Goal: Information Seeking & Learning: Learn about a topic

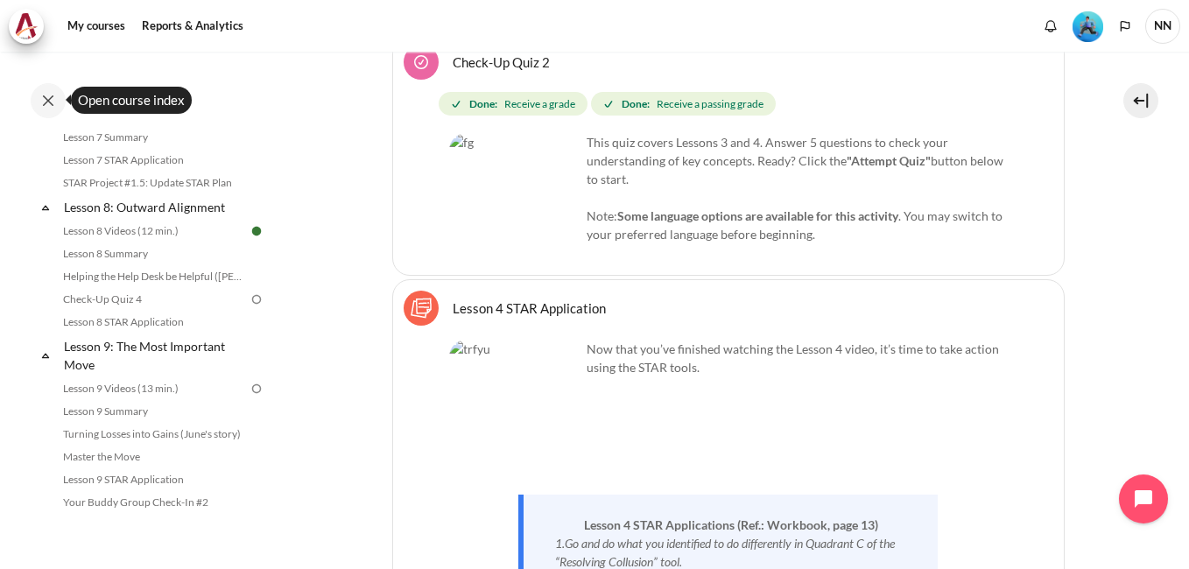
scroll to position [1303, 0]
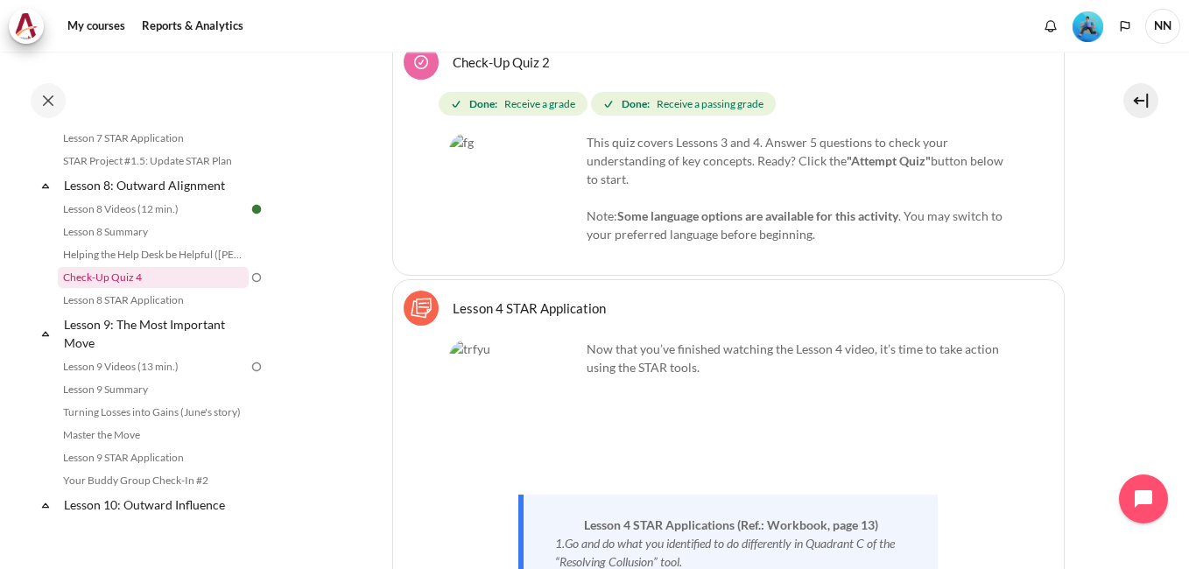
click at [125, 288] on link "Check-Up Quiz 4" at bounding box center [153, 277] width 191 height 21
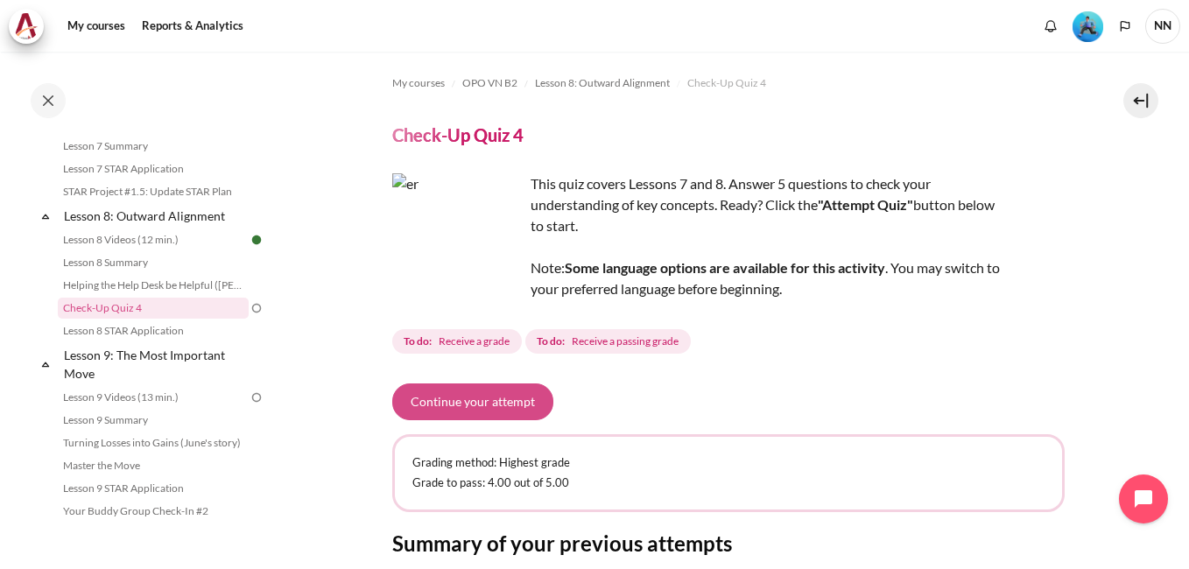
click at [467, 409] on button "Continue your attempt" at bounding box center [472, 402] width 161 height 37
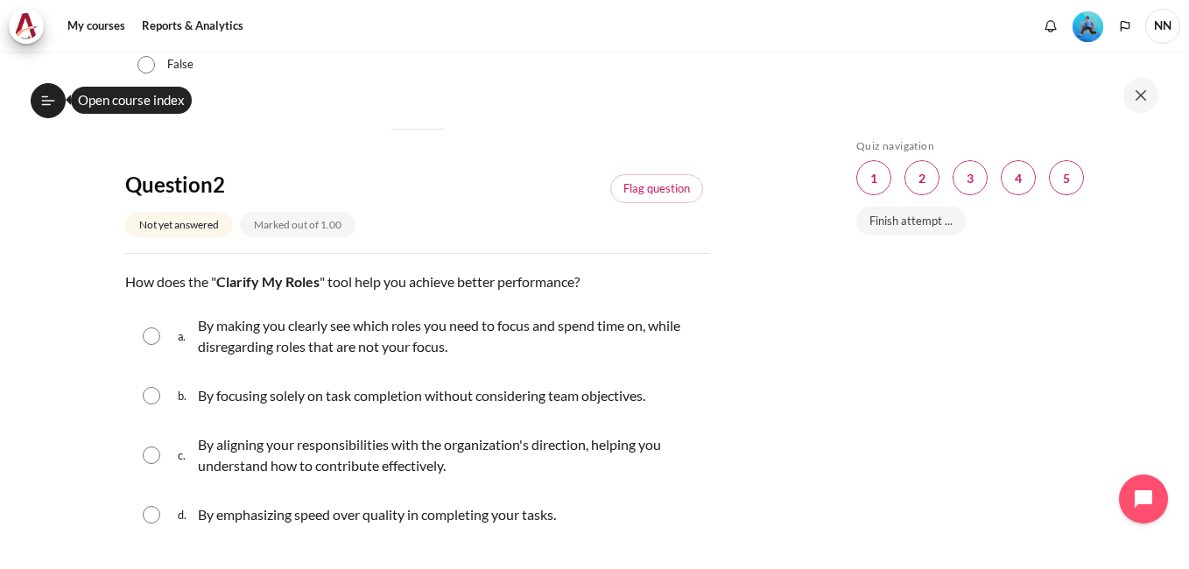
scroll to position [525, 0]
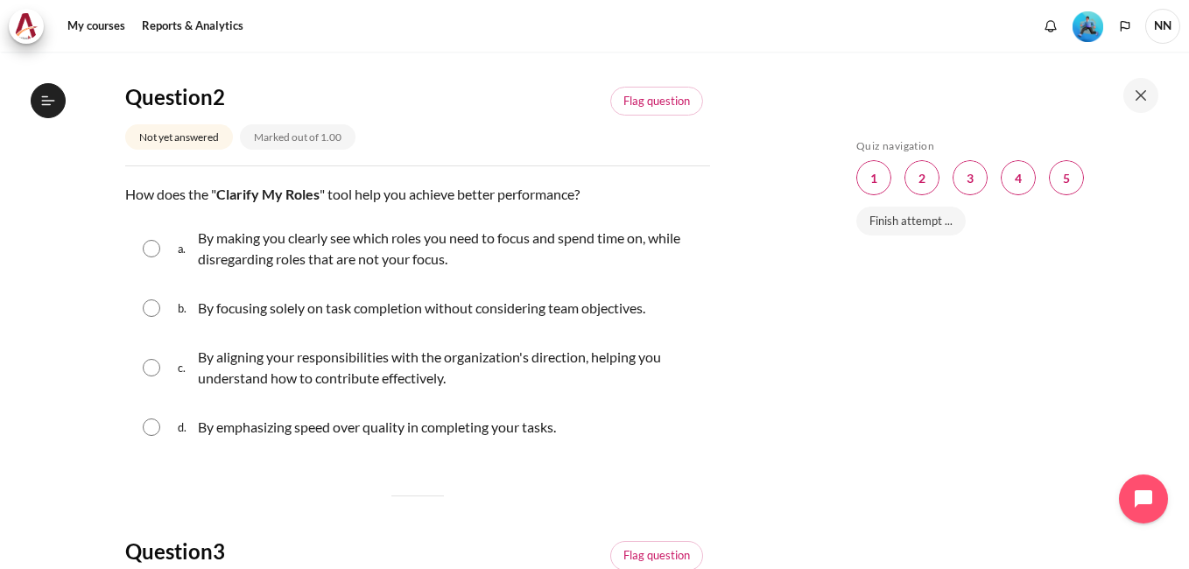
click at [157, 363] on input "Content" at bounding box center [152, 368] width 18 height 18
radio input "true"
click at [155, 247] on input "Content" at bounding box center [152, 249] width 18 height 18
radio input "true"
click at [138, 363] on div "c. By aligning your responsibilities with the organization's direction, helping…" at bounding box center [417, 368] width 585 height 67
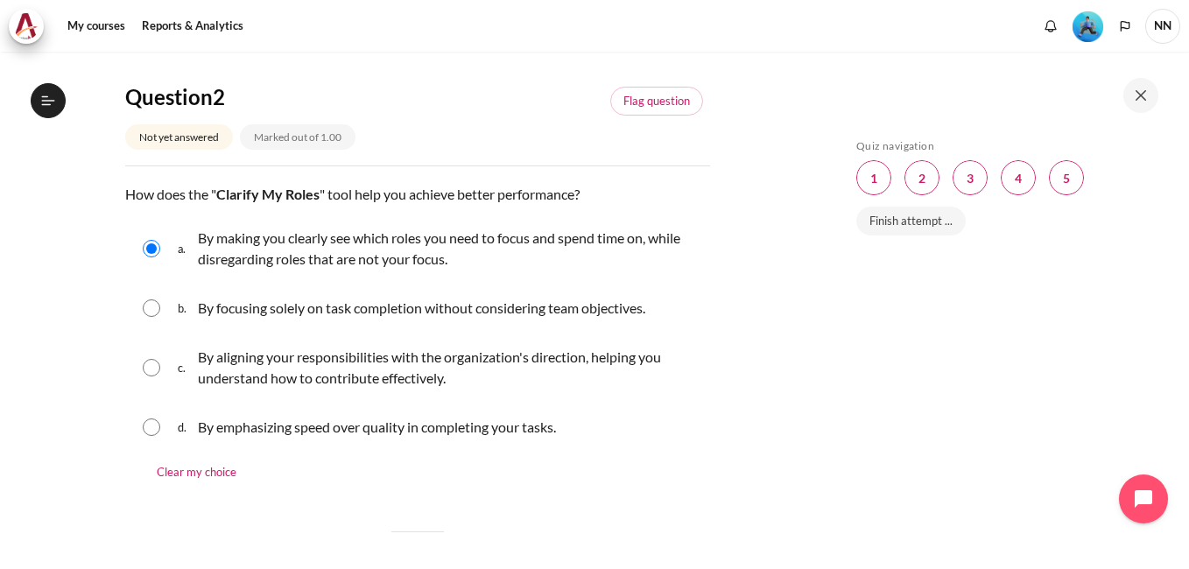
click at [152, 379] on div "c. By aligning your responsibilities with the organization's direction, helping…" at bounding box center [417, 368] width 585 height 67
click at [148, 371] on input "Content" at bounding box center [152, 368] width 18 height 18
radio input "true"
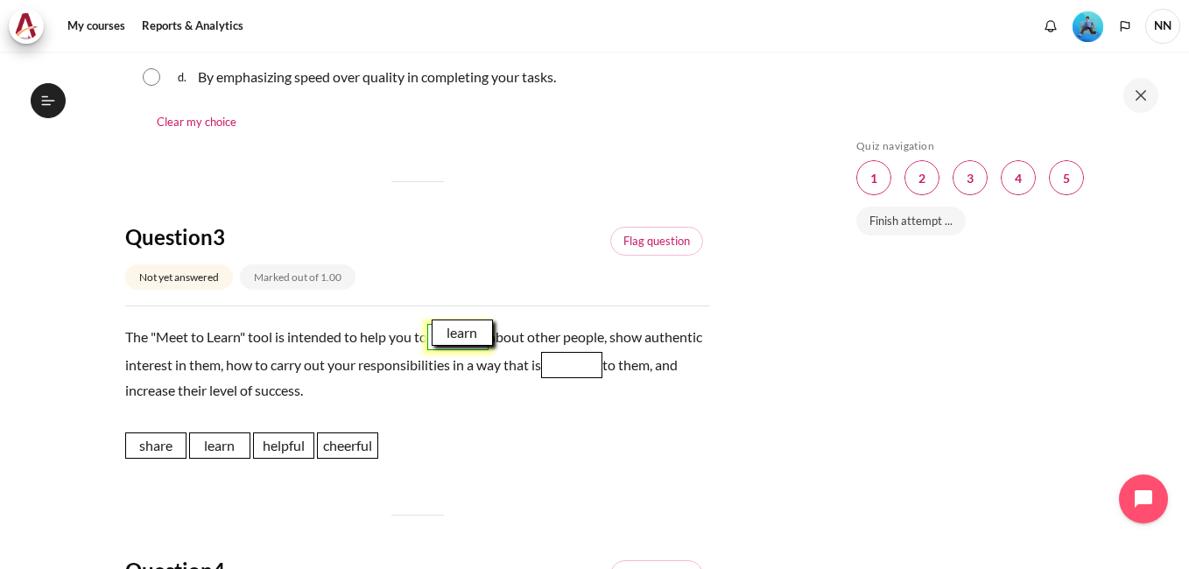
drag, startPoint x: 232, startPoint y: 447, endPoint x: 475, endPoint y: 334, distance: 267.6
click at [475, 334] on span "learn" at bounding box center [462, 333] width 61 height 26
drag, startPoint x: 283, startPoint y: 446, endPoint x: 636, endPoint y: 365, distance: 362.0
click at [636, 365] on span "helpful" at bounding box center [636, 365] width 61 height 26
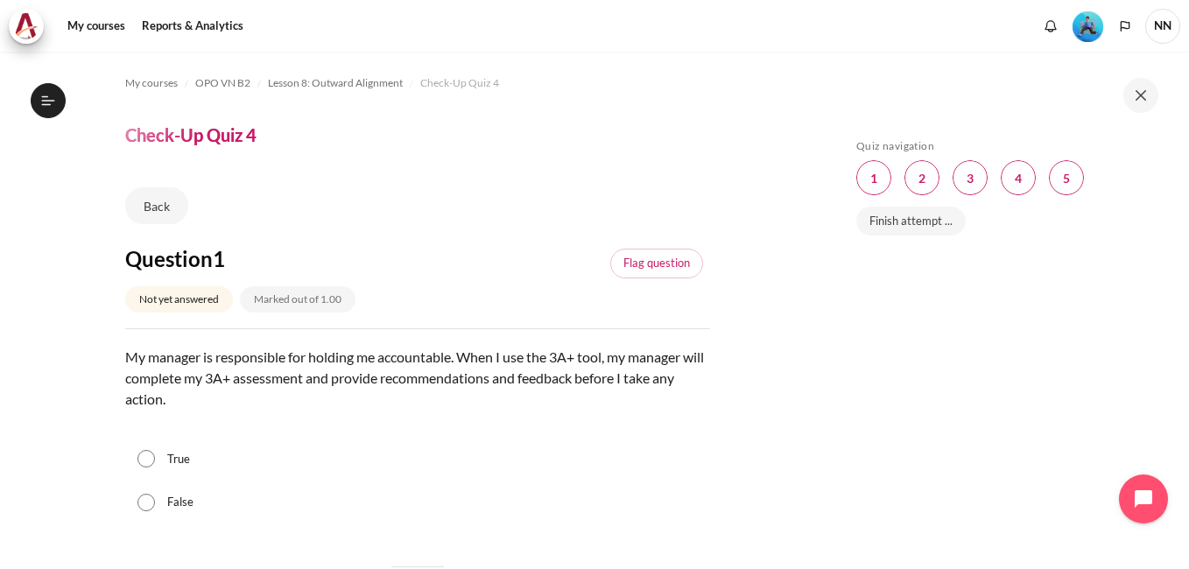
scroll to position [175, 0]
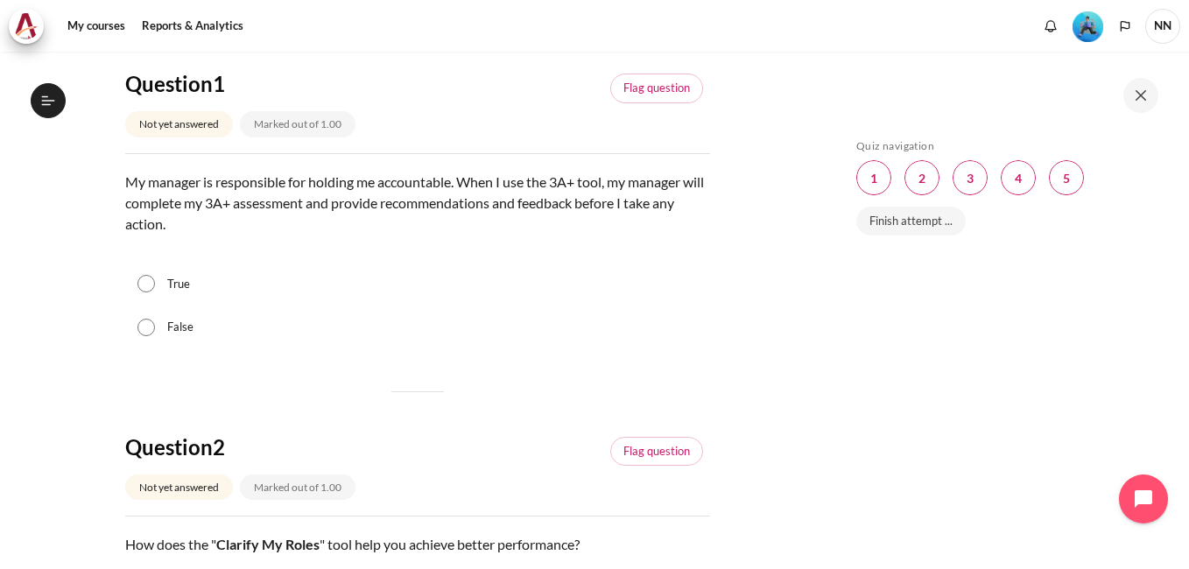
click at [158, 330] on div "False" at bounding box center [417, 328] width 585 height 44
click at [152, 328] on input "False" at bounding box center [147, 328] width 18 height 18
radio input "true"
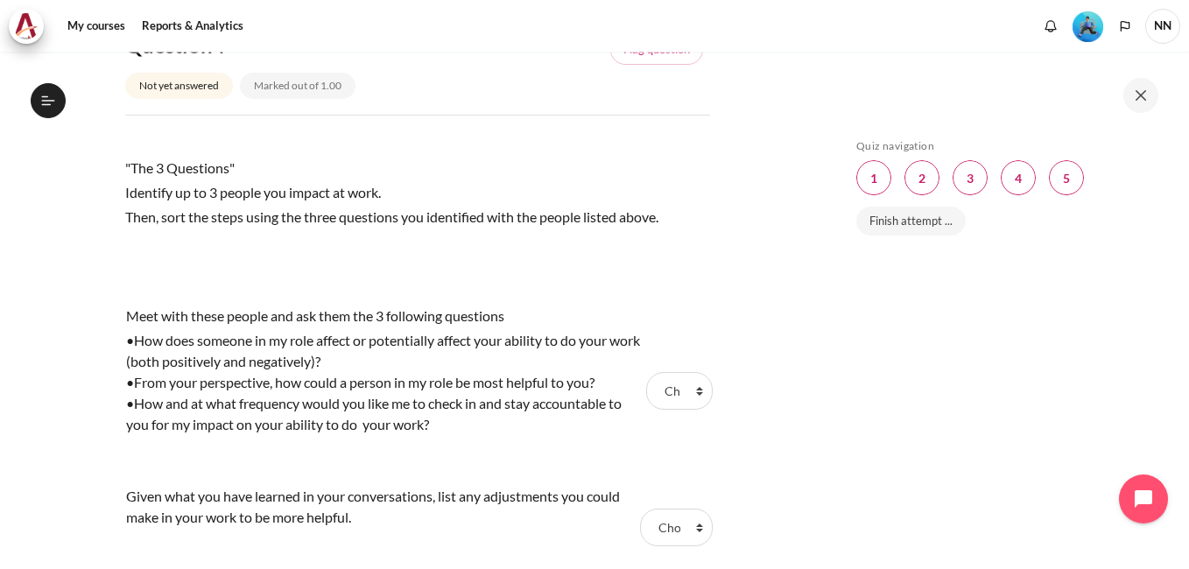
scroll to position [1489, 0]
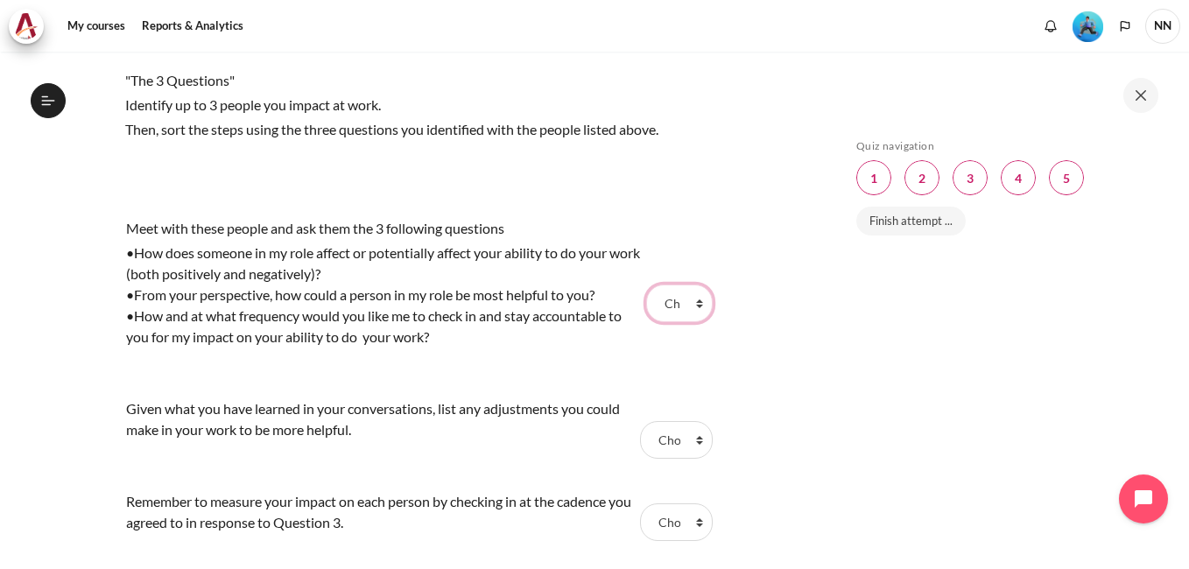
click at [690, 307] on select "Choose... Step 1 Step 2 Step 3" at bounding box center [679, 303] width 67 height 37
click at [693, 300] on select "Choose... Step 1 Step 2 Step 3" at bounding box center [679, 303] width 67 height 37
select select "1"
click at [646, 285] on select "Choose... Step 1 Step 2 Step 3" at bounding box center [679, 303] width 67 height 37
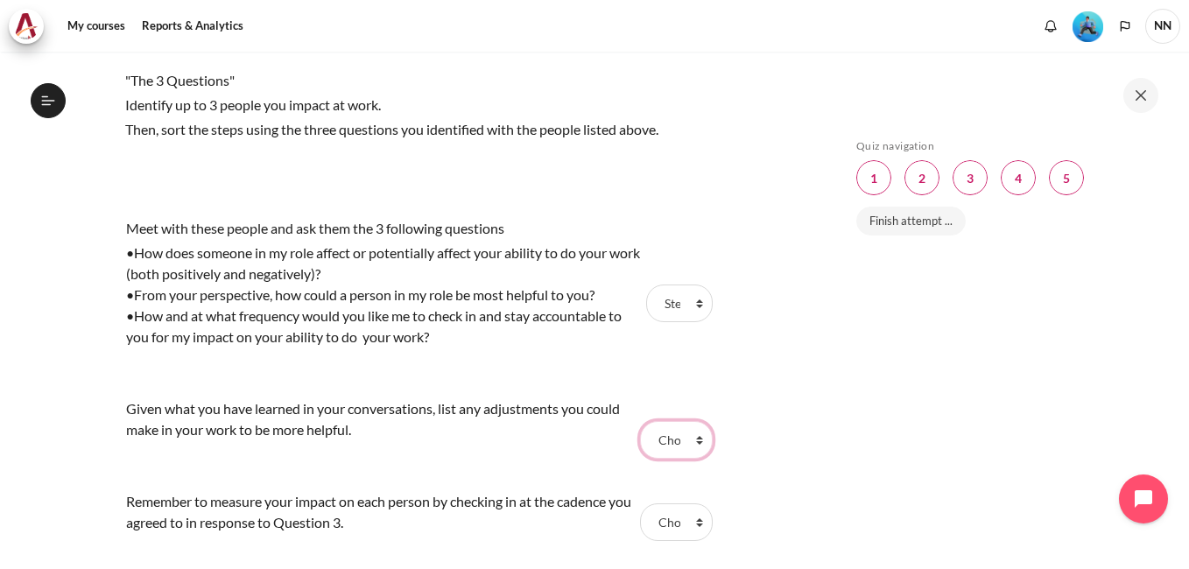
click at [688, 441] on select "Choose... Step 1 Step 2 Step 3" at bounding box center [676, 439] width 73 height 37
select select "2"
click at [640, 421] on select "Choose... Step 1 Step 2 Step 3" at bounding box center [676, 439] width 73 height 37
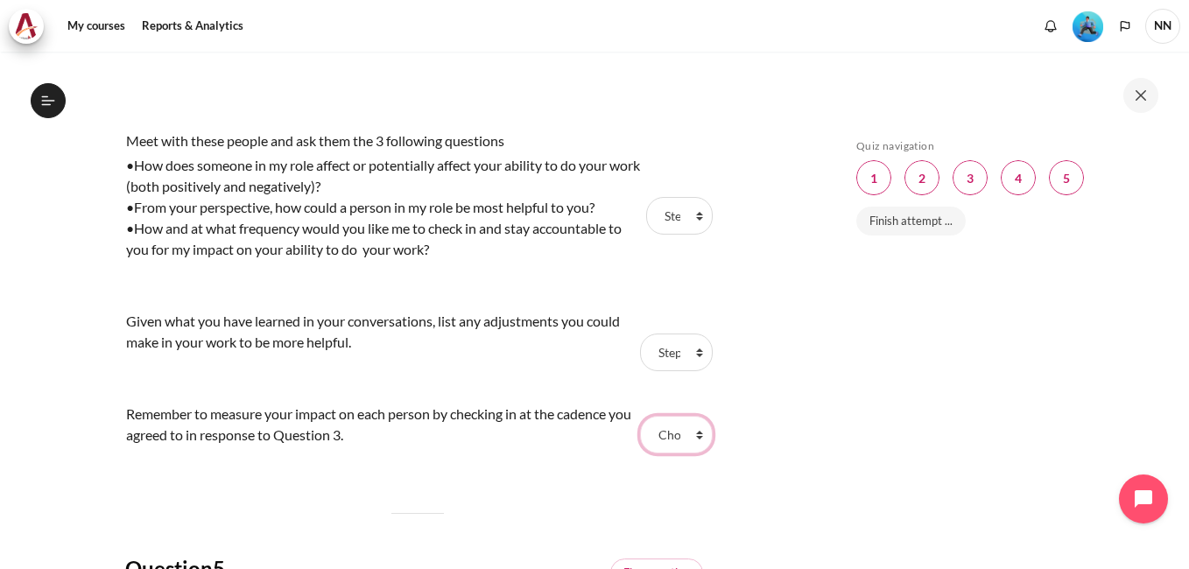
click at [693, 436] on select "Choose... Step 1 Step 2 Step 3" at bounding box center [676, 434] width 73 height 37
select select "3"
click at [640, 416] on select "Choose... Step 1 Step 2 Step 3" at bounding box center [676, 434] width 73 height 37
click at [839, 469] on div "Skip Quiz navigation Quiz navigation Question 1 This page Question 2 This page …" at bounding box center [1006, 310] width 368 height 517
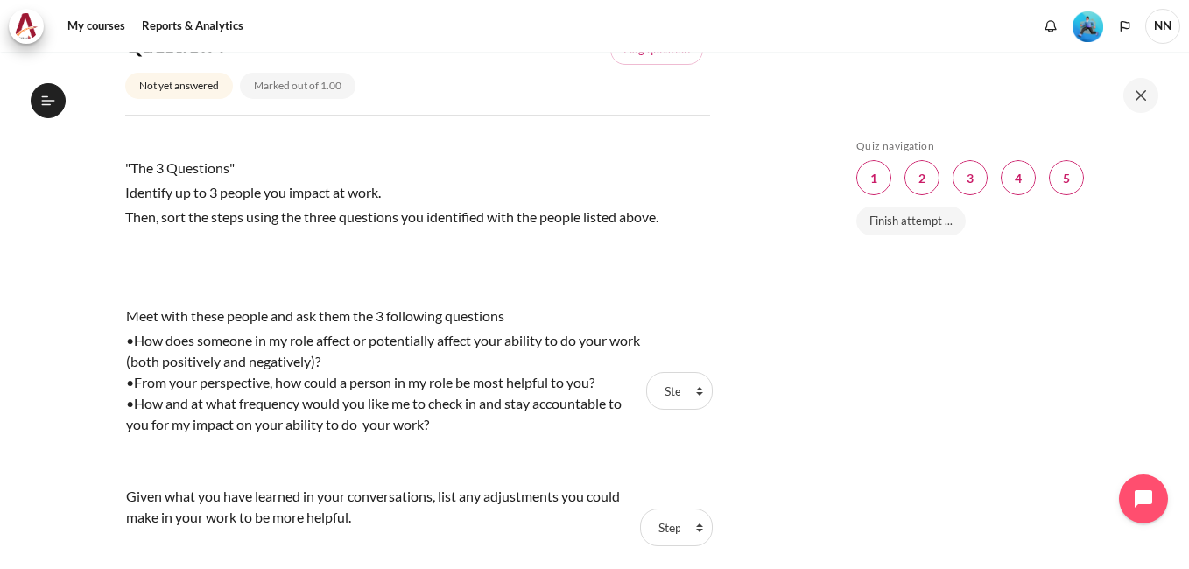
scroll to position [1314, 0]
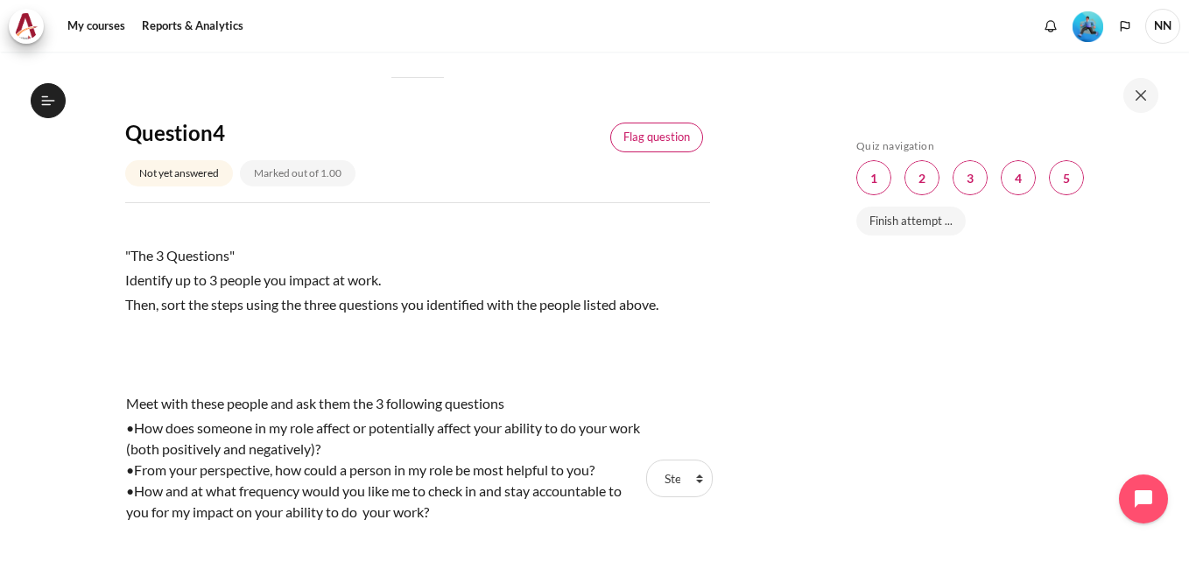
click at [652, 139] on link "Flag question" at bounding box center [656, 138] width 93 height 30
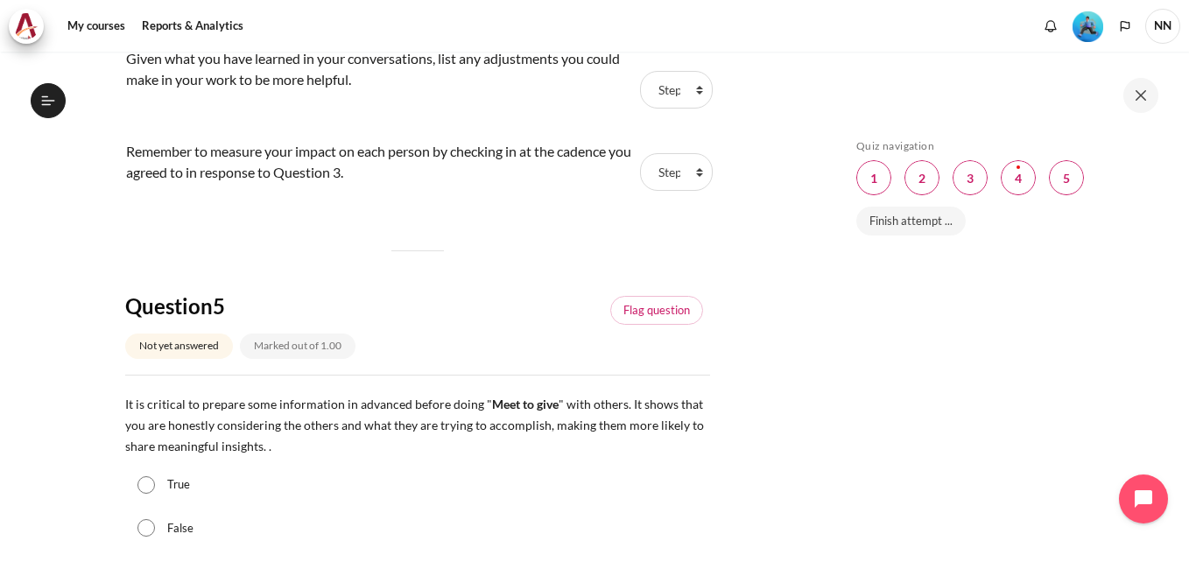
scroll to position [1927, 0]
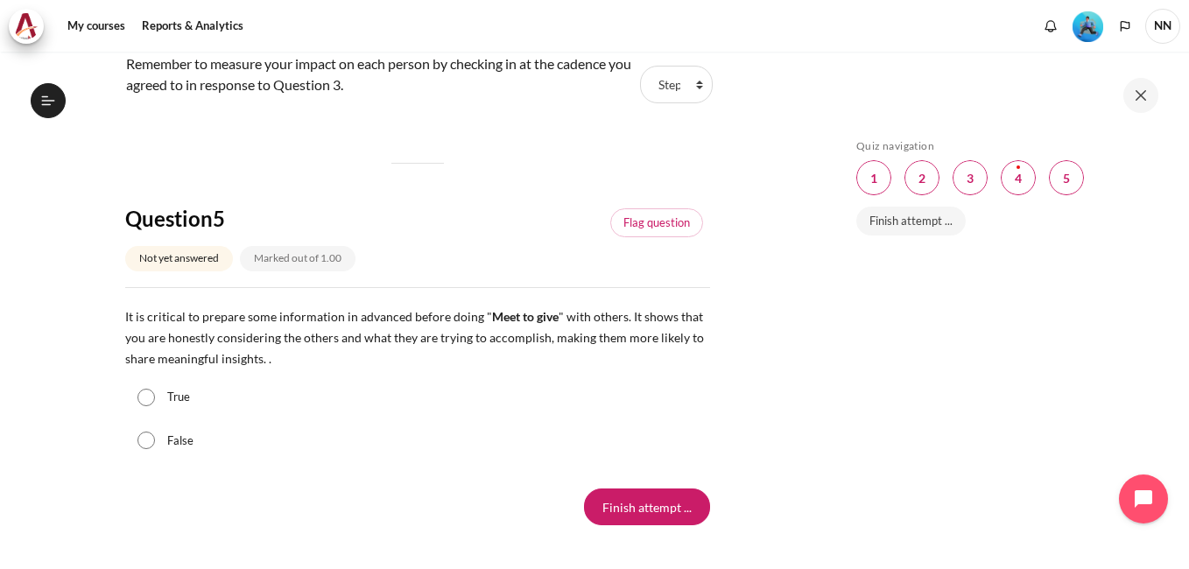
click at [178, 399] on label "True" at bounding box center [178, 398] width 23 height 18
click at [155, 399] on input "True" at bounding box center [147, 398] width 18 height 18
radio input "true"
click at [384, 406] on div "True" at bounding box center [417, 398] width 585 height 44
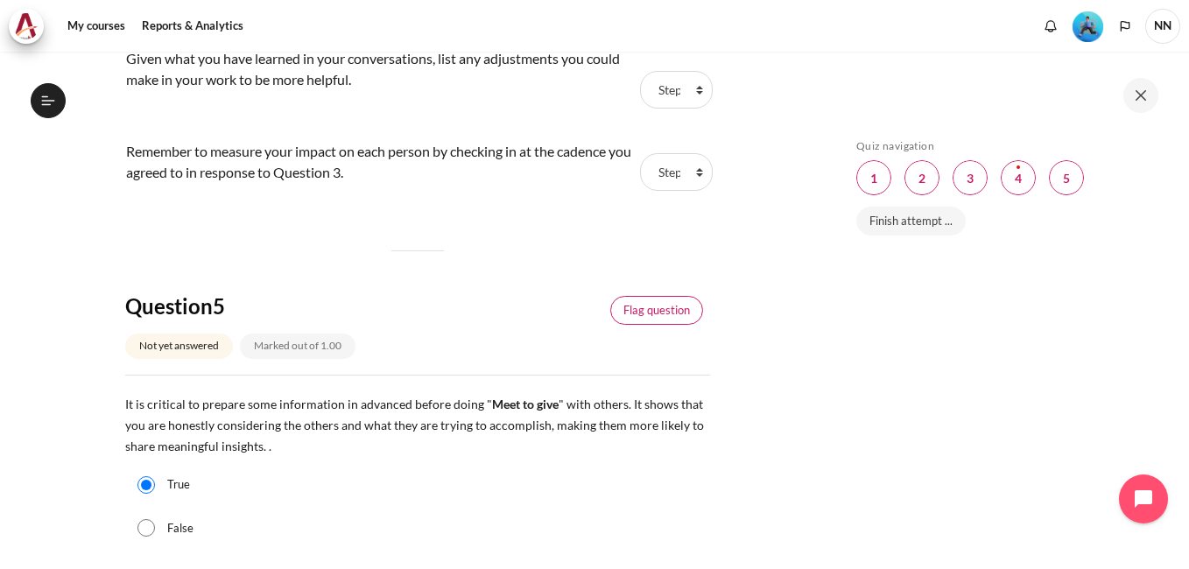
click at [647, 311] on link "Flag question" at bounding box center [656, 311] width 93 height 30
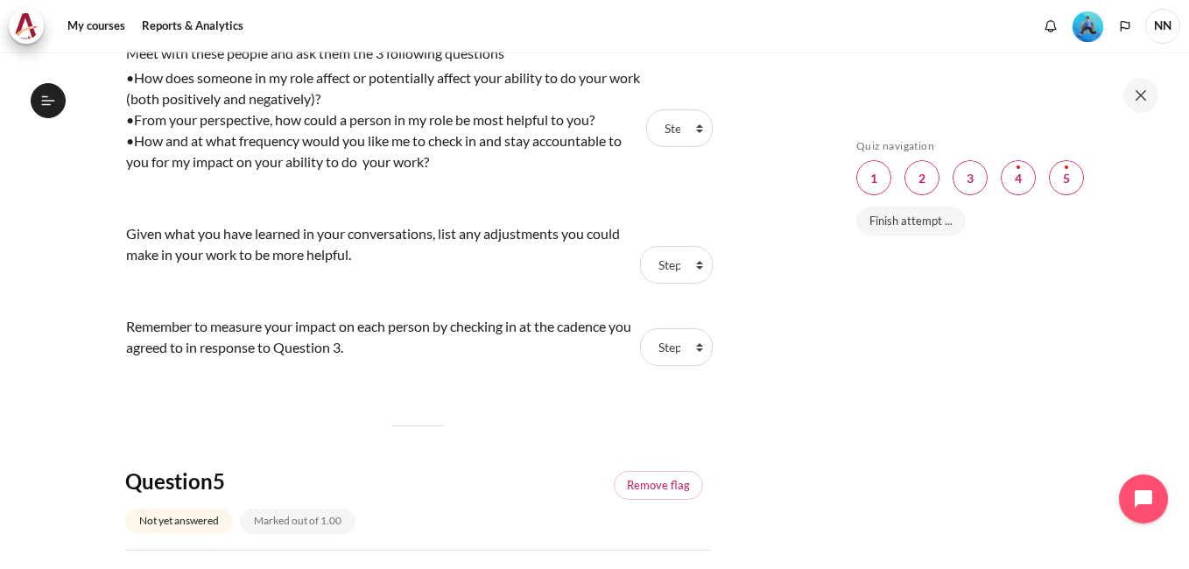
scroll to position [1576, 0]
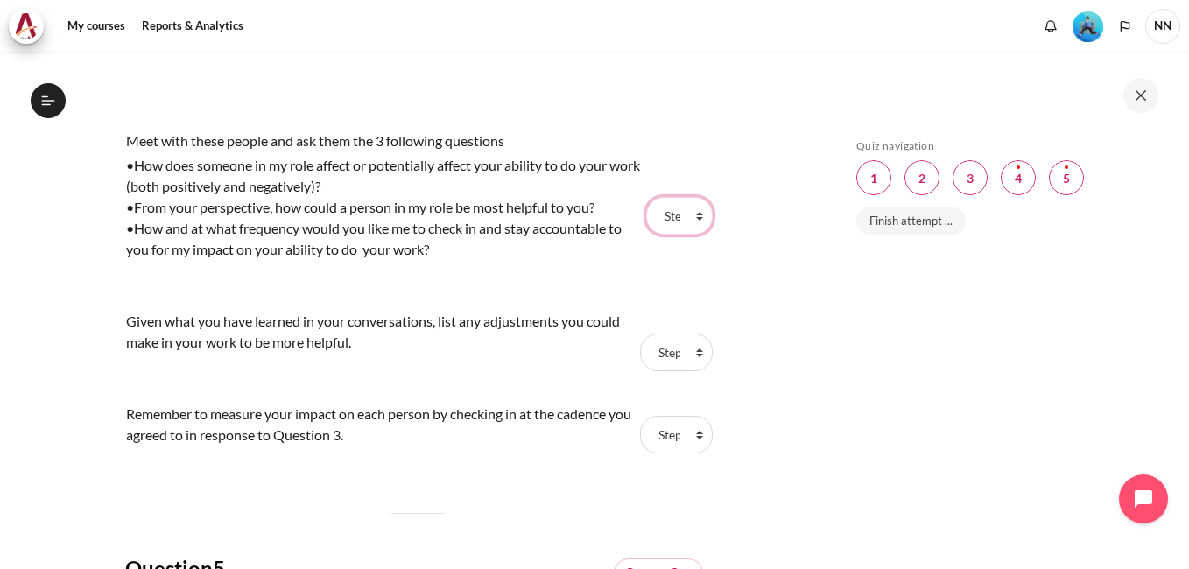
click at [690, 215] on select "Choose... Step 1 Step 2 Step 3" at bounding box center [679, 215] width 67 height 37
click at [646, 197] on select "Choose... Step 1 Step 2 Step 3" at bounding box center [679, 215] width 67 height 37
click at [692, 352] on select "Choose... Step 1 Step 2 Step 3" at bounding box center [676, 352] width 73 height 37
click at [640, 334] on select "Choose... Step 1 Step 2 Step 3" at bounding box center [676, 352] width 73 height 37
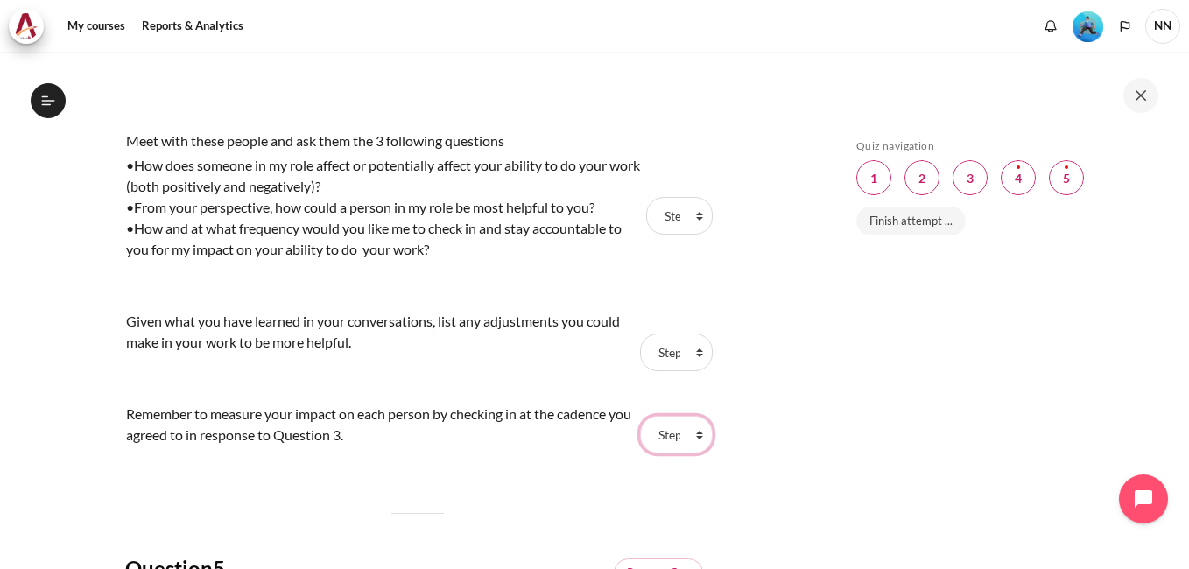
click at [689, 435] on select "Choose... Step 1 Step 2 Step 3" at bounding box center [676, 434] width 73 height 37
click at [888, 469] on div "Skip Quiz navigation Quiz navigation Question 1 This page Question 2 This page …" at bounding box center [1004, 323] width 312 height 368
click at [935, 426] on div "Skip Quiz navigation Quiz navigation Question 1 This page Question 2 This page …" at bounding box center [1004, 323] width 312 height 368
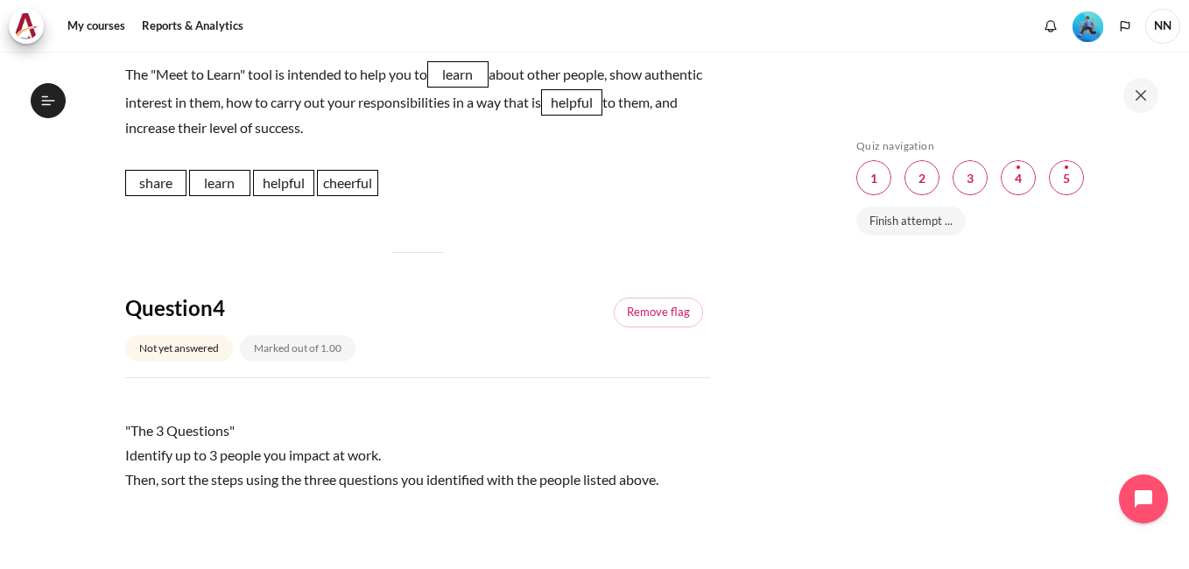
scroll to position [963, 0]
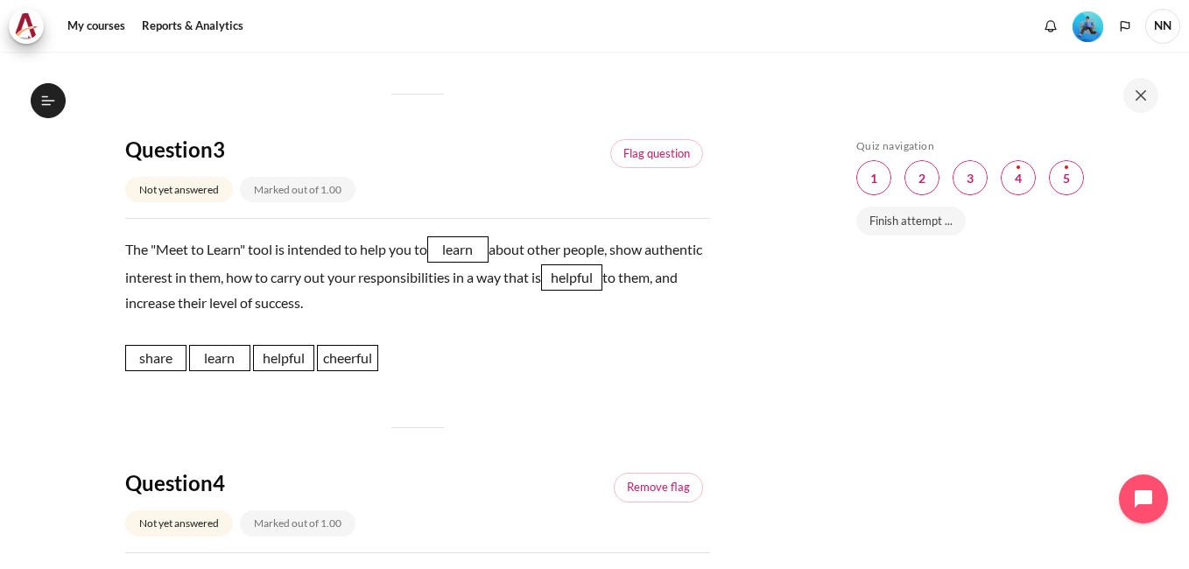
click at [496, 371] on div "share share learn learn helpful helpful cheerful cheerful" at bounding box center [417, 365] width 585 height 40
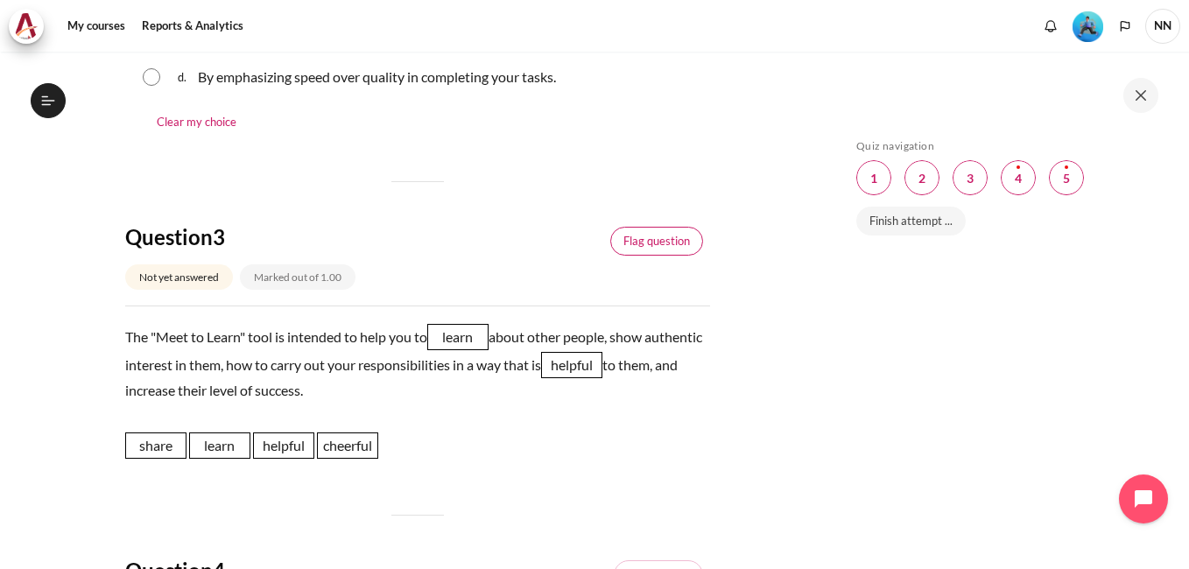
click at [658, 243] on link "Flag question" at bounding box center [656, 242] width 93 height 30
click at [830, 335] on div "Skip Quiz navigation Quiz navigation Question 1 This page Question 2 This page …" at bounding box center [1006, 310] width 368 height 517
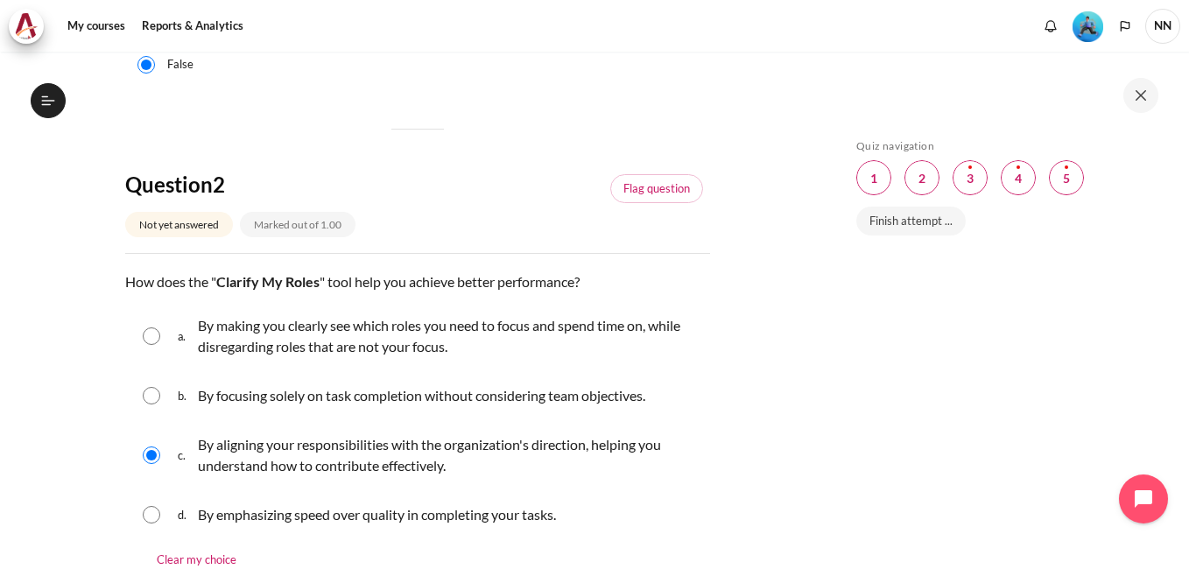
scroll to position [525, 0]
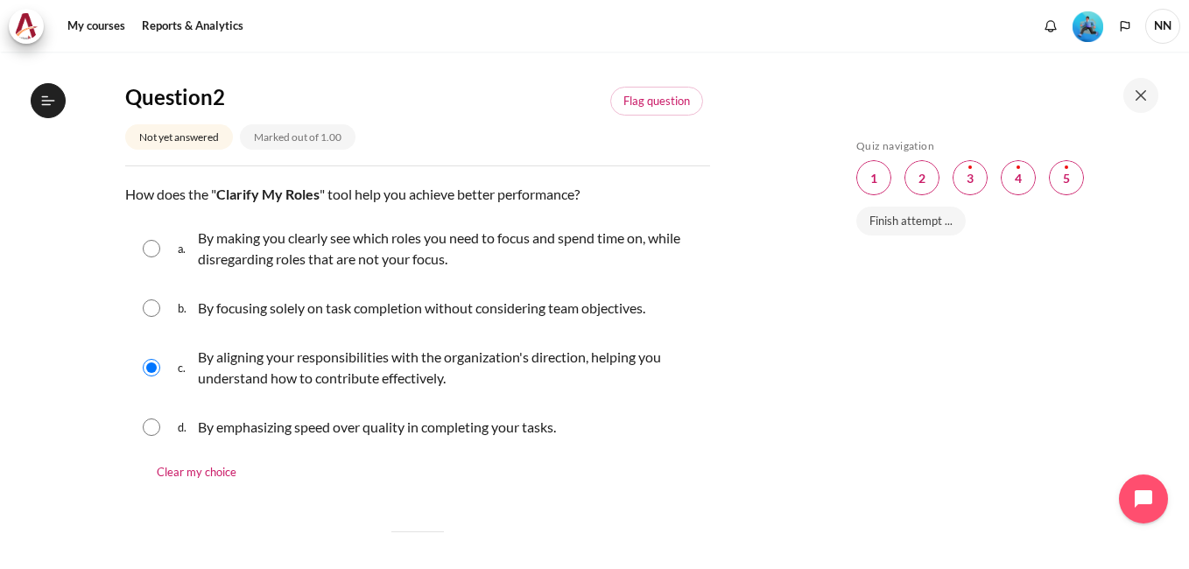
click at [817, 360] on div "My courses OPO VN B2 Lesson 8: Outward Alignment Check-Up Quiz 4 Check-Up Quiz …" at bounding box center [594, 311] width 1189 height 518
click at [147, 253] on input "Content" at bounding box center [152, 249] width 18 height 18
radio input "true"
click at [960, 377] on div "Skip Quiz navigation Quiz navigation Question 1 This page Question 2 This page …" at bounding box center [1004, 323] width 312 height 368
click at [157, 364] on input "Content" at bounding box center [152, 368] width 18 height 18
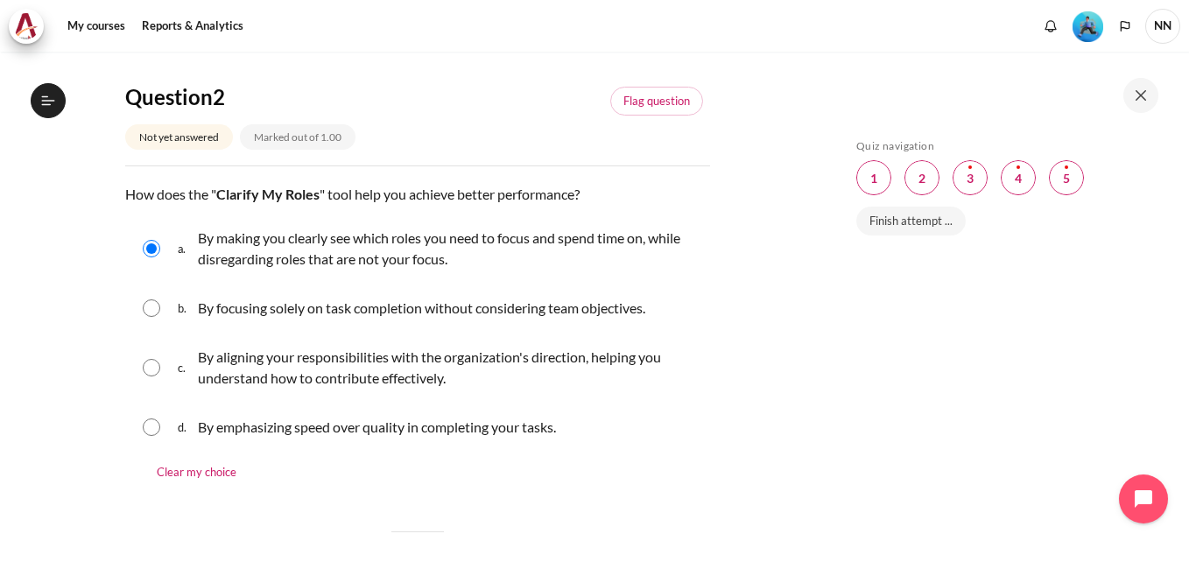
radio input "true"
click at [917, 223] on link "Finish attempt ..." at bounding box center [911, 222] width 109 height 30
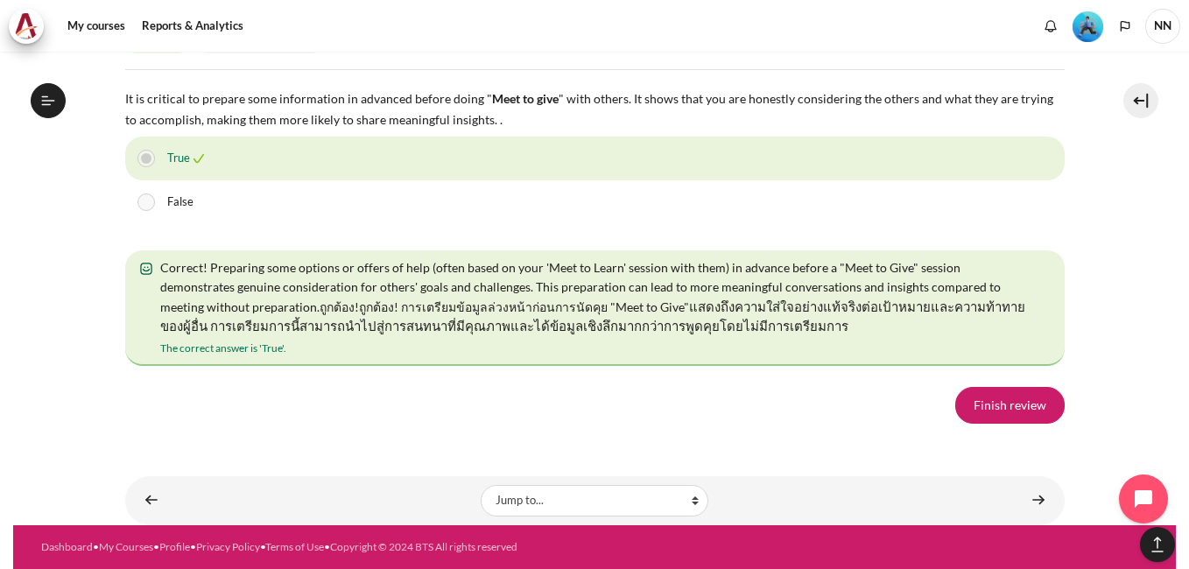
scroll to position [3236, 0]
click at [1005, 400] on link "Finish review" at bounding box center [1010, 405] width 109 height 37
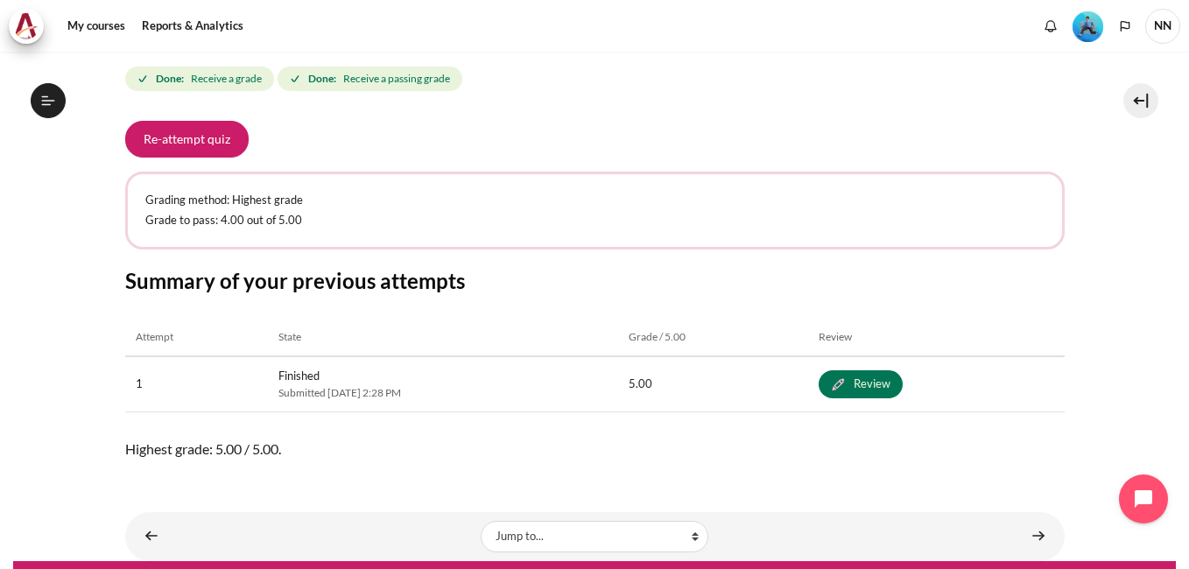
scroll to position [299, 0]
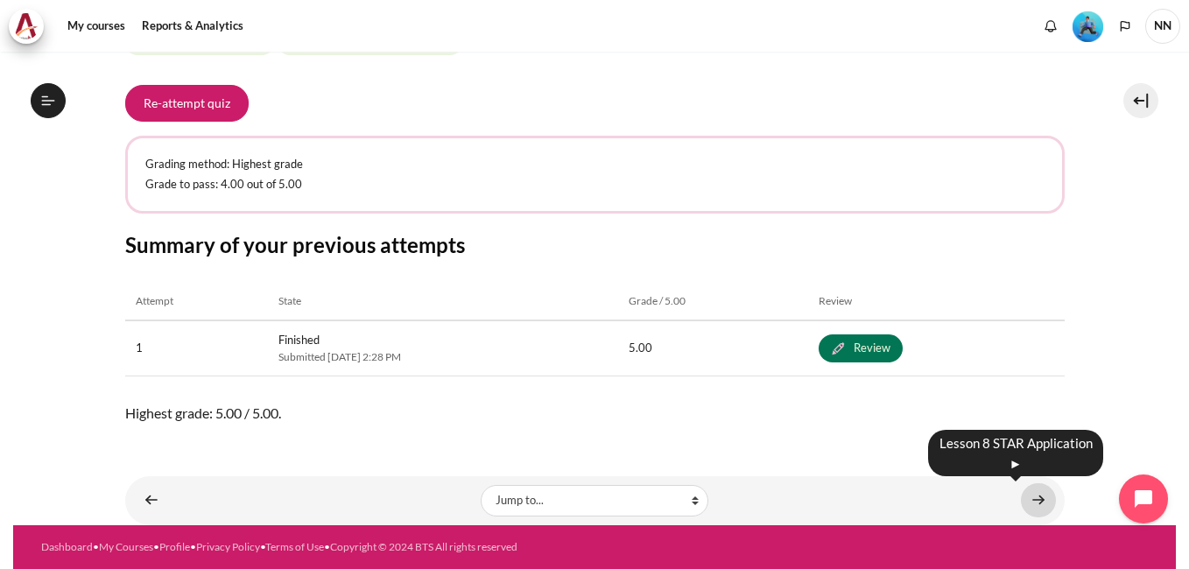
click at [1027, 498] on link "Content" at bounding box center [1038, 500] width 35 height 34
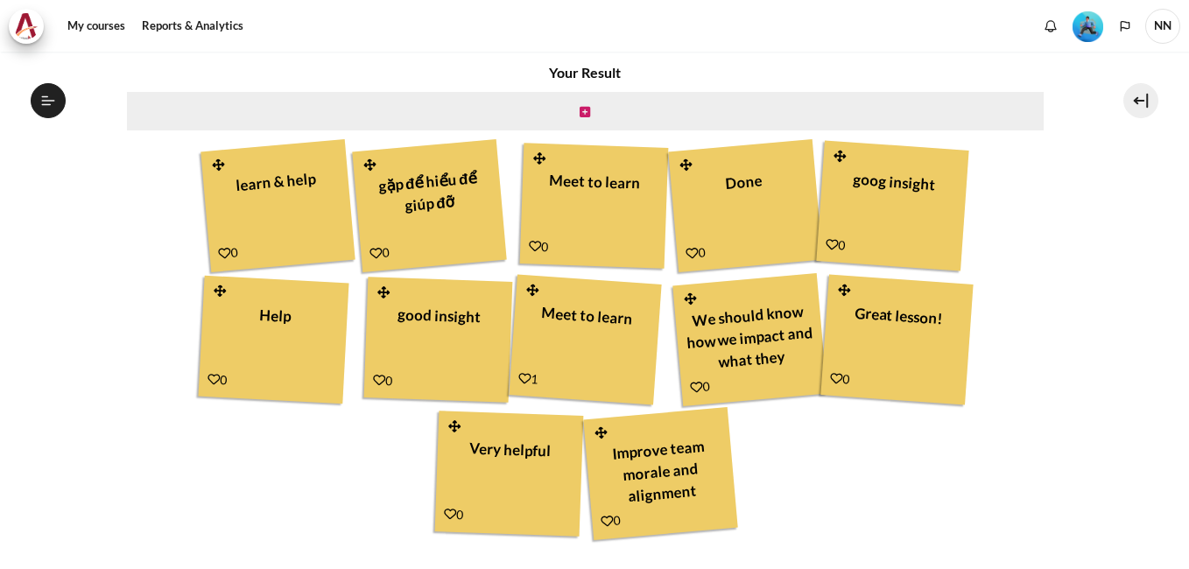
scroll to position [1295, 0]
click at [580, 112] on icon "Content" at bounding box center [585, 112] width 11 height 12
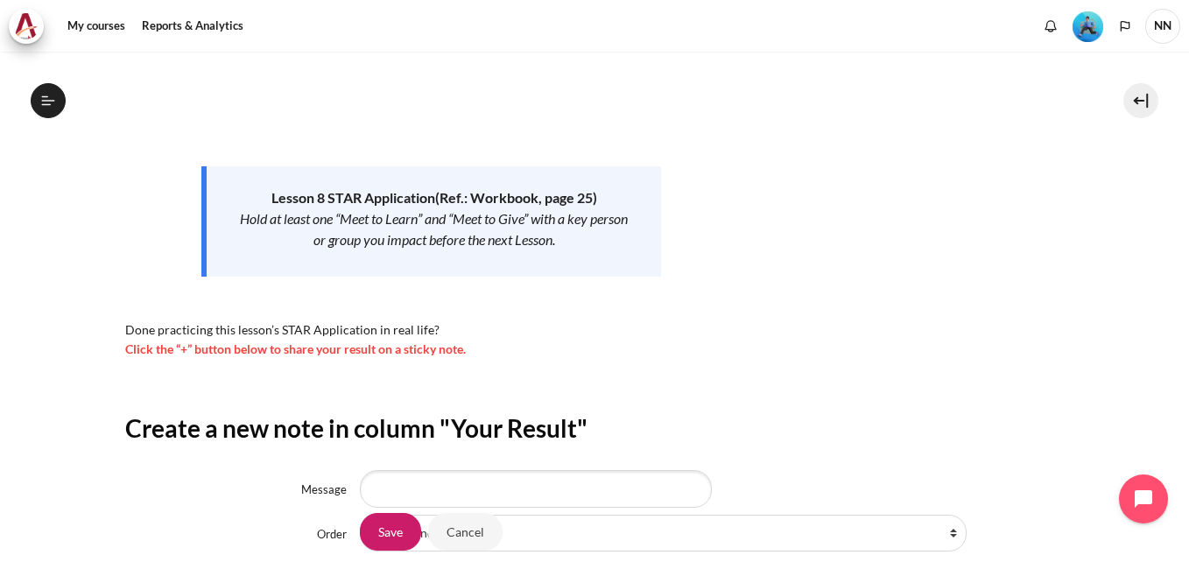
scroll to position [349, 0]
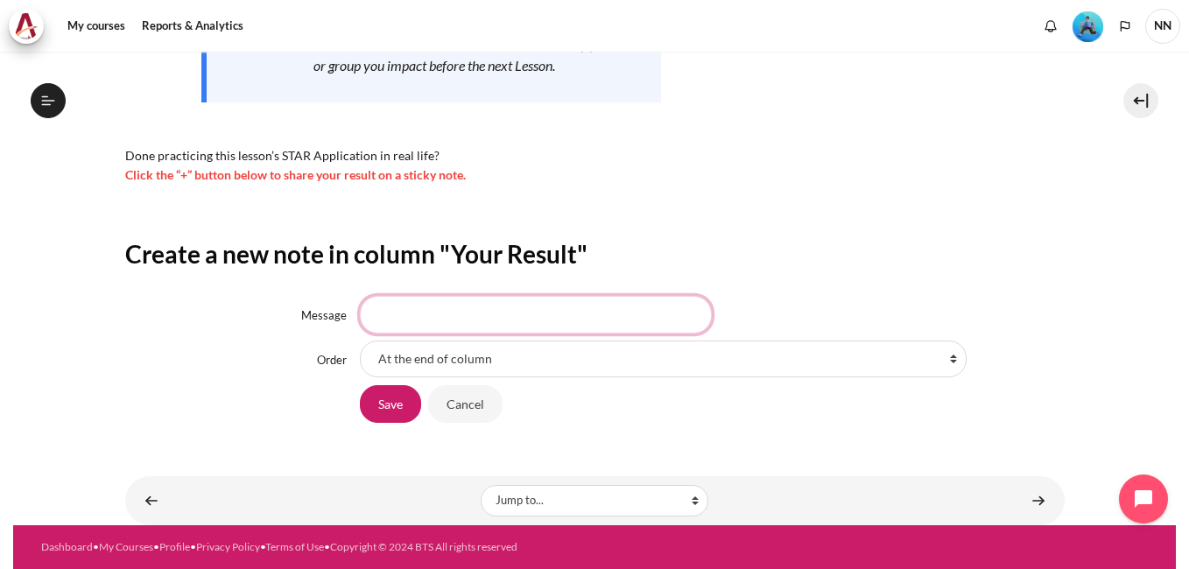
click at [384, 314] on input "Message" at bounding box center [536, 314] width 352 height 37
type input "MEET TO LEARN - MEET TO UNDERSTAND - MEET TO LOVE"
click at [384, 413] on input "Save" at bounding box center [390, 403] width 61 height 37
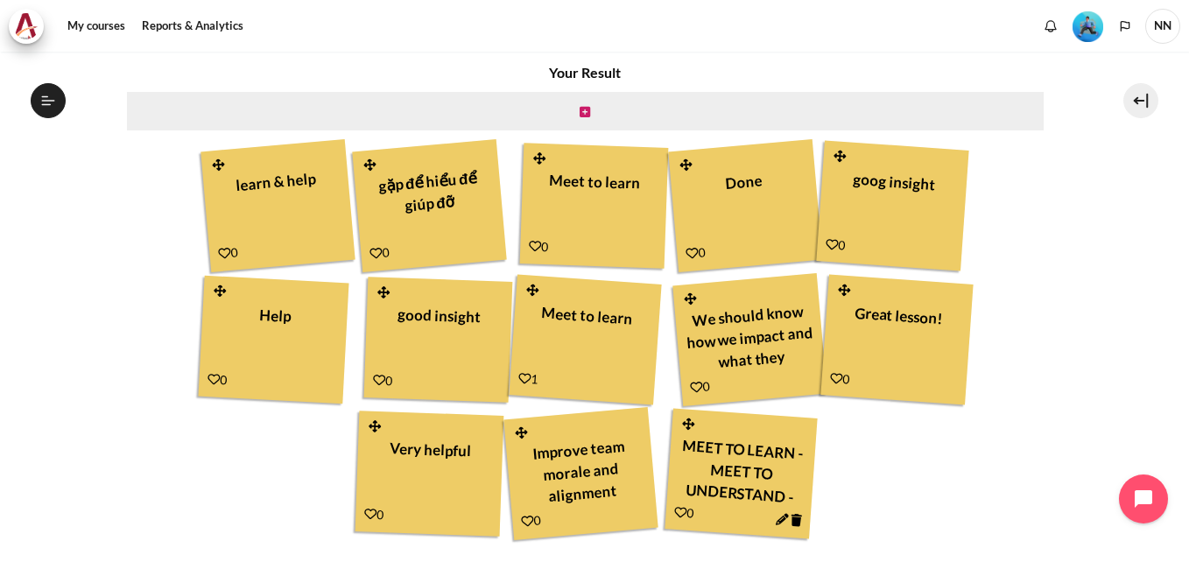
scroll to position [634, 0]
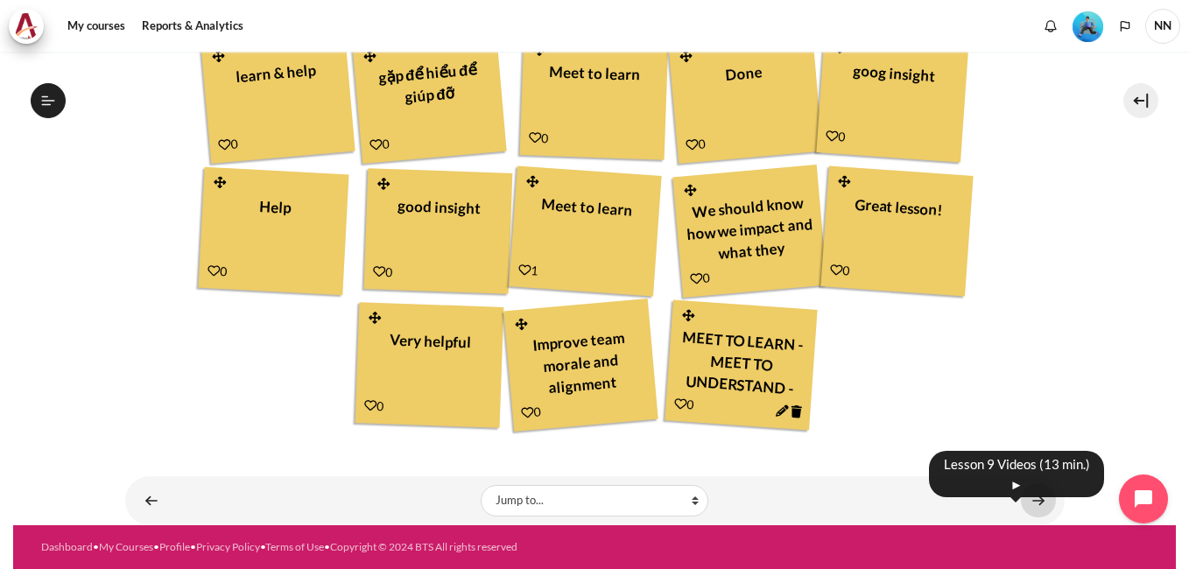
click at [1034, 502] on link "Content" at bounding box center [1038, 500] width 35 height 34
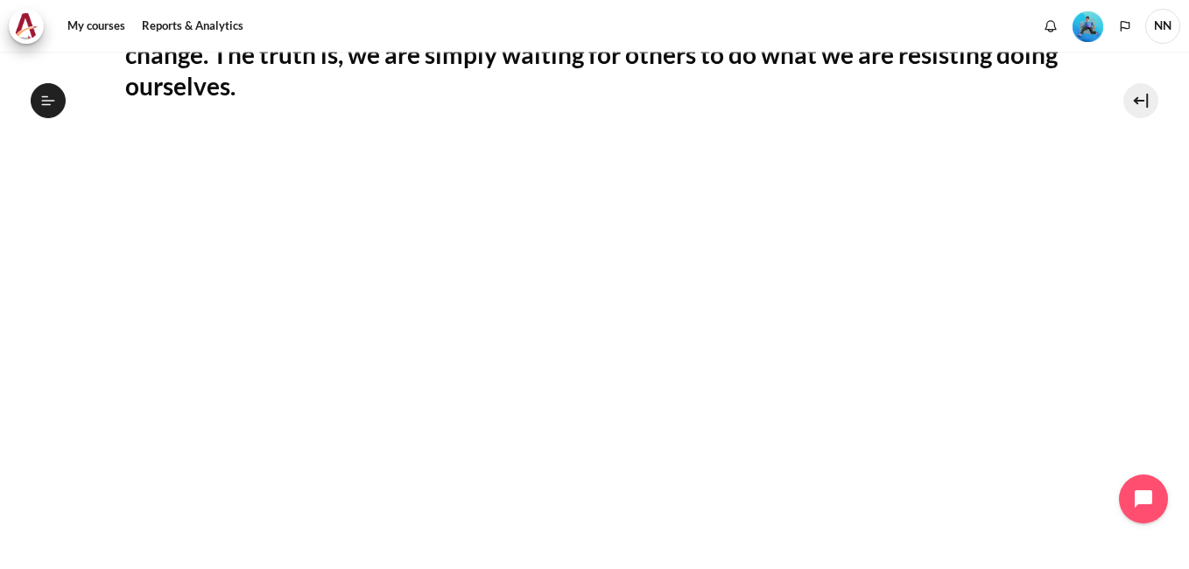
scroll to position [525, 0]
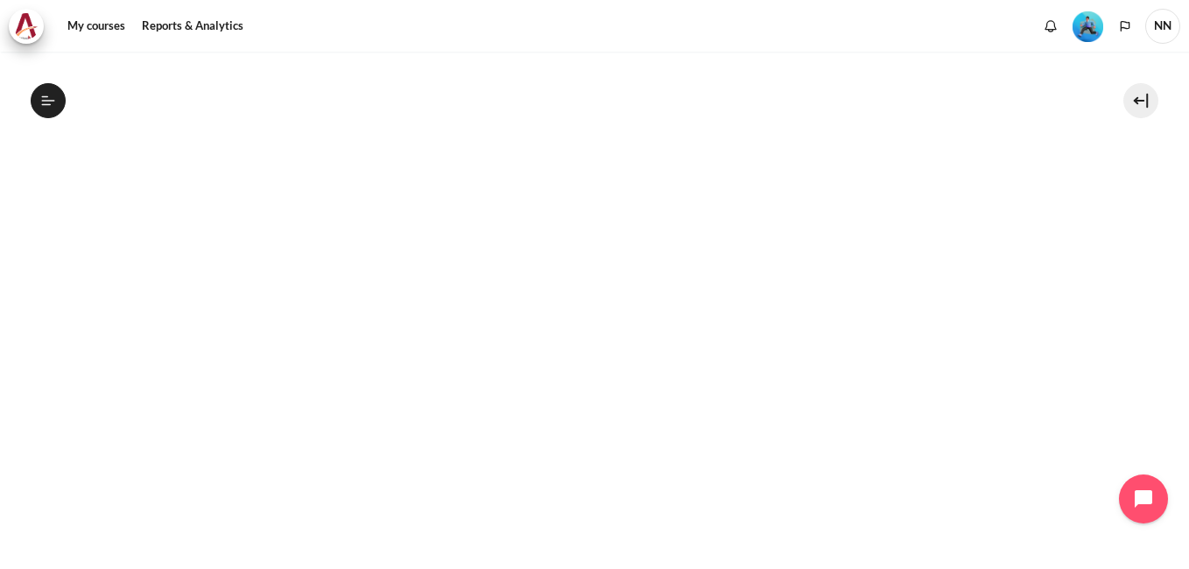
click at [1146, 425] on section "My courses OPO VN B2 Lesson 9: The Most Important Move Lesson 9 Videos (13 min.…" at bounding box center [594, 231] width 1163 height 1410
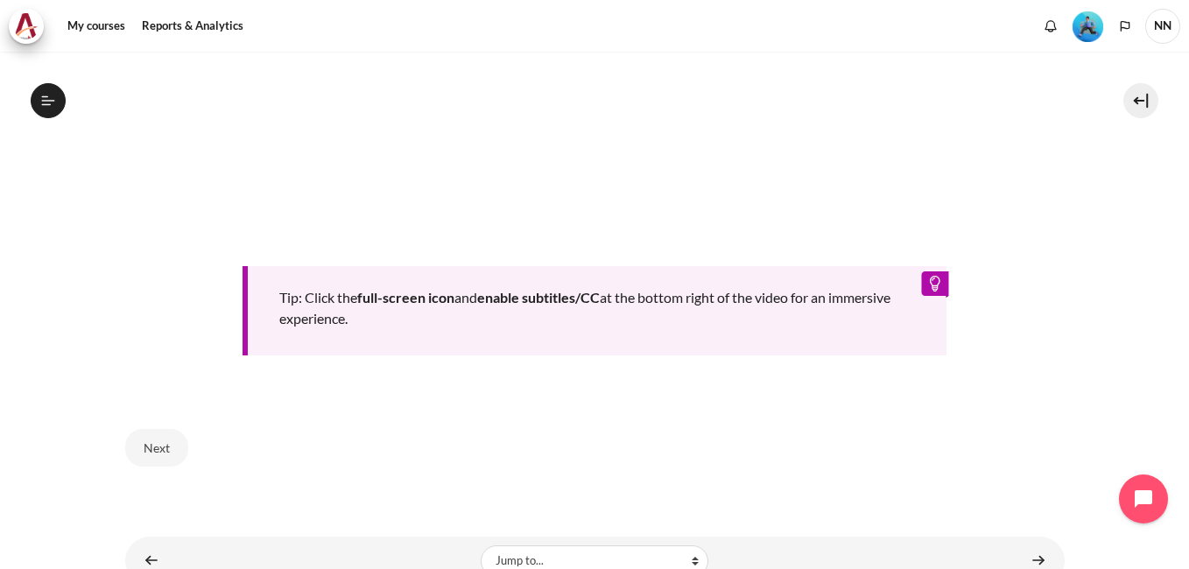
scroll to position [931, 0]
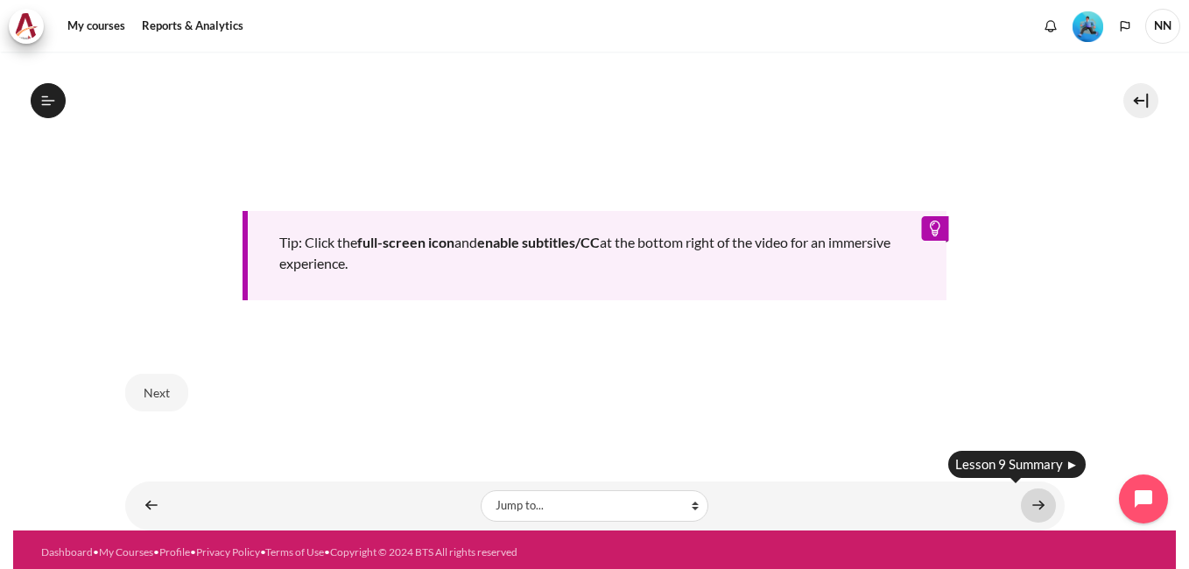
click at [1041, 500] on link "Content" at bounding box center [1038, 506] width 35 height 34
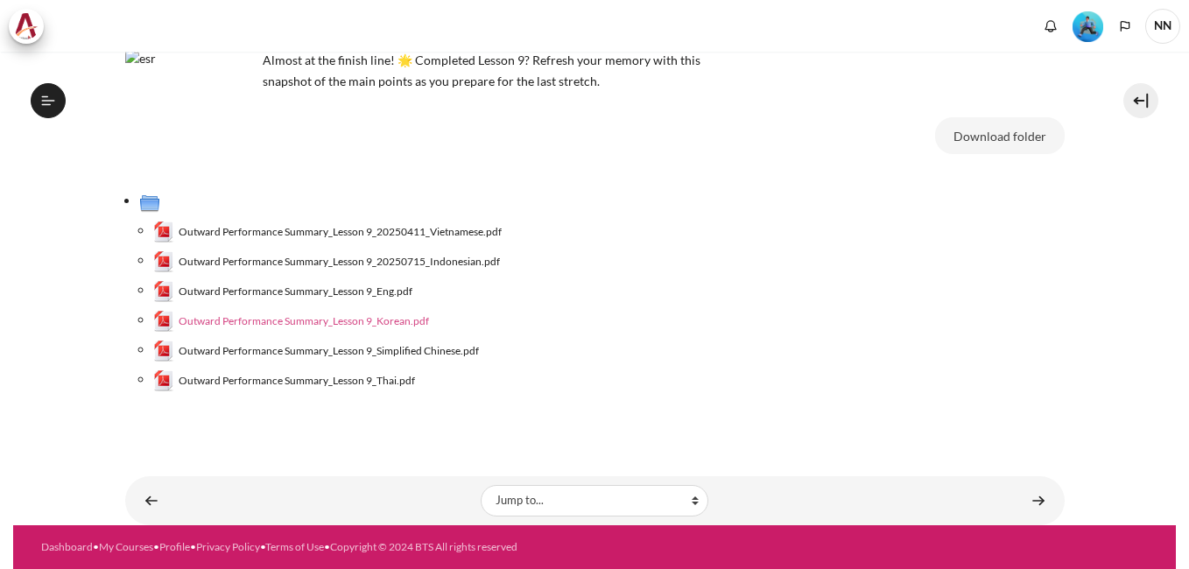
scroll to position [117, 0]
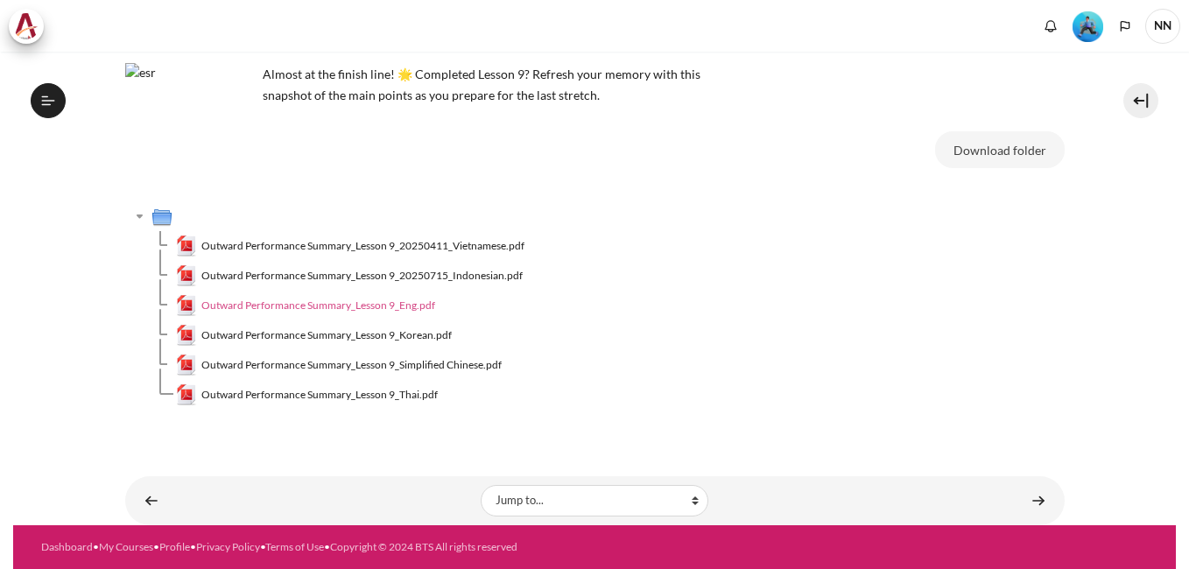
click at [391, 307] on span "Outward Performance Summary_Lesson 9_Eng.pdf" at bounding box center [318, 306] width 234 height 16
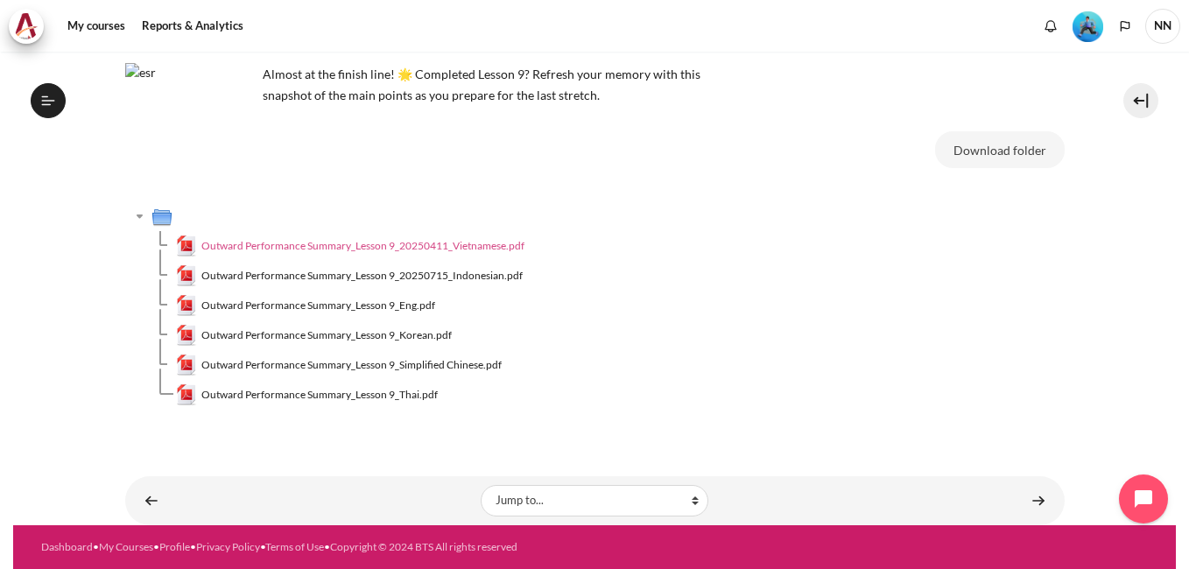
click at [460, 243] on span "Outward Performance Summary_Lesson 9_20250411_Vietnamese.pdf" at bounding box center [362, 246] width 323 height 16
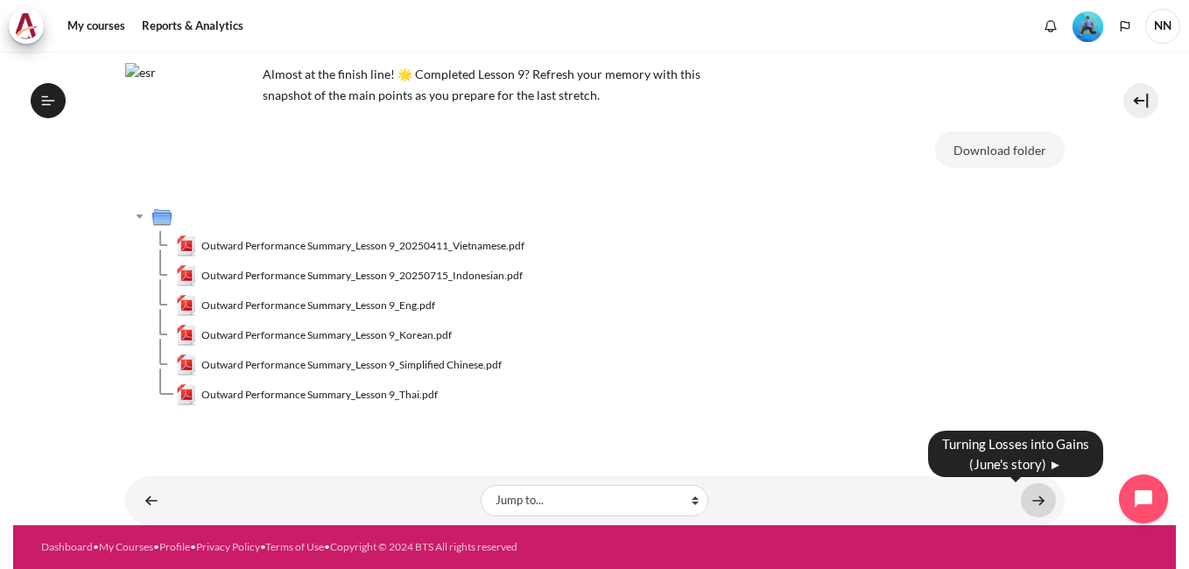
click at [1027, 500] on link "Content" at bounding box center [1038, 500] width 35 height 34
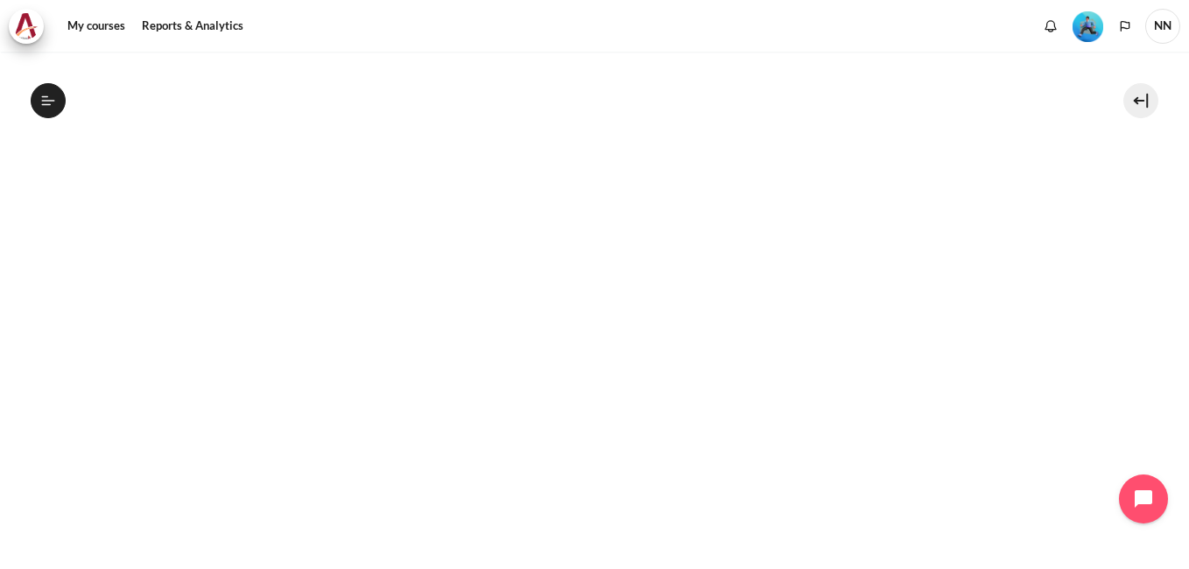
scroll to position [509, 0]
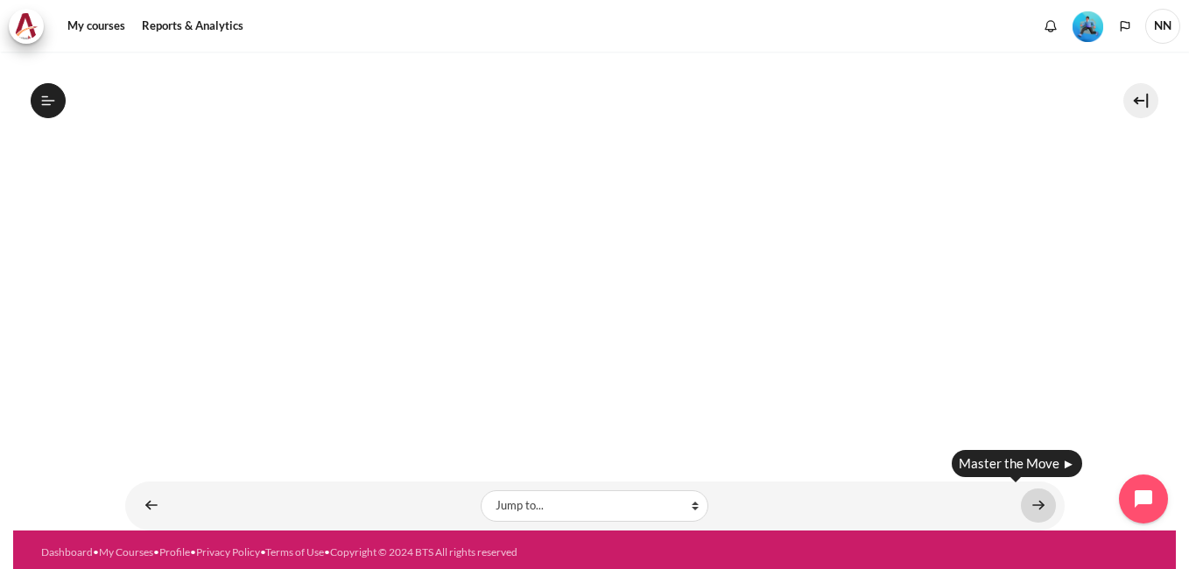
click at [1023, 497] on link "Content" at bounding box center [1038, 506] width 35 height 34
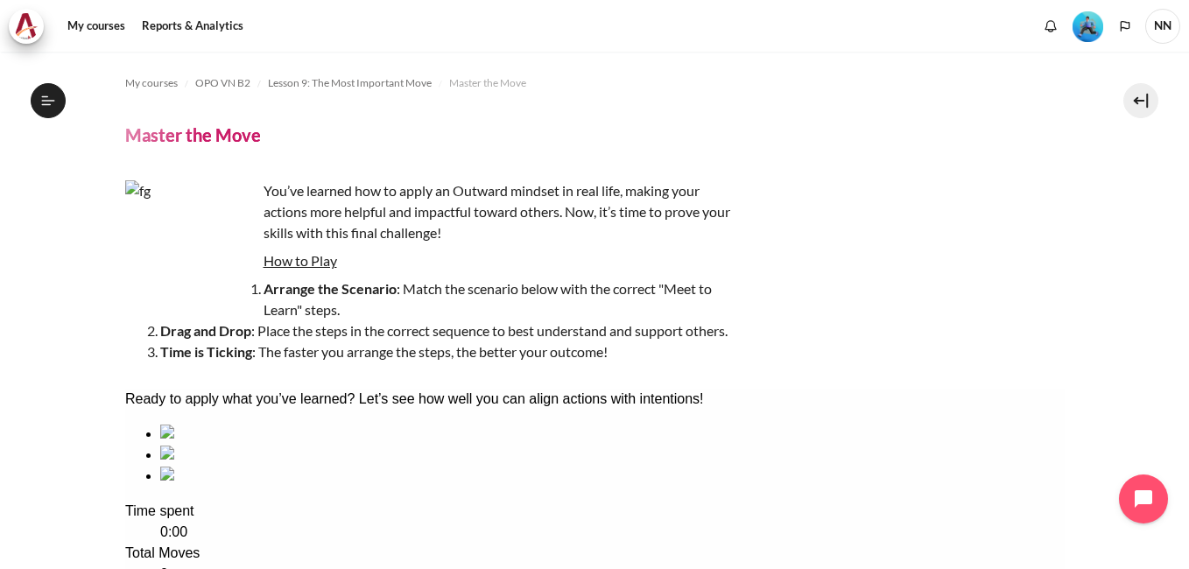
scroll to position [88, 0]
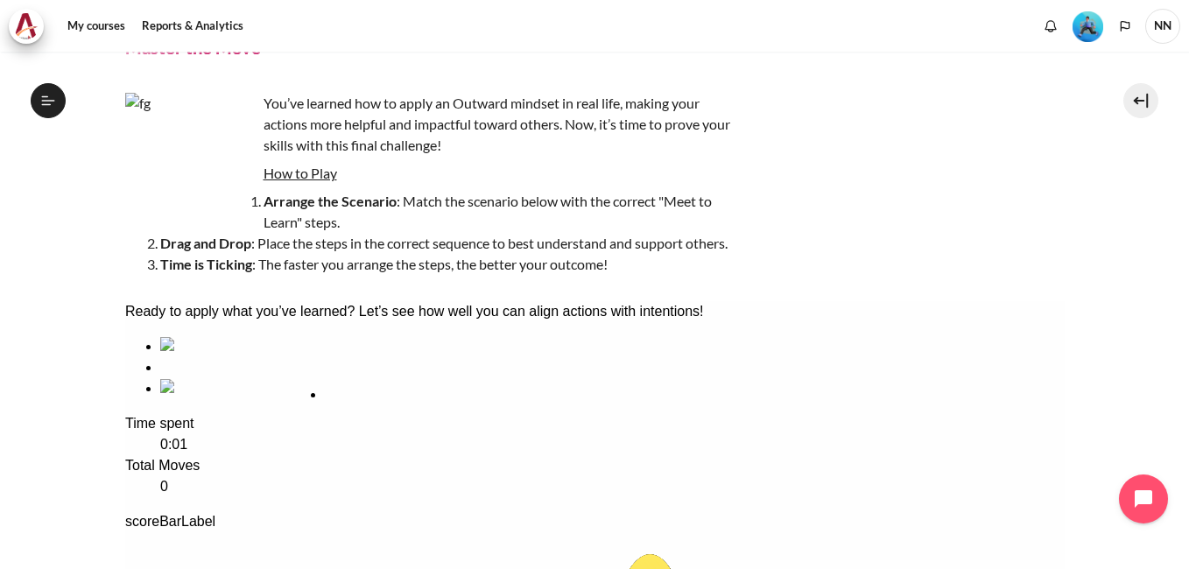
drag, startPoint x: 220, startPoint y: 462, endPoint x: 384, endPoint y: 481, distance: 165.8
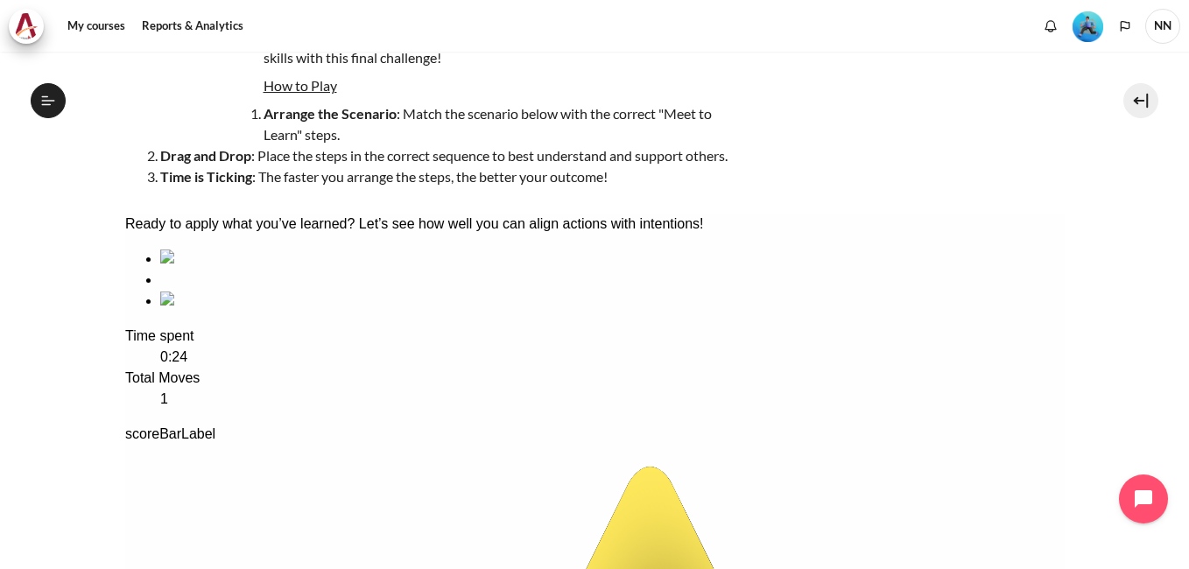
scroll to position [263, 0]
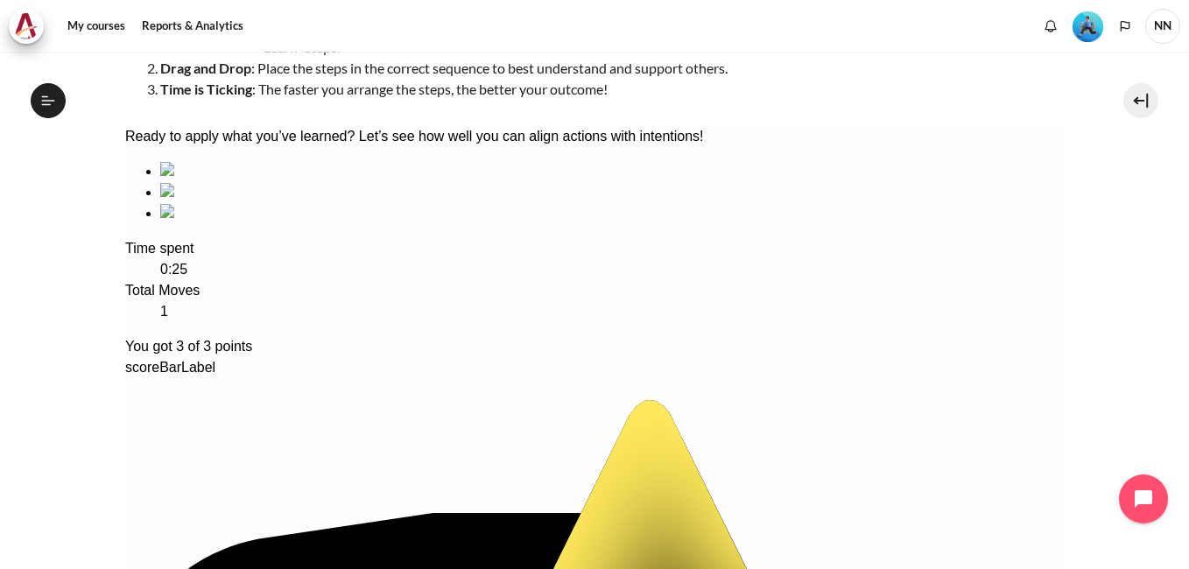
scroll to position [413, 0]
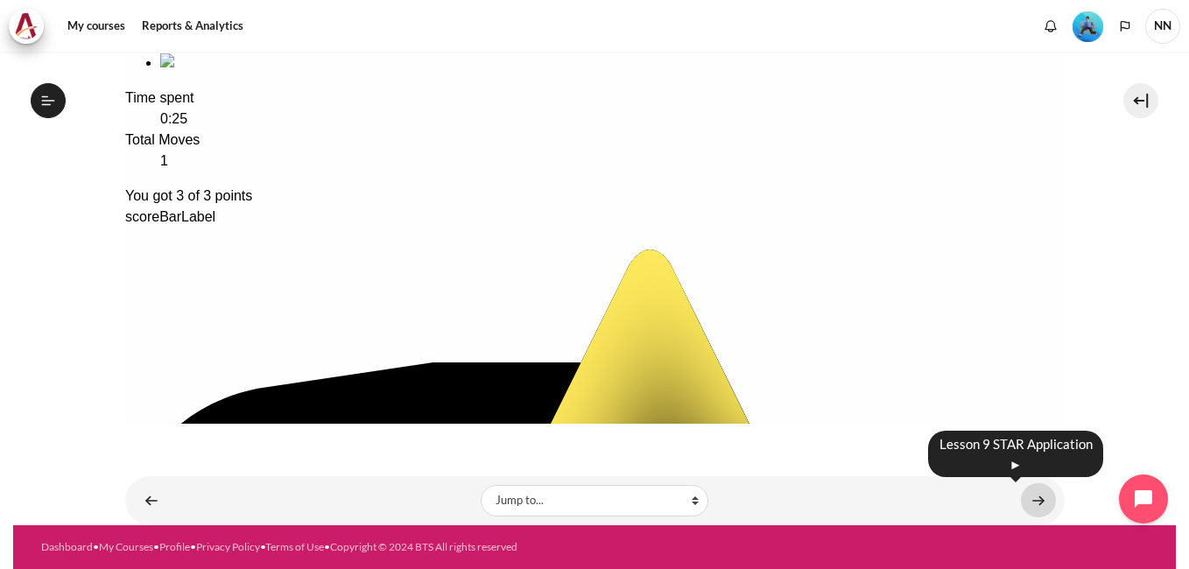
click at [1027, 501] on link "Content" at bounding box center [1038, 500] width 35 height 34
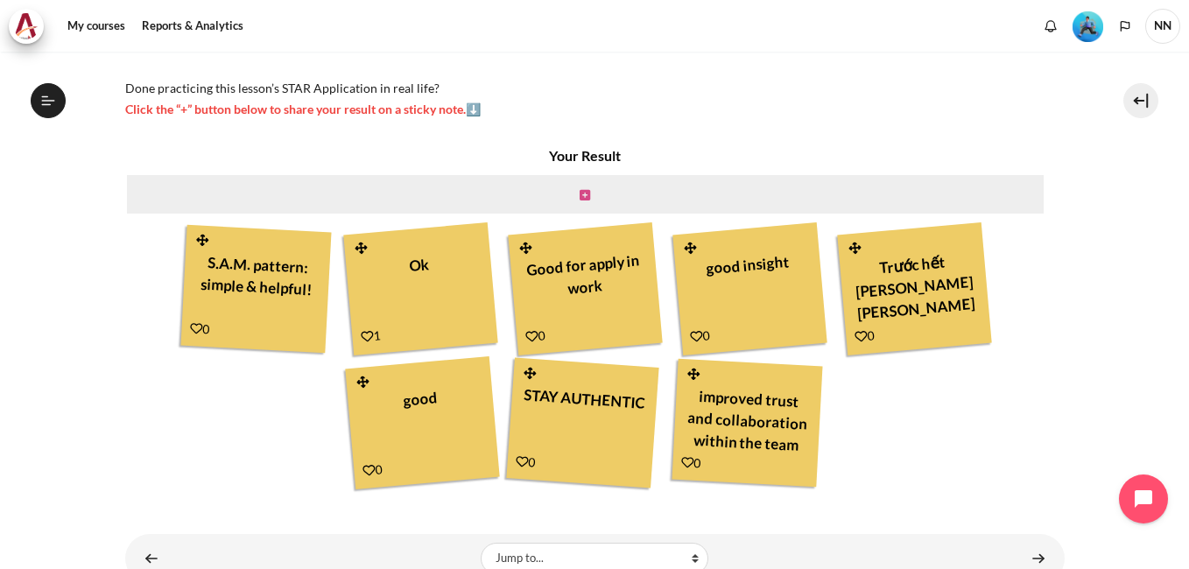
click at [582, 196] on icon "Content" at bounding box center [585, 195] width 11 height 12
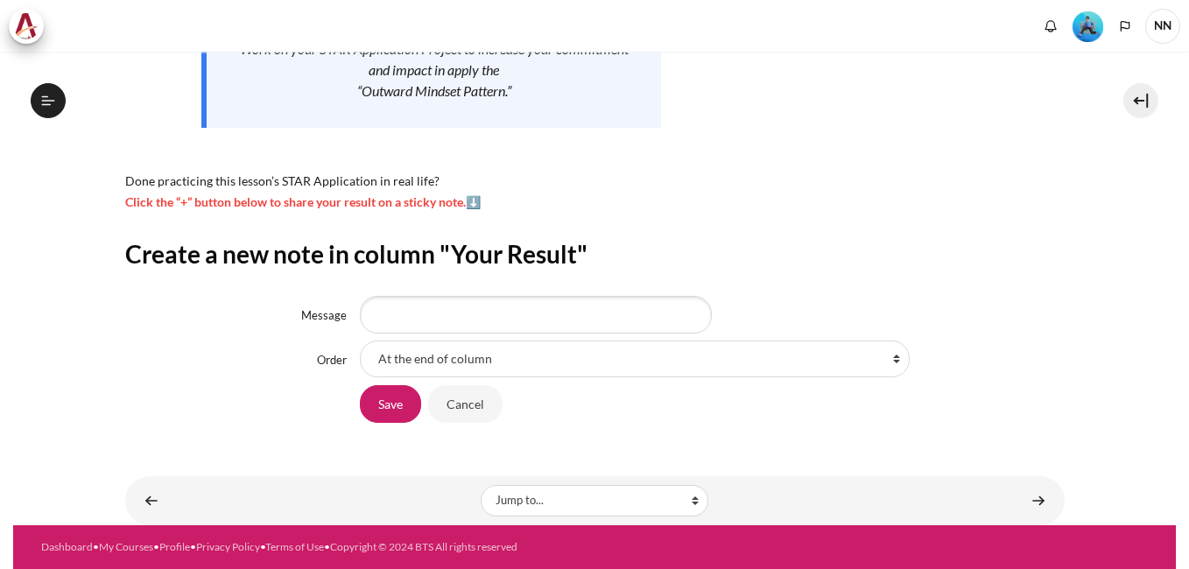
scroll to position [1453, 0]
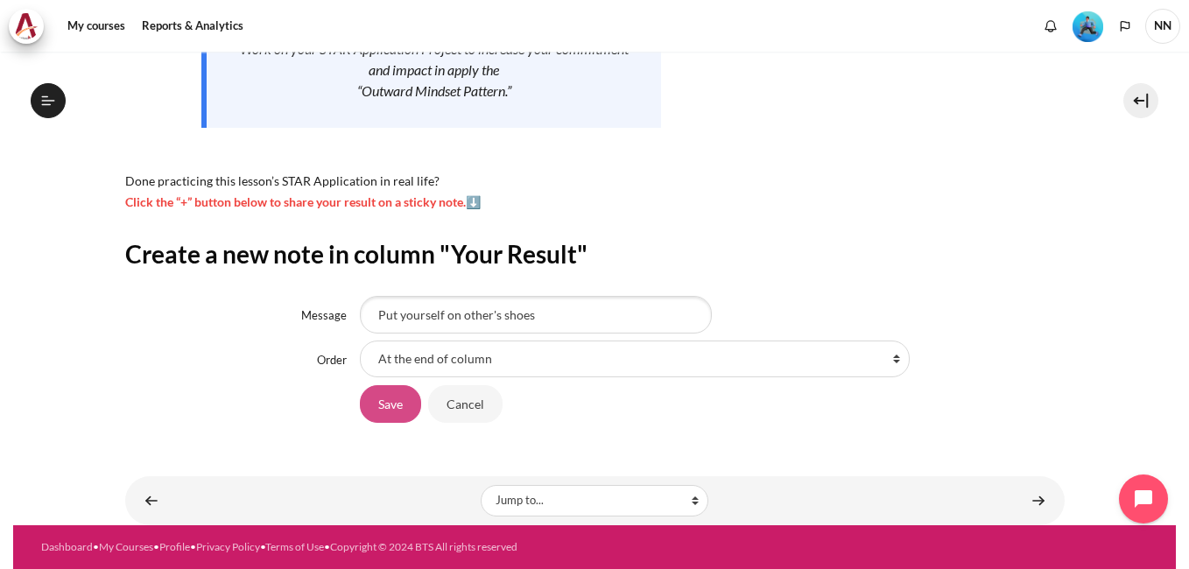
type input "Put yourself on other's shoes"
click at [387, 403] on input "Save" at bounding box center [390, 403] width 61 height 37
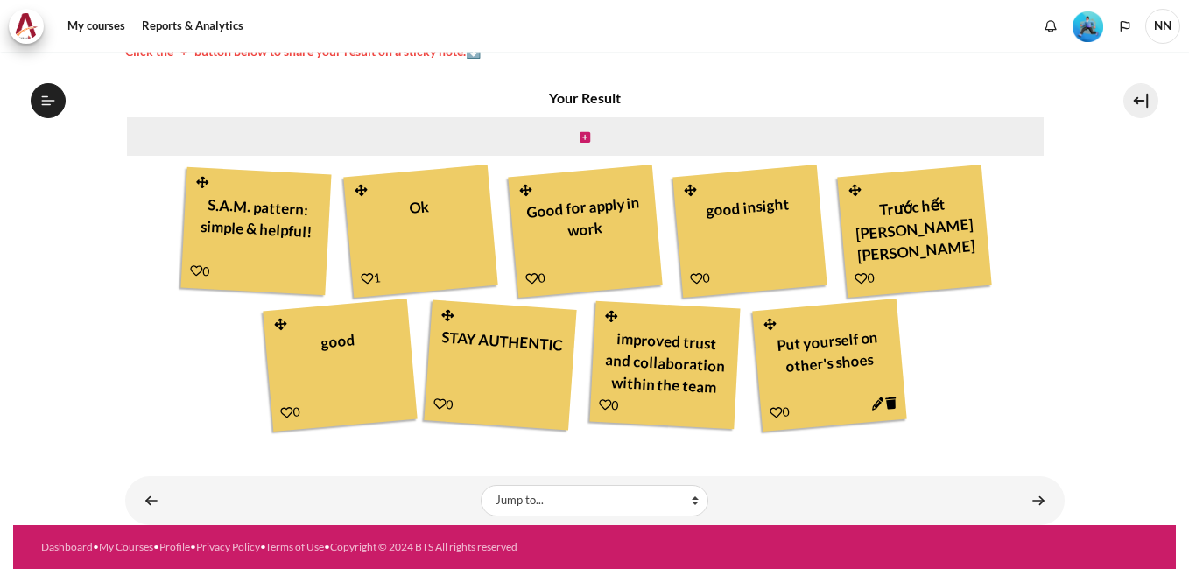
scroll to position [1453, 0]
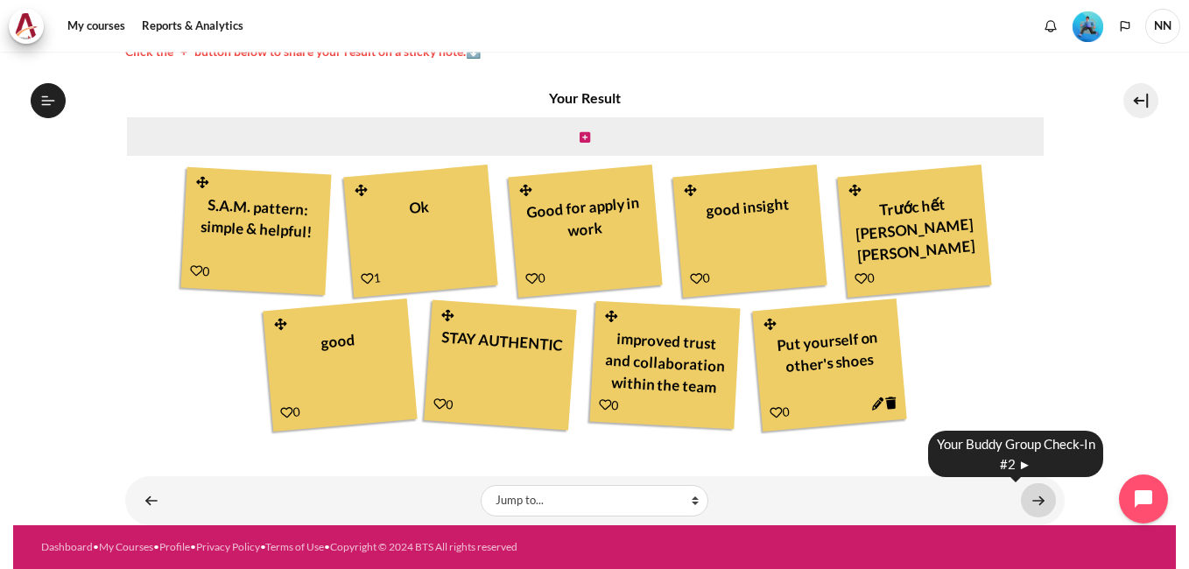
click at [1028, 503] on link "Content" at bounding box center [1038, 500] width 35 height 34
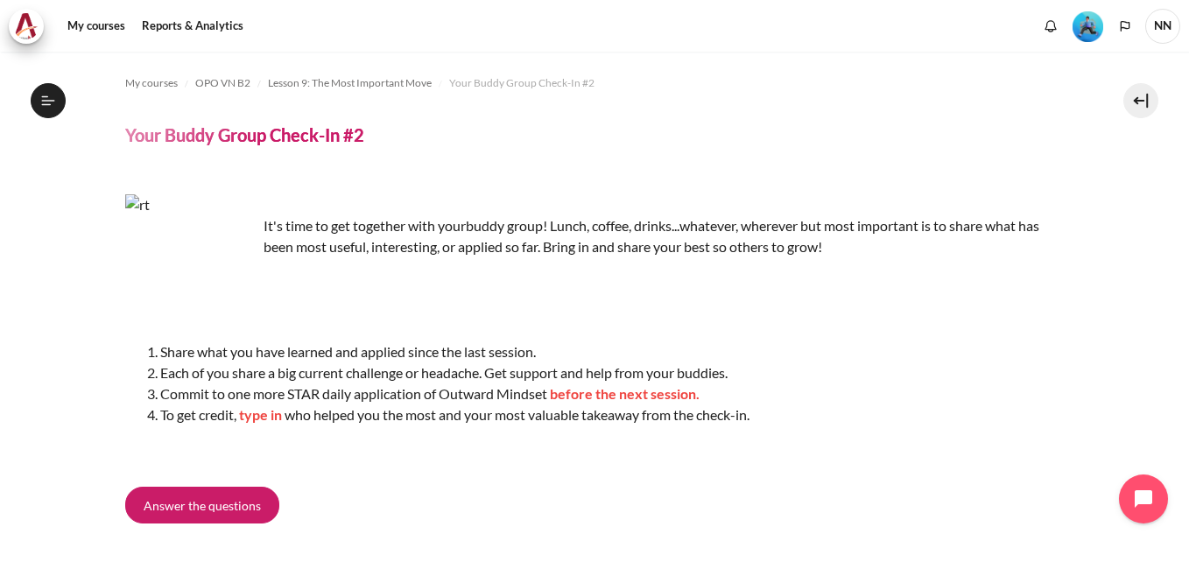
scroll to position [147, 0]
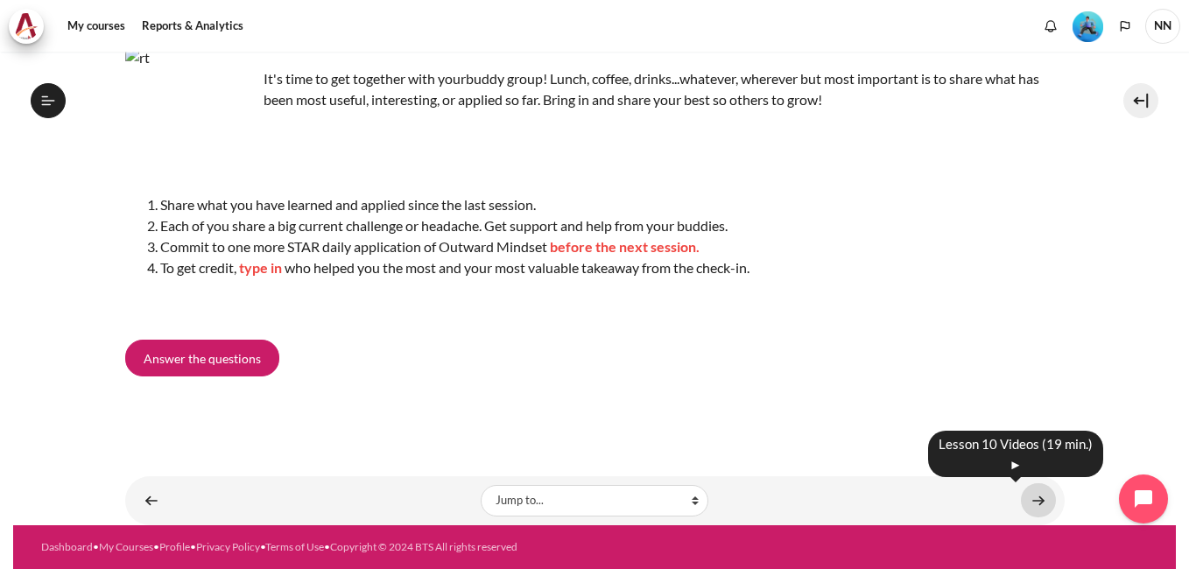
click at [1027, 497] on link "Content" at bounding box center [1038, 500] width 35 height 34
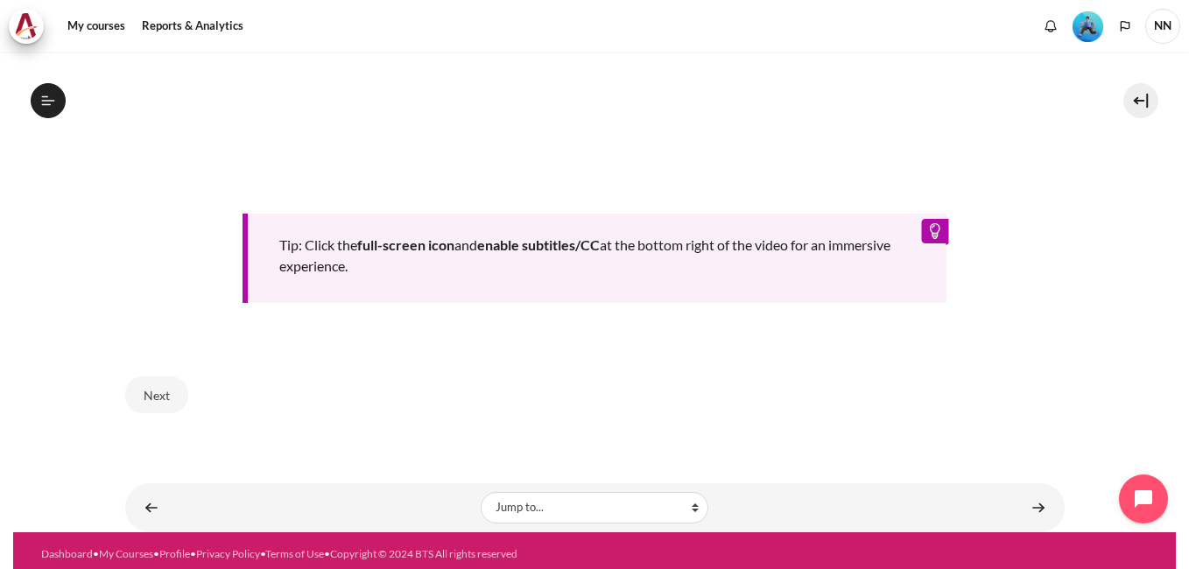
scroll to position [878, 0]
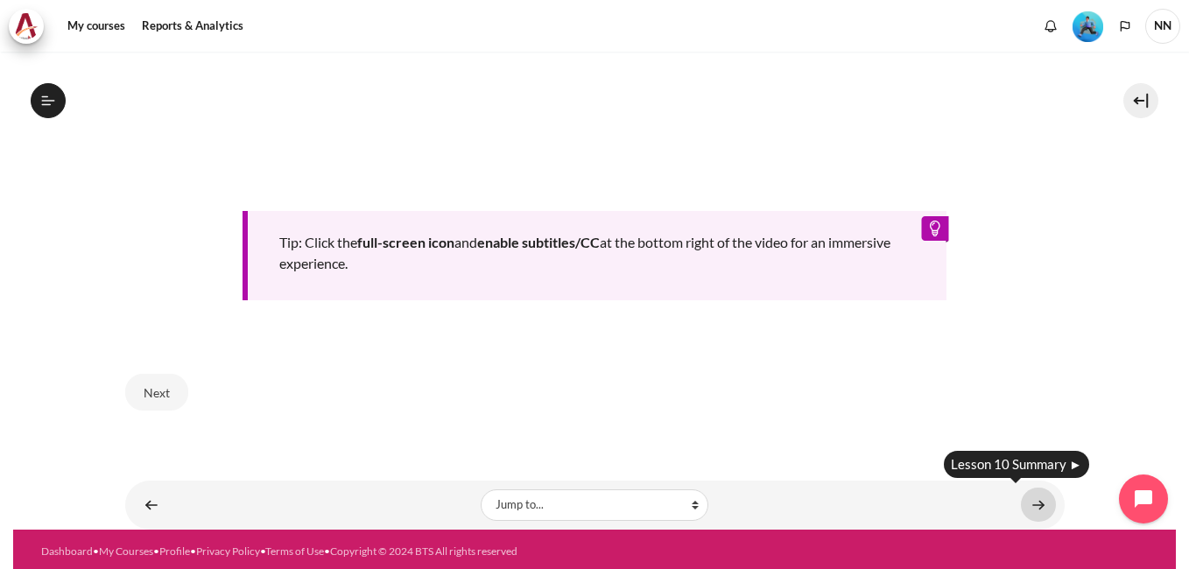
click at [1035, 495] on link "Content" at bounding box center [1038, 505] width 35 height 34
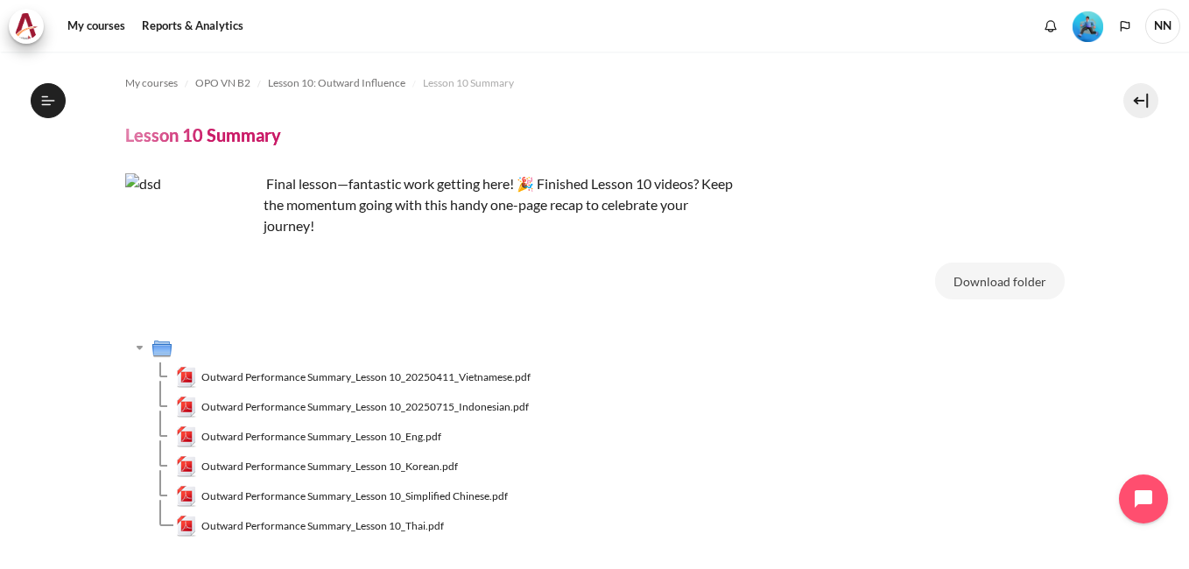
scroll to position [1547, 0]
click at [472, 377] on span "Outward Performance Summary_Lesson 10_20250411_Vietnamese.pdf" at bounding box center [365, 378] width 329 height 16
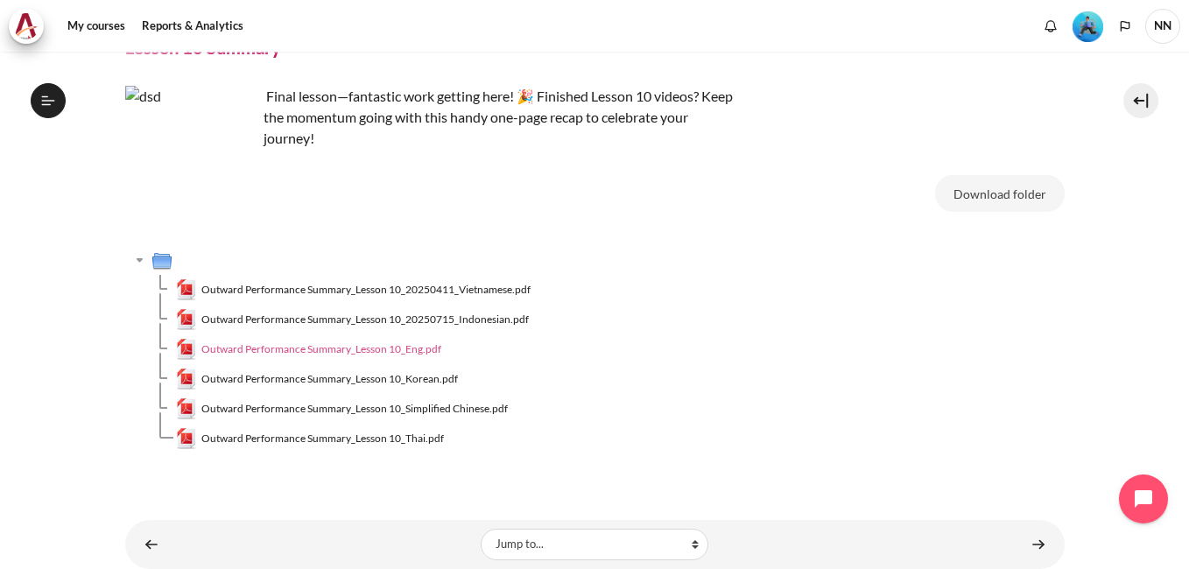
click at [386, 352] on span "Outward Performance Summary_Lesson 10_Eng.pdf" at bounding box center [321, 350] width 240 height 16
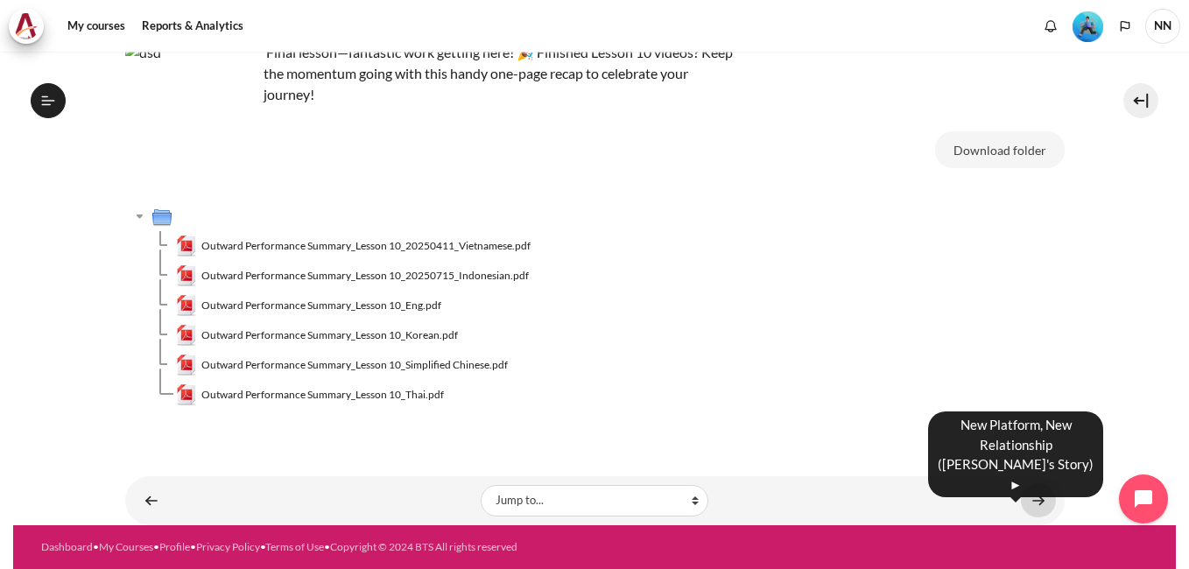
click at [1026, 497] on link "Content" at bounding box center [1038, 500] width 35 height 34
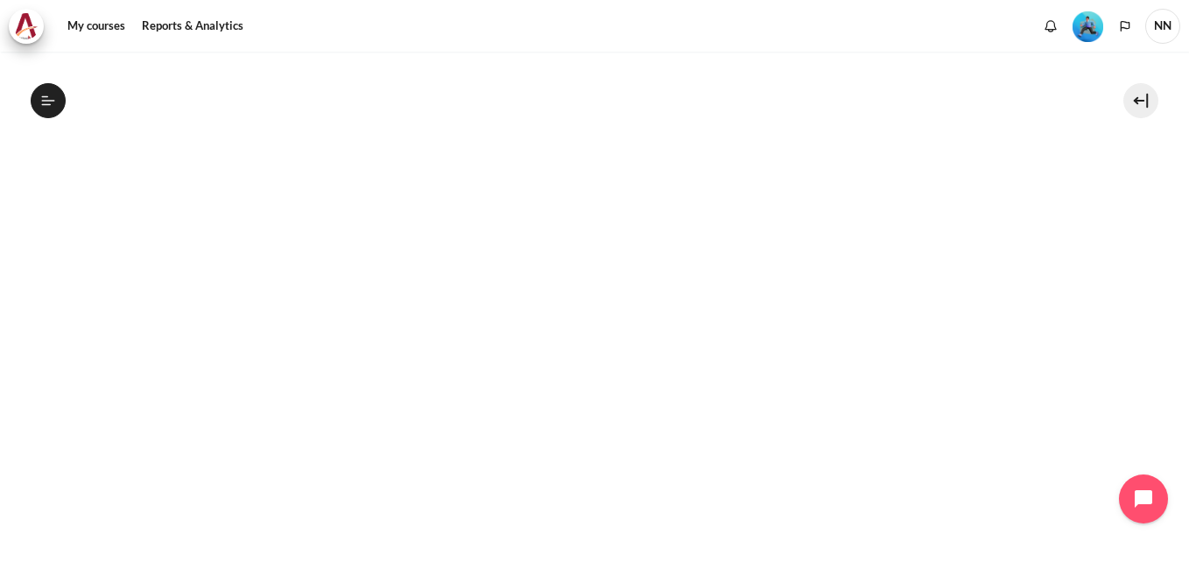
scroll to position [411, 0]
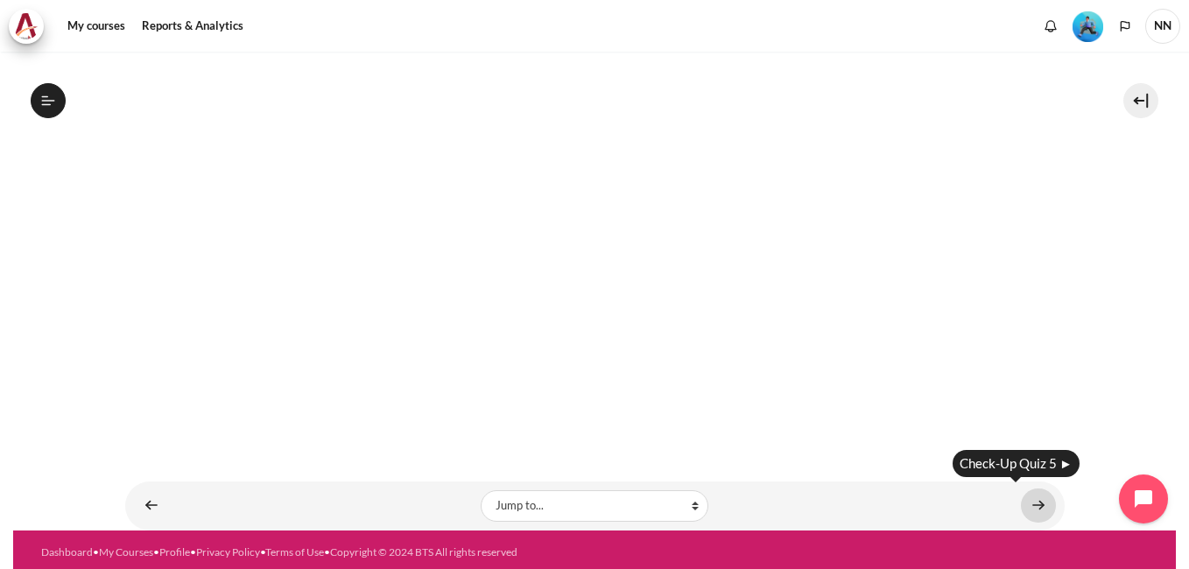
click at [1032, 498] on link "Content" at bounding box center [1038, 506] width 35 height 34
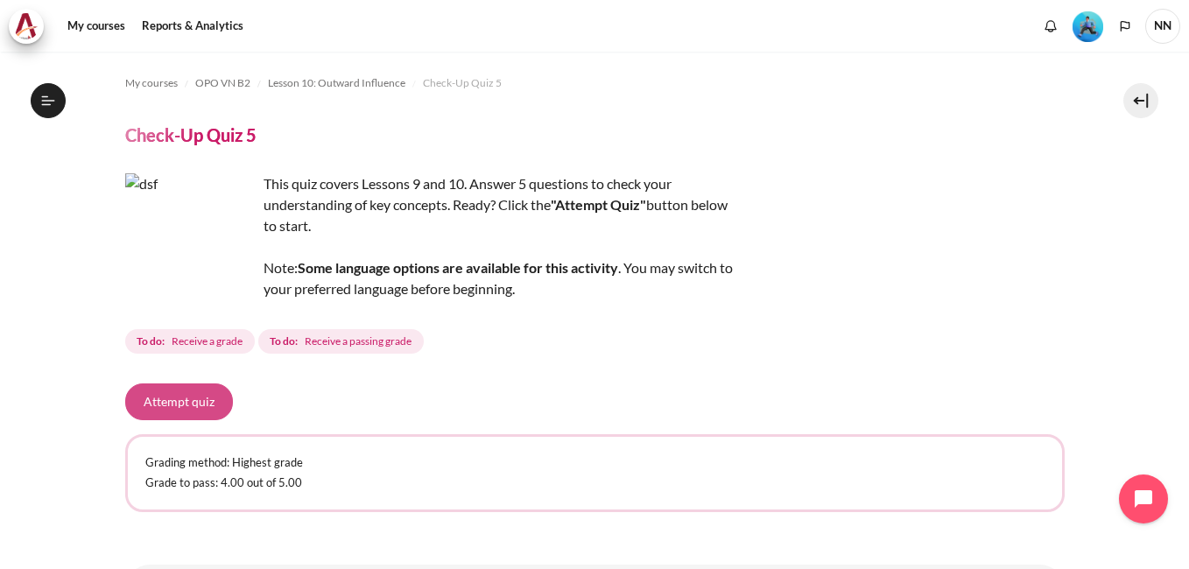
click at [183, 403] on button "Attempt quiz" at bounding box center [179, 402] width 108 height 37
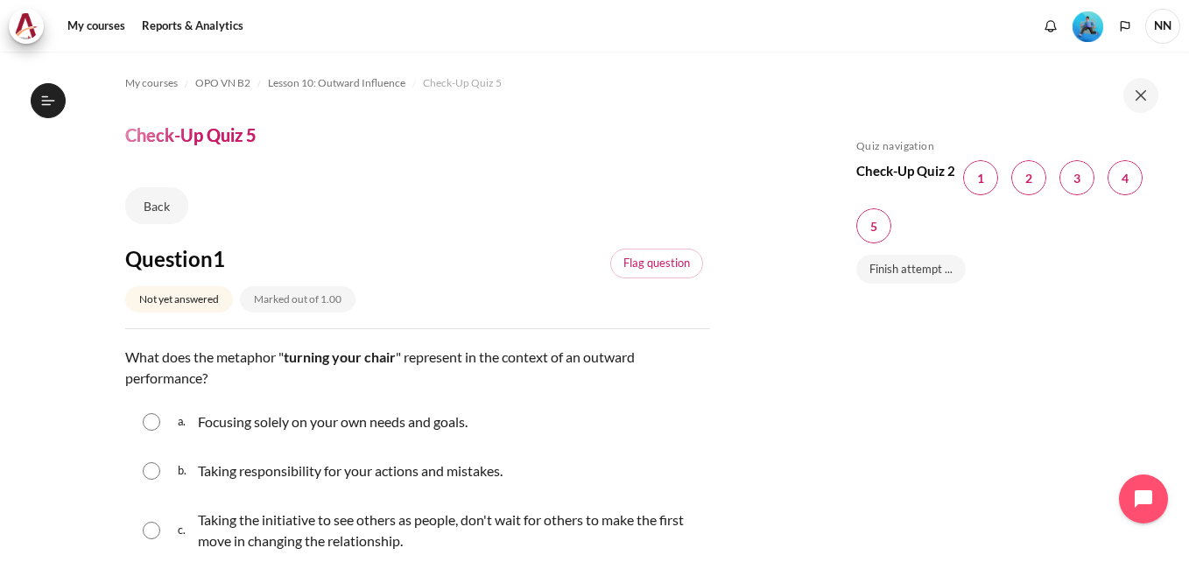
scroll to position [88, 0]
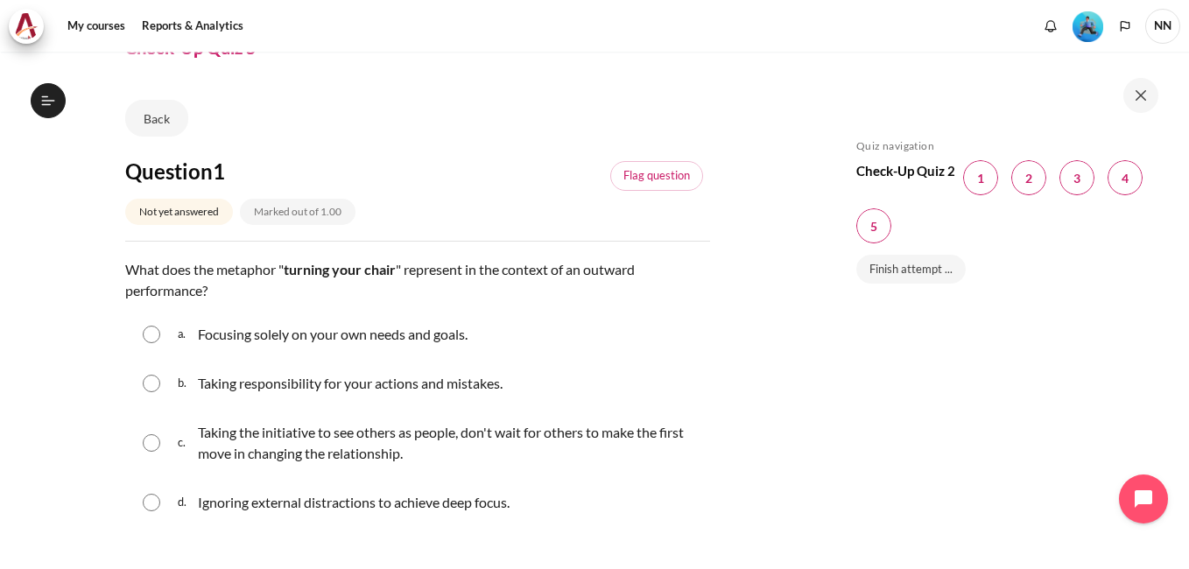
click at [149, 439] on input "Content" at bounding box center [152, 443] width 18 height 18
radio input "true"
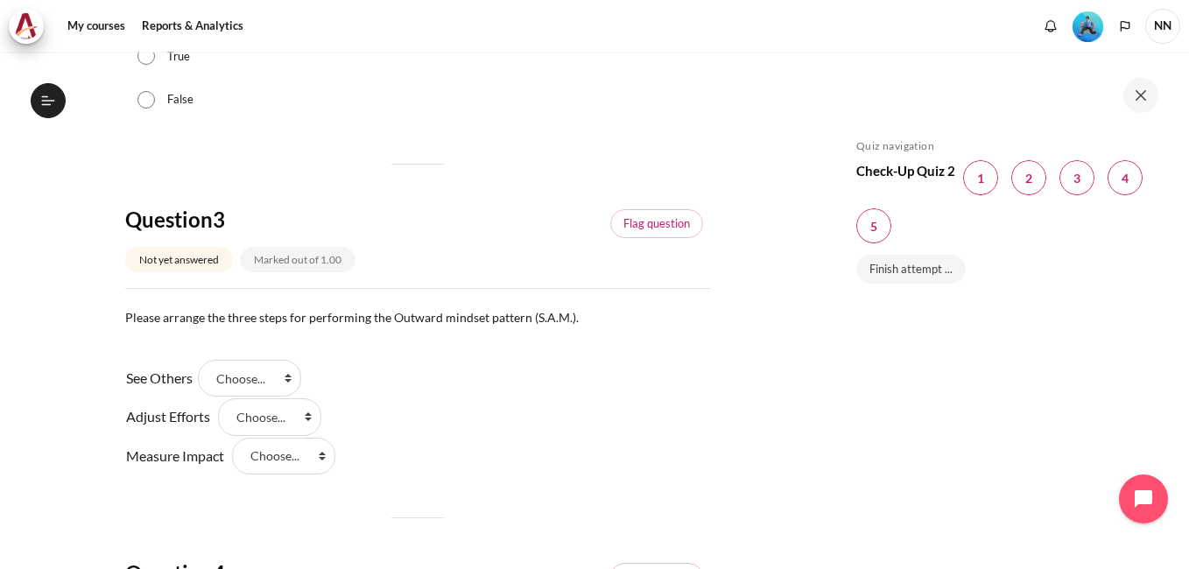
scroll to position [963, 0]
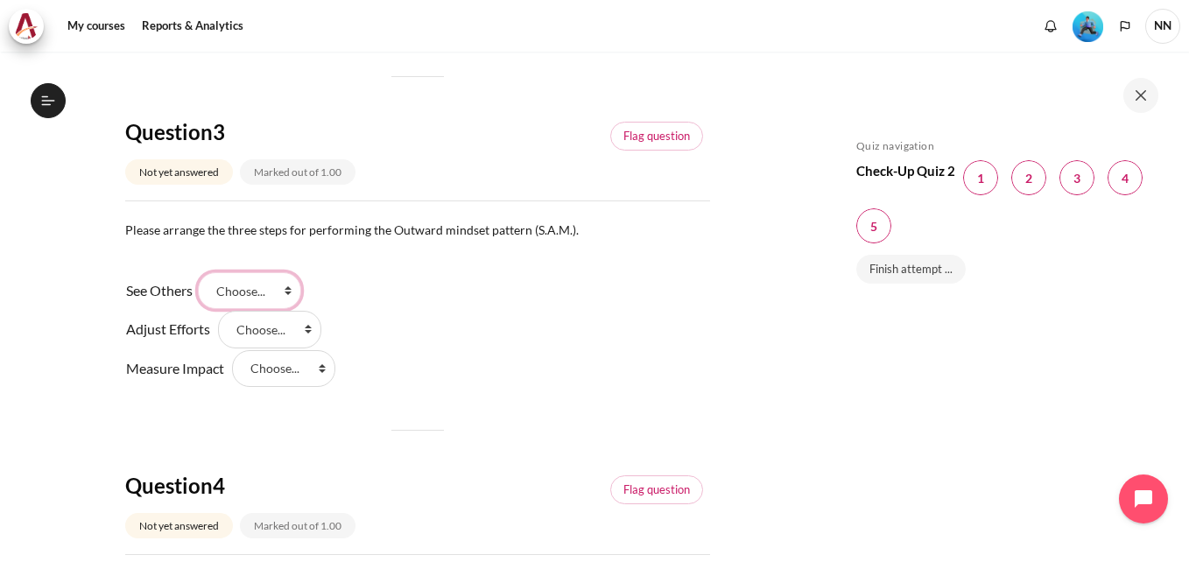
click at [292, 286] on select "Choose... Step 2 Step 1 Step 3" at bounding box center [249, 290] width 103 height 37
select select "2"
click at [204, 272] on select "Choose... Step 2 Step 1 Step 3" at bounding box center [249, 290] width 103 height 37
click at [307, 327] on select "Choose... Step 2 Step 1 Step 3" at bounding box center [269, 329] width 103 height 37
select select "1"
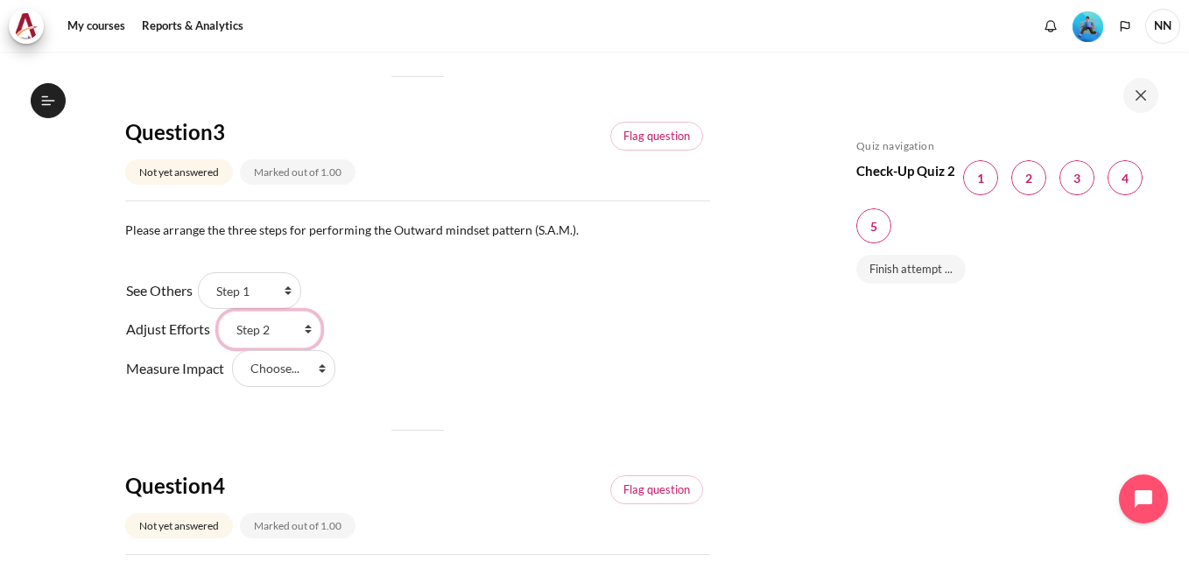
click at [218, 311] on select "Choose... Step 2 Step 1 Step 3" at bounding box center [269, 329] width 103 height 37
click at [320, 368] on select "Choose... Step 2 Step 1 Step 3" at bounding box center [283, 368] width 103 height 37
select select "3"
click at [232, 350] on select "Choose... Step 2 Step 1 Step 3" at bounding box center [283, 368] width 103 height 37
click at [518, 365] on div "See Others Answer 1 Question 3 Choose... Step 2 Step 1 Step 3 Adjust Efforts An…" at bounding box center [417, 330] width 585 height 116
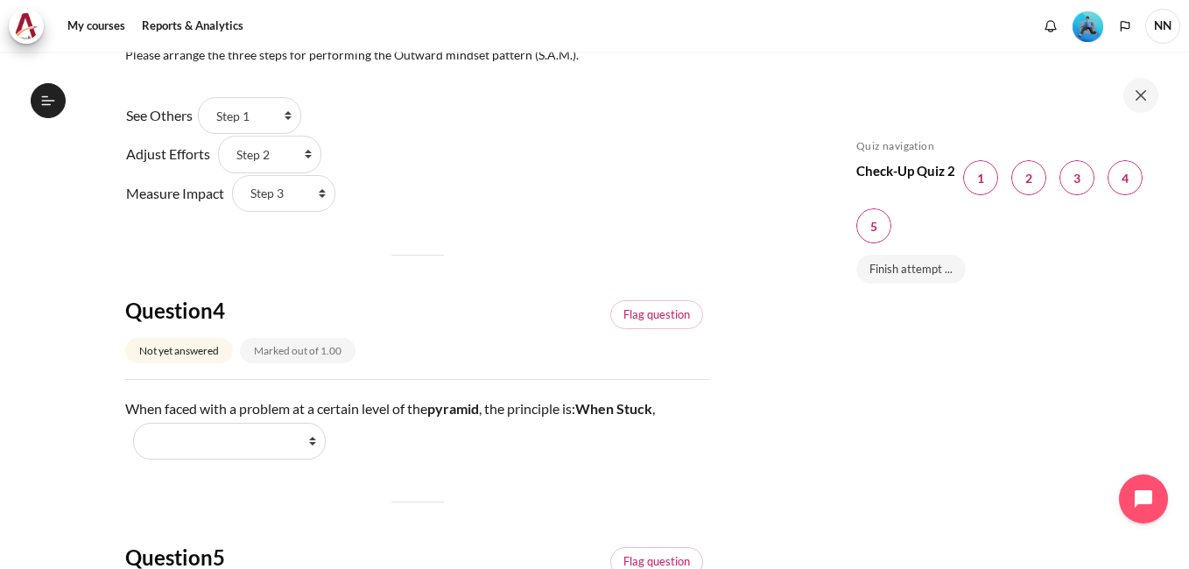
scroll to position [1226, 0]
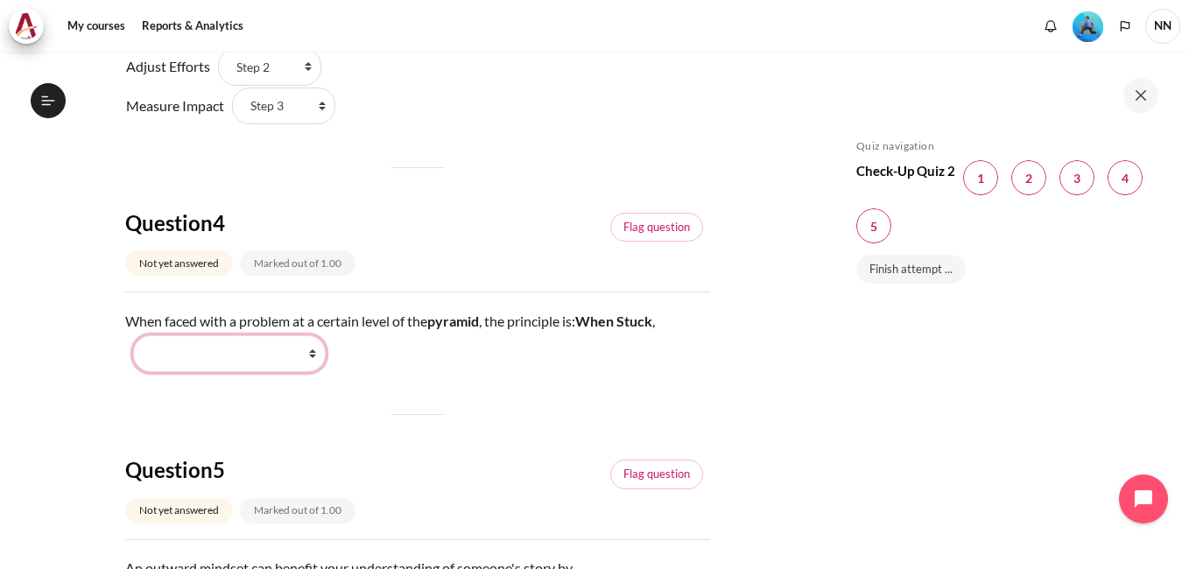
click at [314, 356] on select "Work Harder Go Higher Go Lower Stay Put" at bounding box center [229, 353] width 193 height 37
select select "3"
click at [133, 335] on select "Work Harder Go Higher Go Lower Stay Put" at bounding box center [229, 353] width 193 height 37
click at [646, 226] on link "Flag question" at bounding box center [656, 228] width 93 height 30
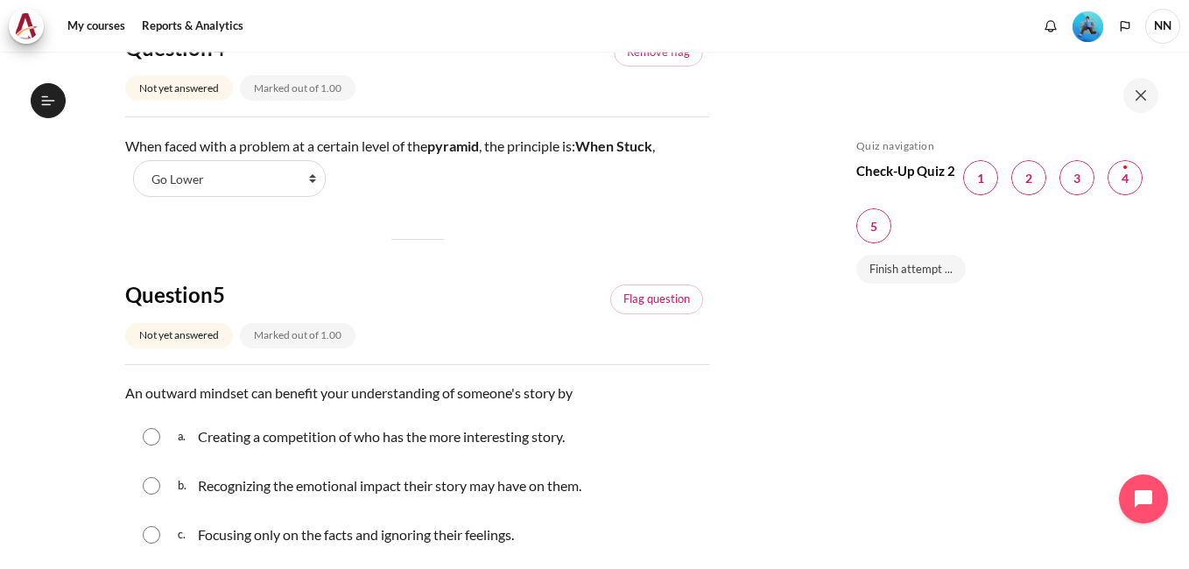
scroll to position [1489, 0]
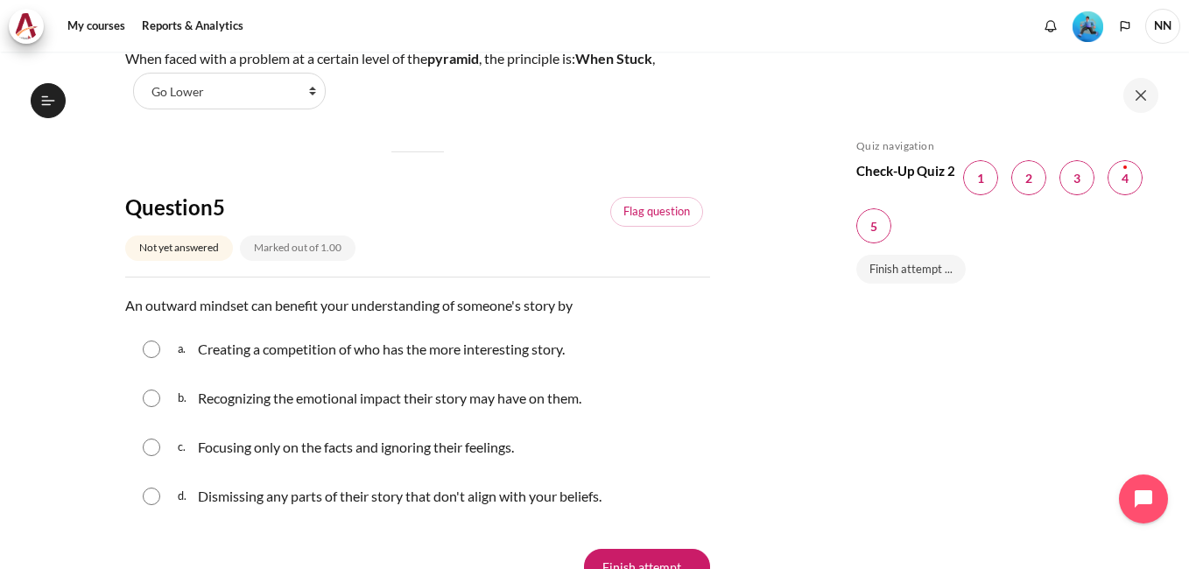
click at [153, 400] on input "Content" at bounding box center [152, 399] width 18 height 18
radio input "true"
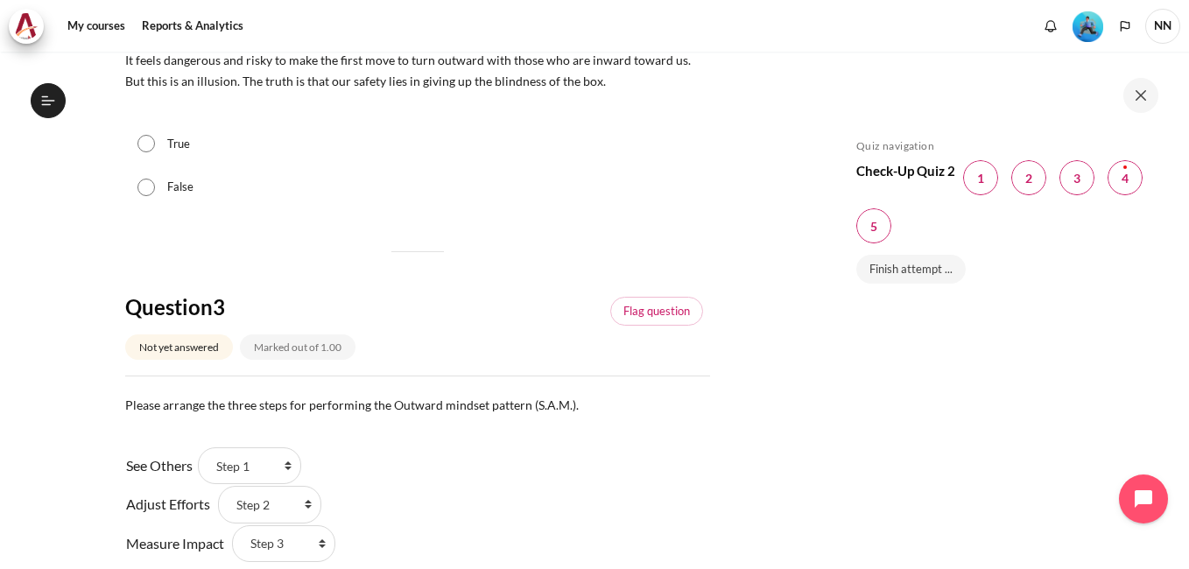
scroll to position [963, 0]
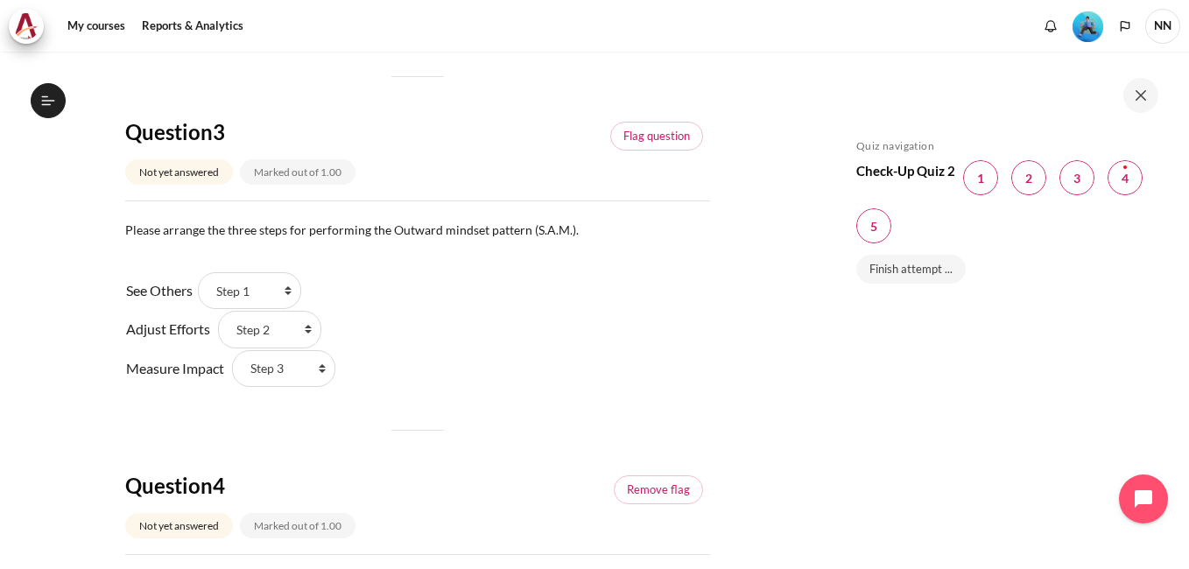
click at [612, 315] on div "See Others Answer 1 Question 3 Choose... Step 2 Step 1 Step 3 Adjust Efforts An…" at bounding box center [417, 330] width 585 height 116
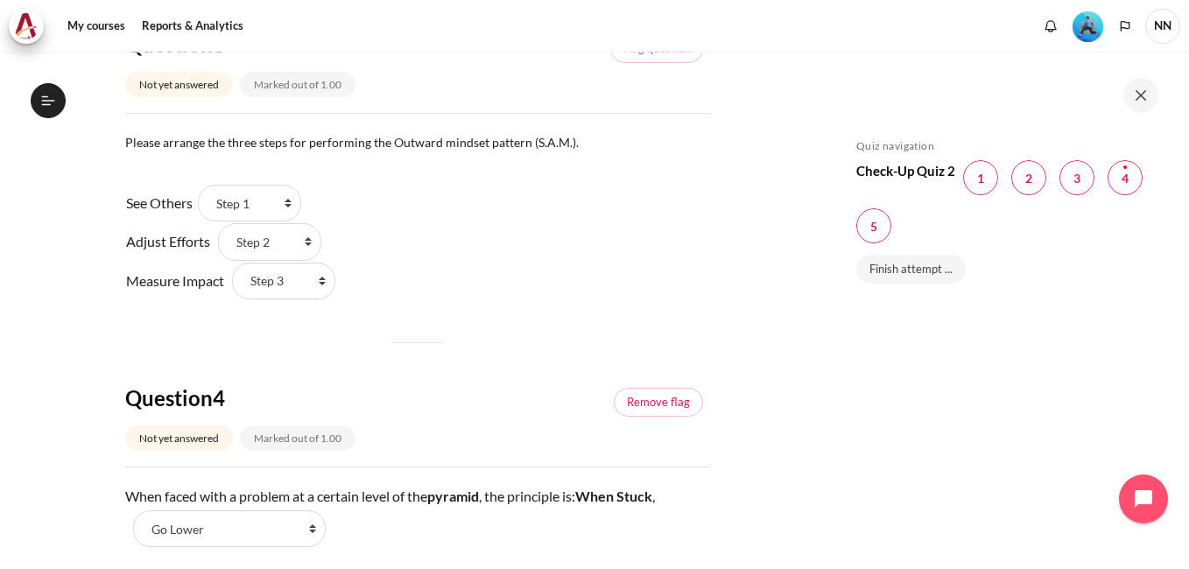
scroll to position [876, 0]
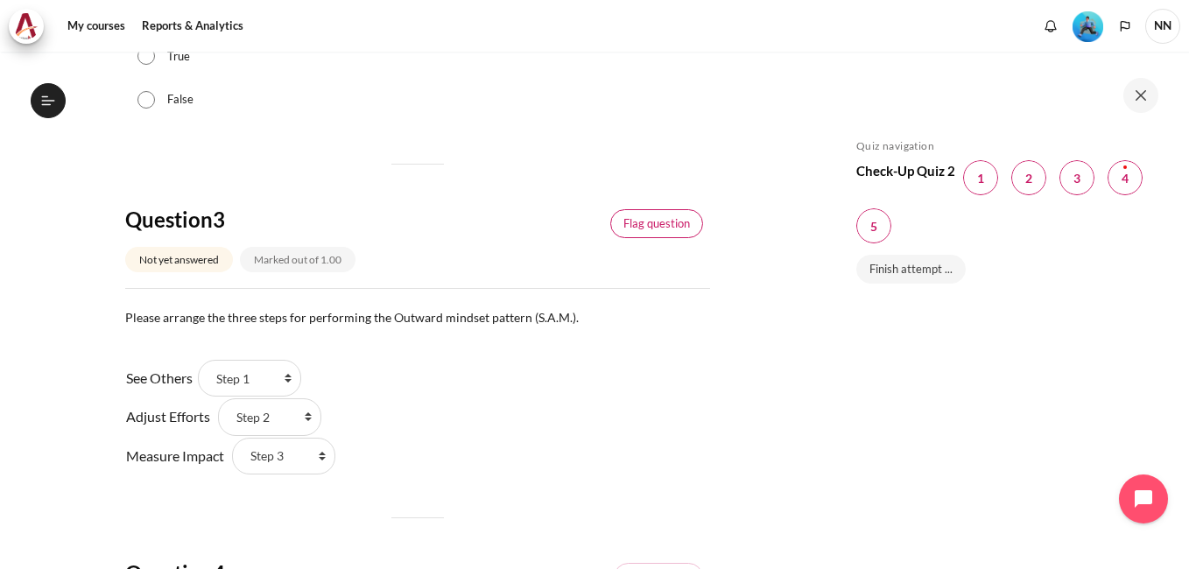
click at [649, 229] on link "Flag question" at bounding box center [656, 224] width 93 height 30
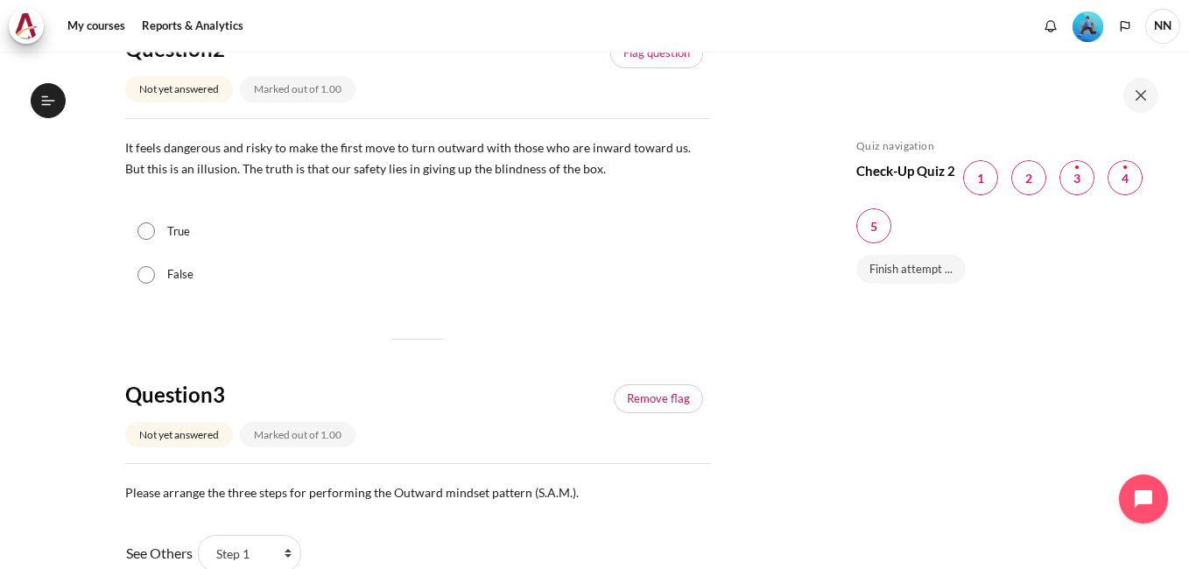
scroll to position [525, 0]
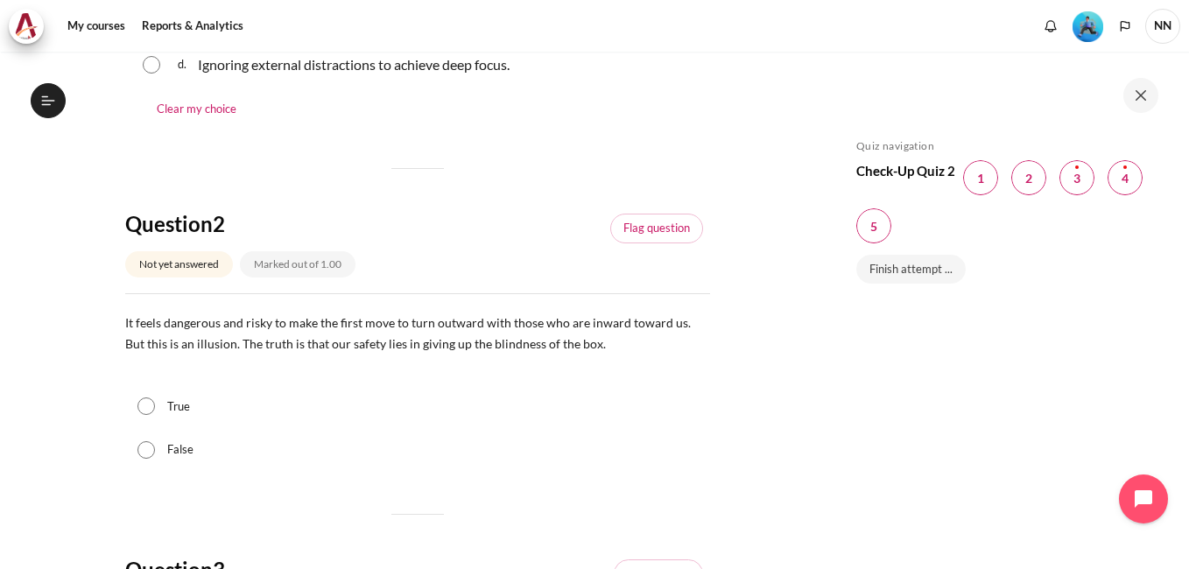
click at [152, 404] on input "True" at bounding box center [147, 407] width 18 height 18
radio input "true"
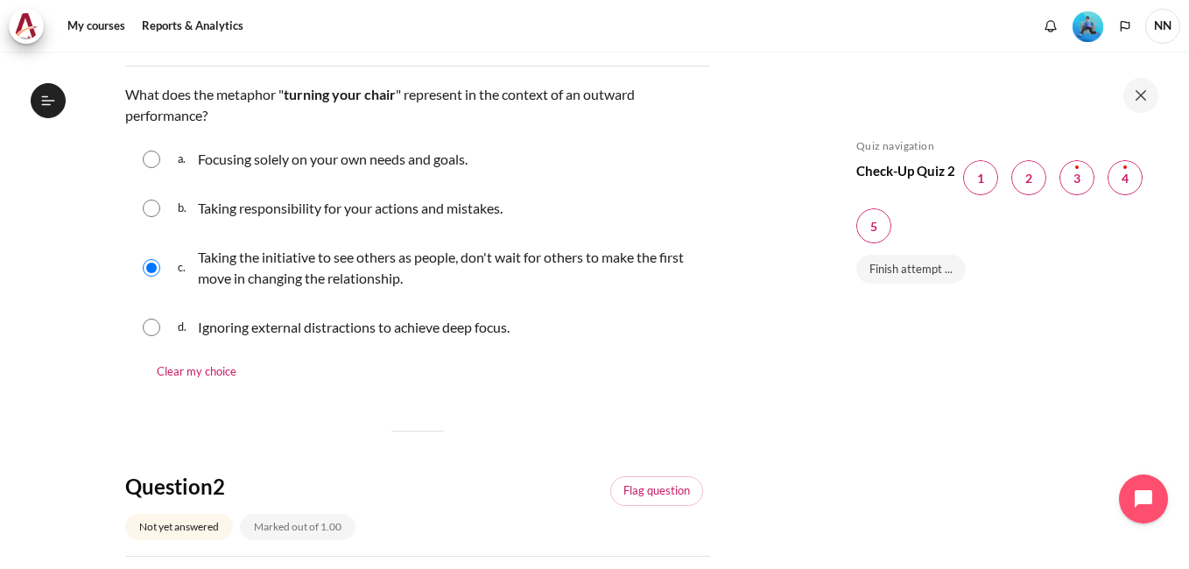
scroll to position [175, 0]
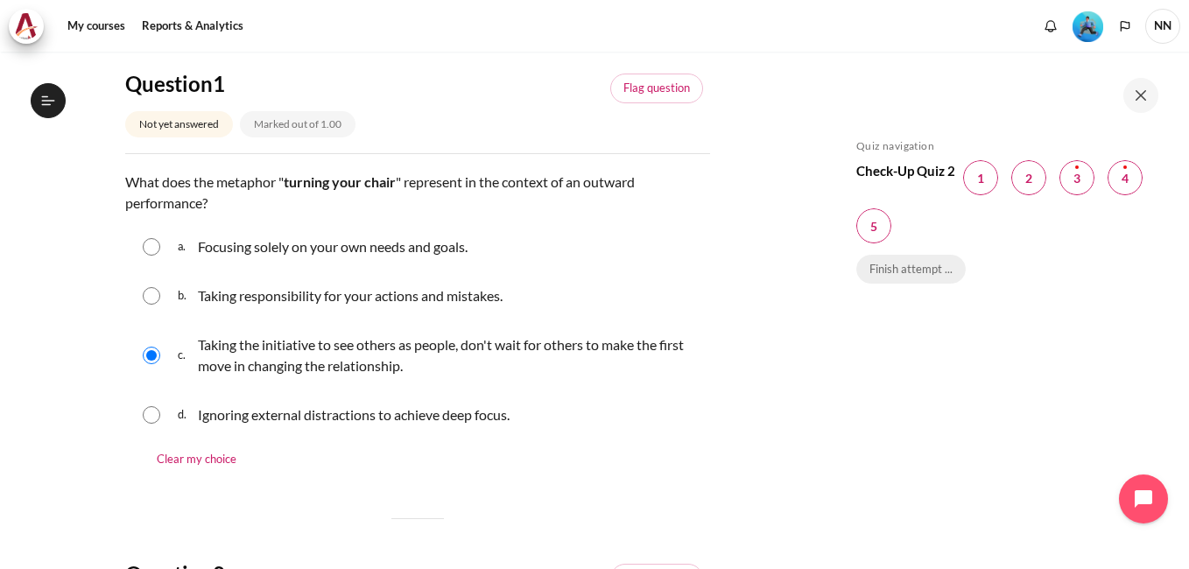
click at [933, 270] on link "Finish attempt ..." at bounding box center [911, 270] width 109 height 30
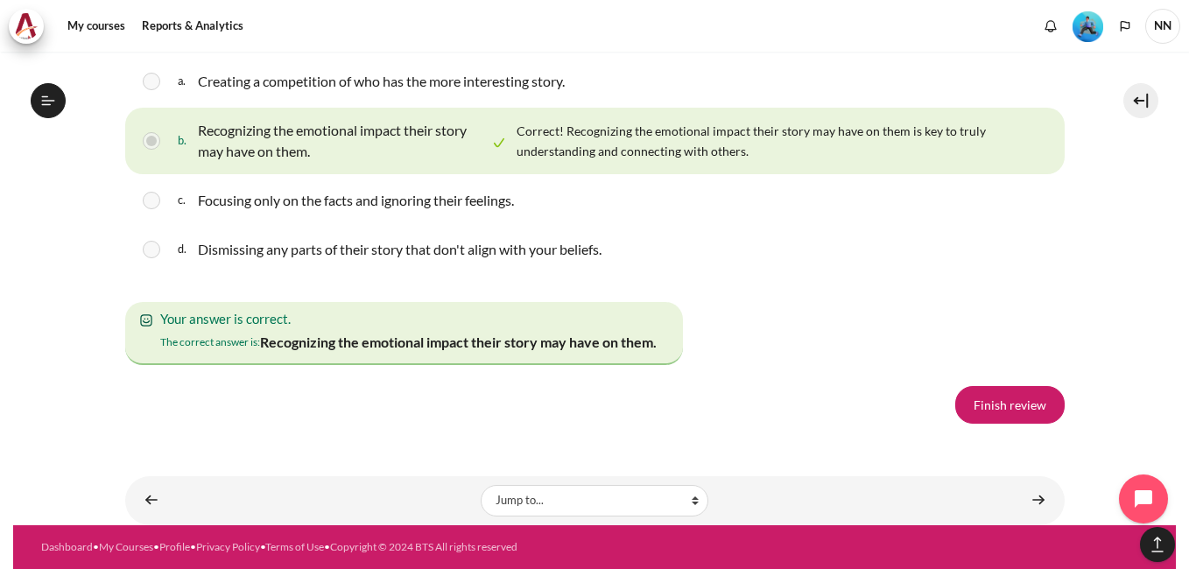
scroll to position [3204, 0]
click at [975, 410] on link "Finish review" at bounding box center [1010, 404] width 109 height 37
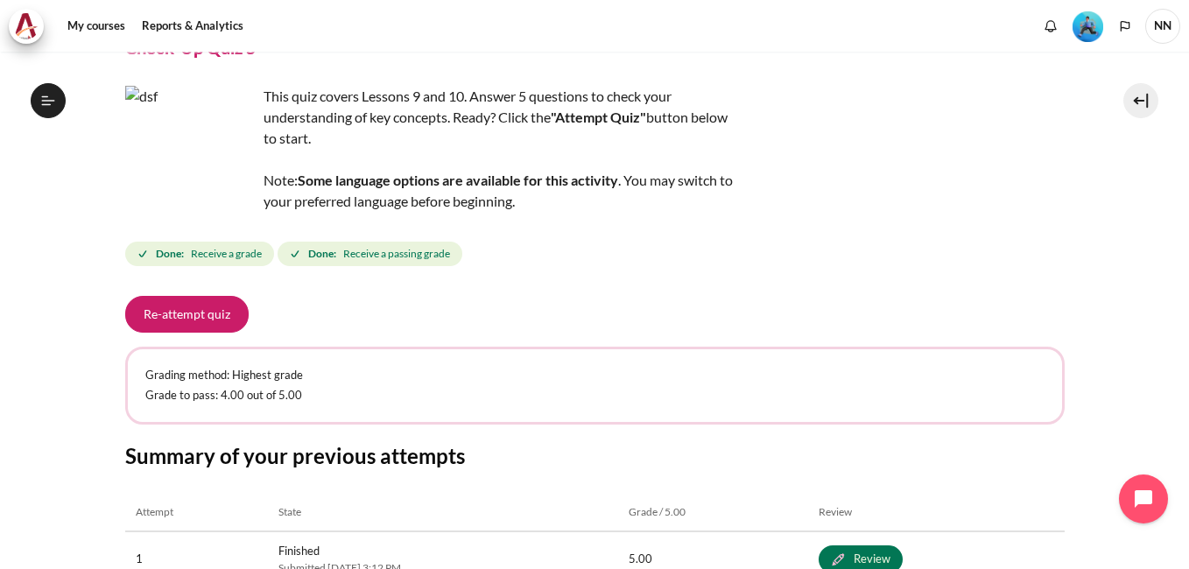
scroll to position [263, 0]
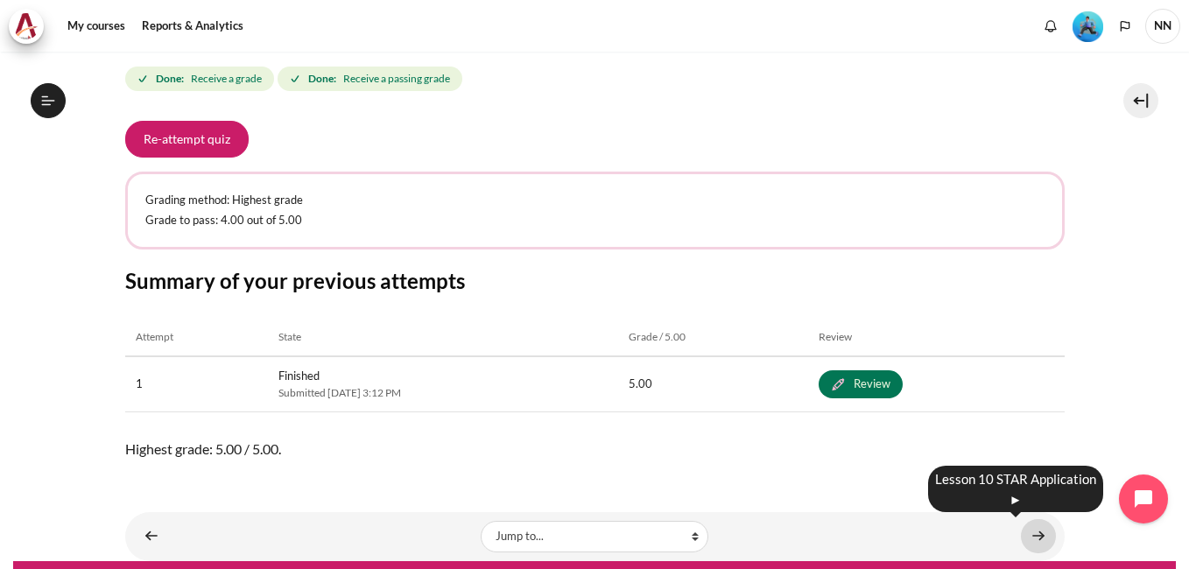
click at [1029, 530] on link "Content" at bounding box center [1038, 536] width 35 height 34
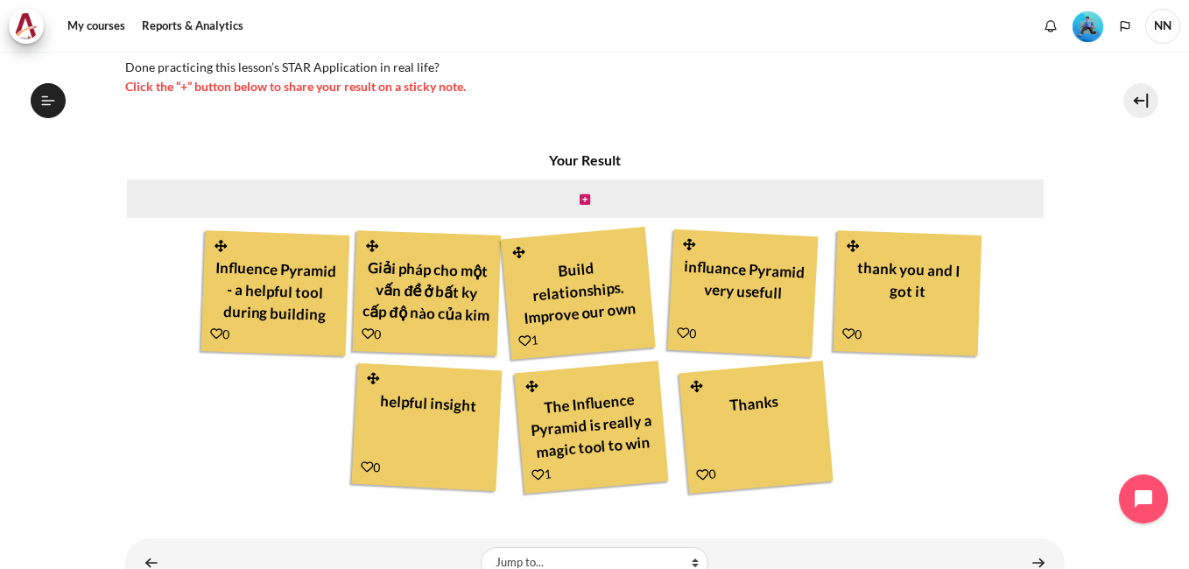
scroll to position [64, 0]
click at [580, 200] on icon "Content" at bounding box center [585, 200] width 11 height 12
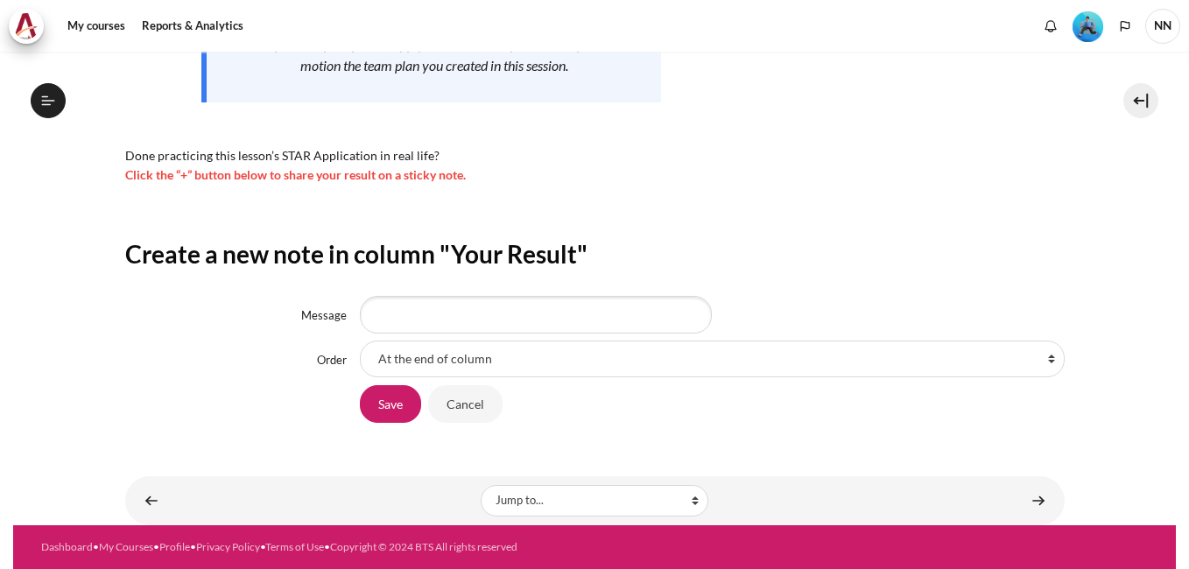
scroll to position [1615, 0]
click at [421, 319] on input "Message" at bounding box center [536, 314] width 352 height 37
type input "Ư"
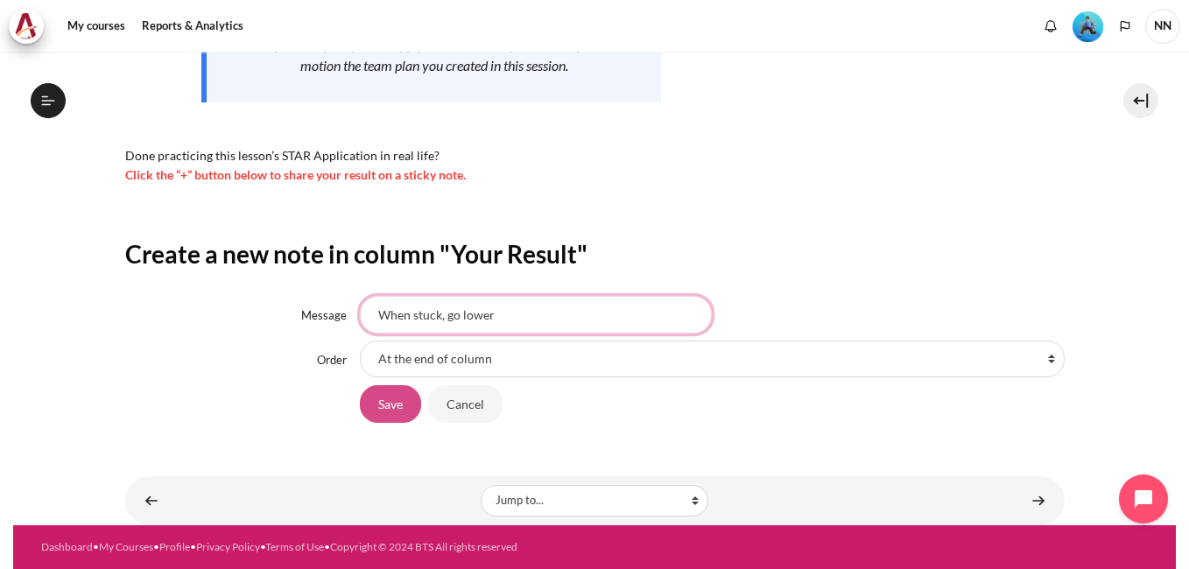
type input "When stuck, go lower"
click at [380, 398] on input "Save" at bounding box center [390, 403] width 61 height 37
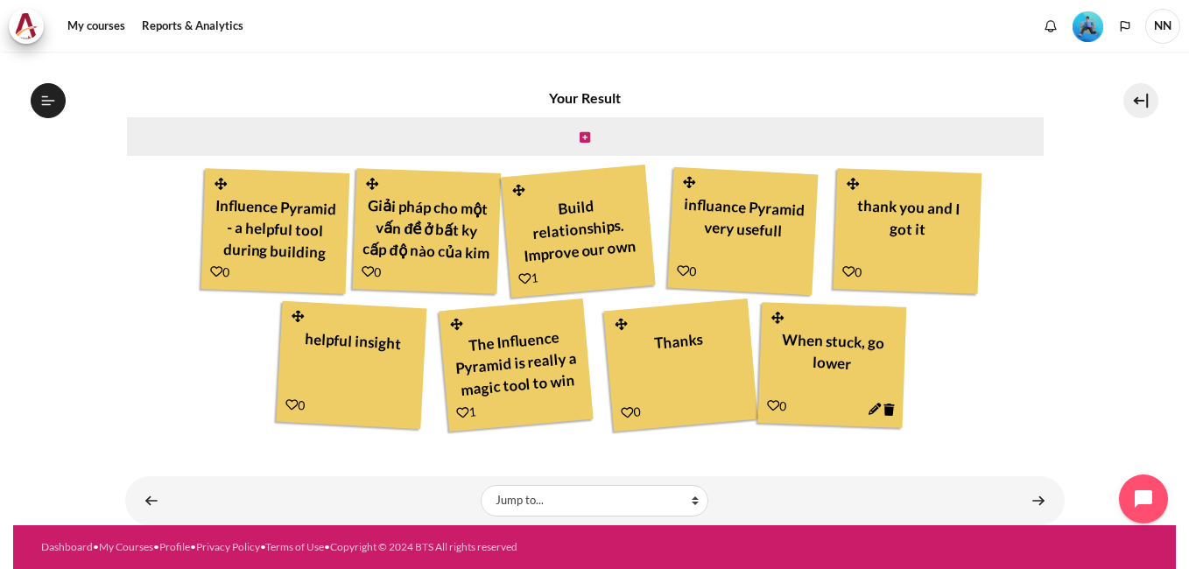
scroll to position [1615, 0]
click at [1026, 501] on link "Content" at bounding box center [1038, 500] width 35 height 34
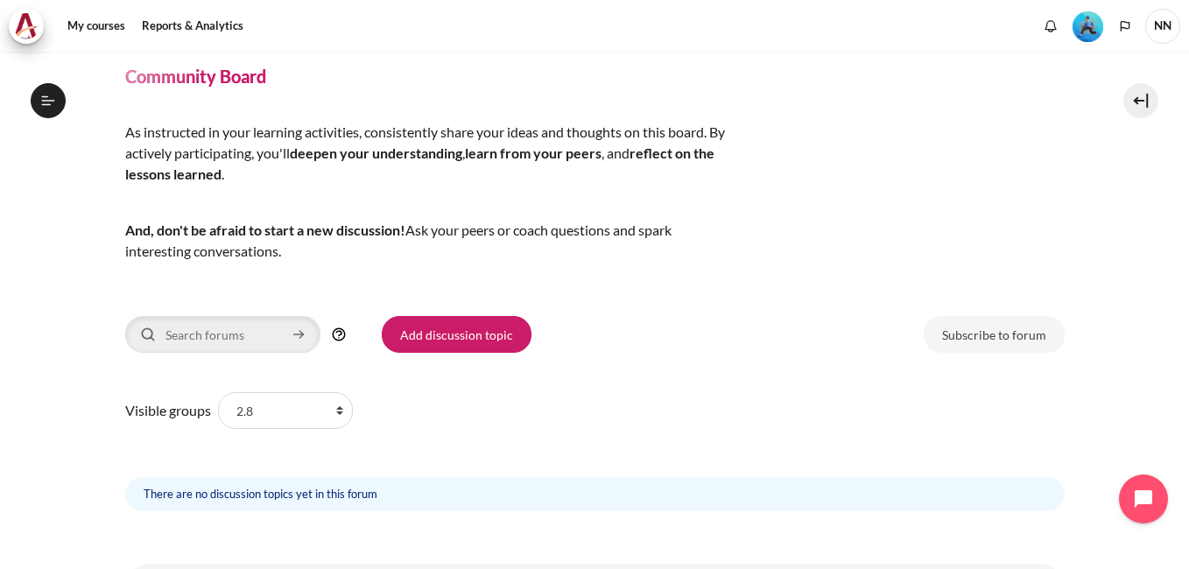
scroll to position [146, 0]
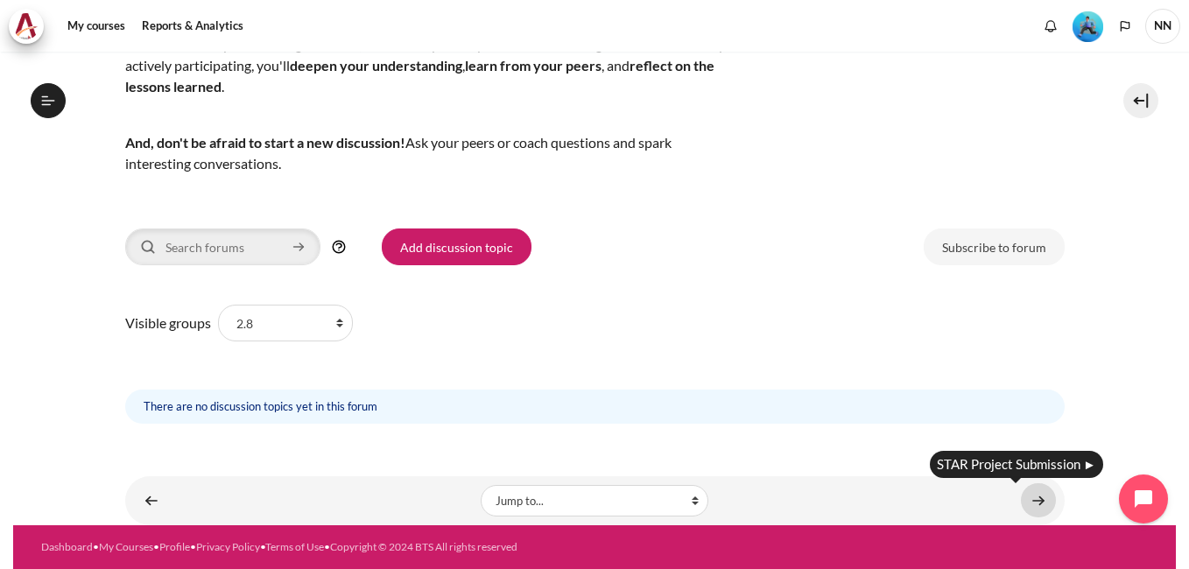
click at [1037, 504] on link "Content" at bounding box center [1038, 500] width 35 height 34
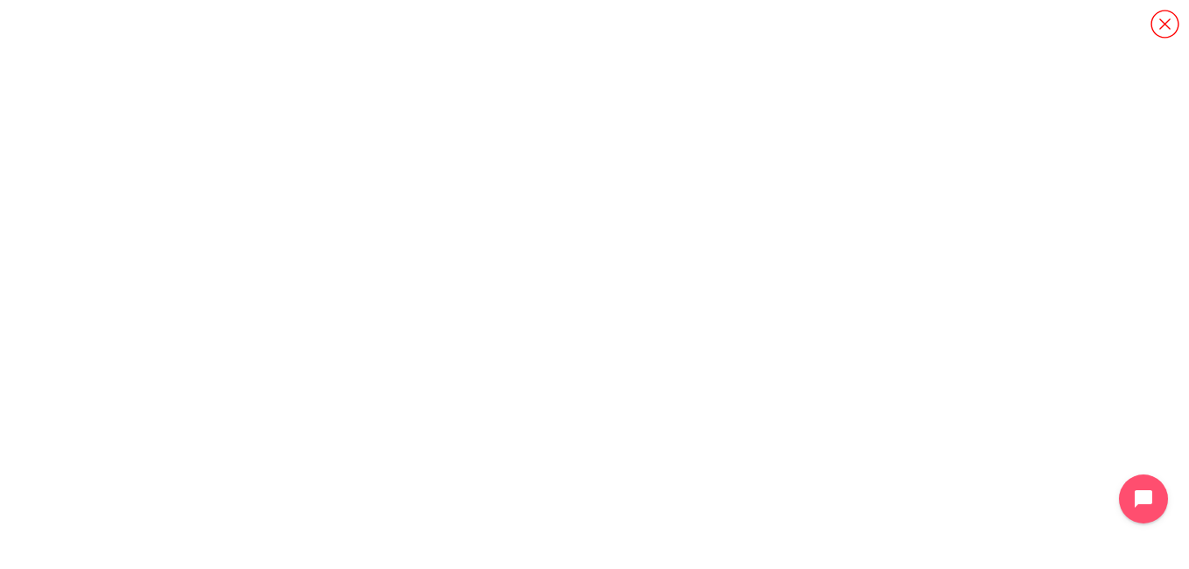
scroll to position [54, 0]
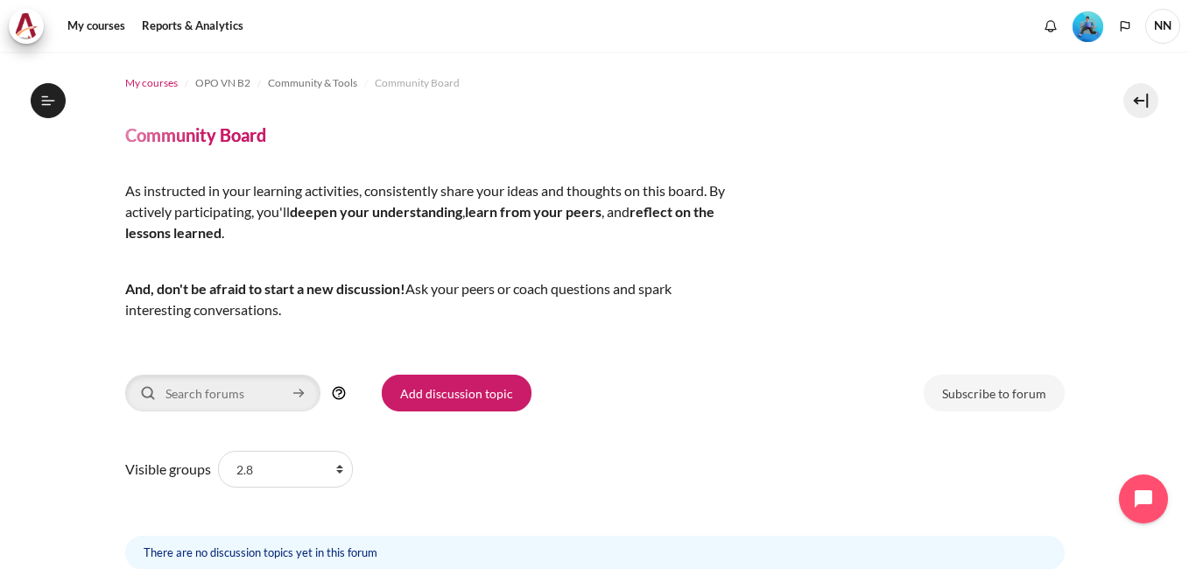
click at [148, 78] on span "My courses" at bounding box center [151, 83] width 53 height 16
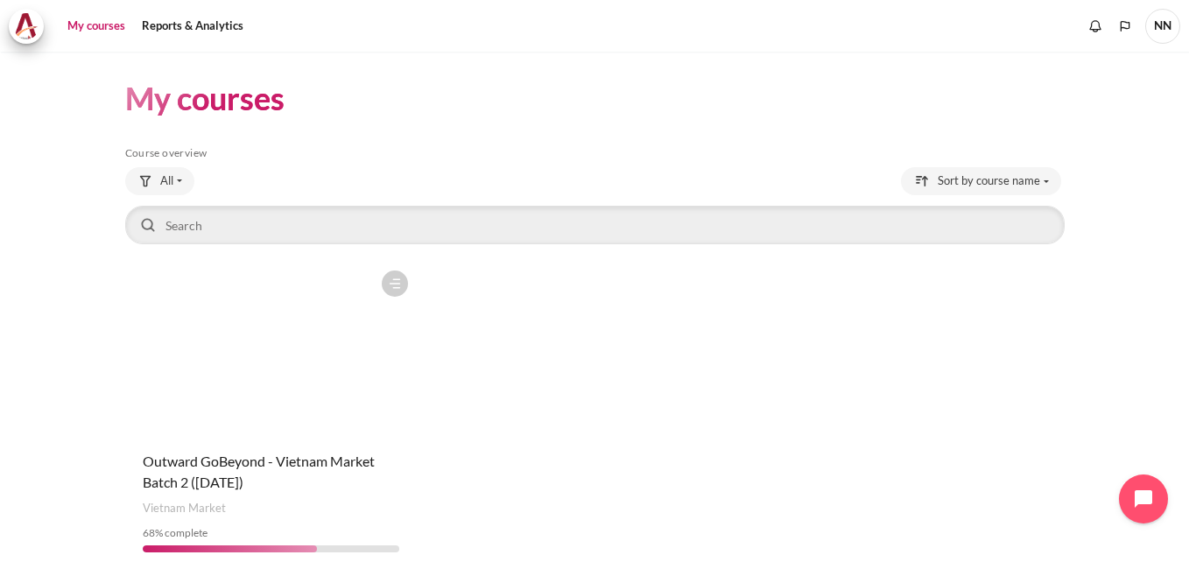
scroll to position [71, 0]
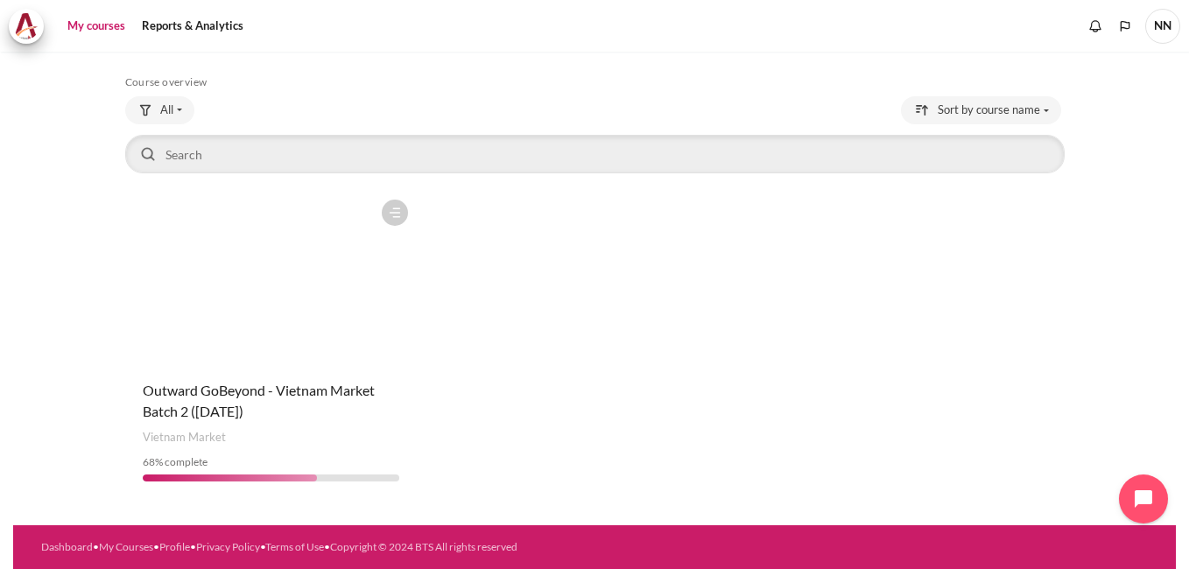
click at [240, 293] on figure "Content" at bounding box center [271, 278] width 293 height 175
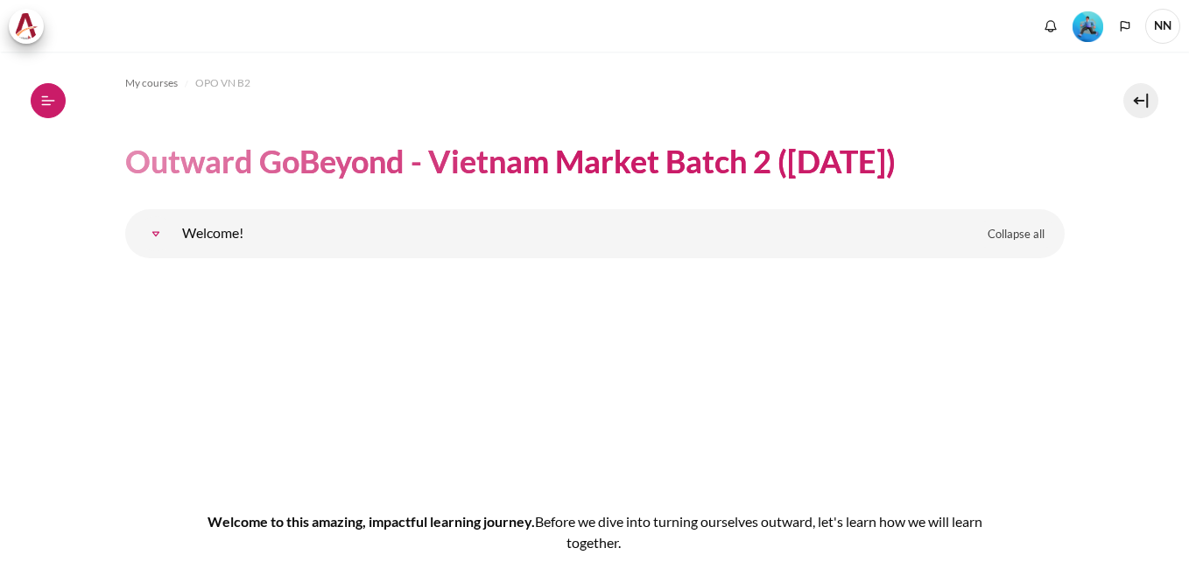
drag, startPoint x: 0, startPoint y: 0, endPoint x: 49, endPoint y: 105, distance: 116.0
click at [49, 105] on icon at bounding box center [47, 104] width 10 height 1
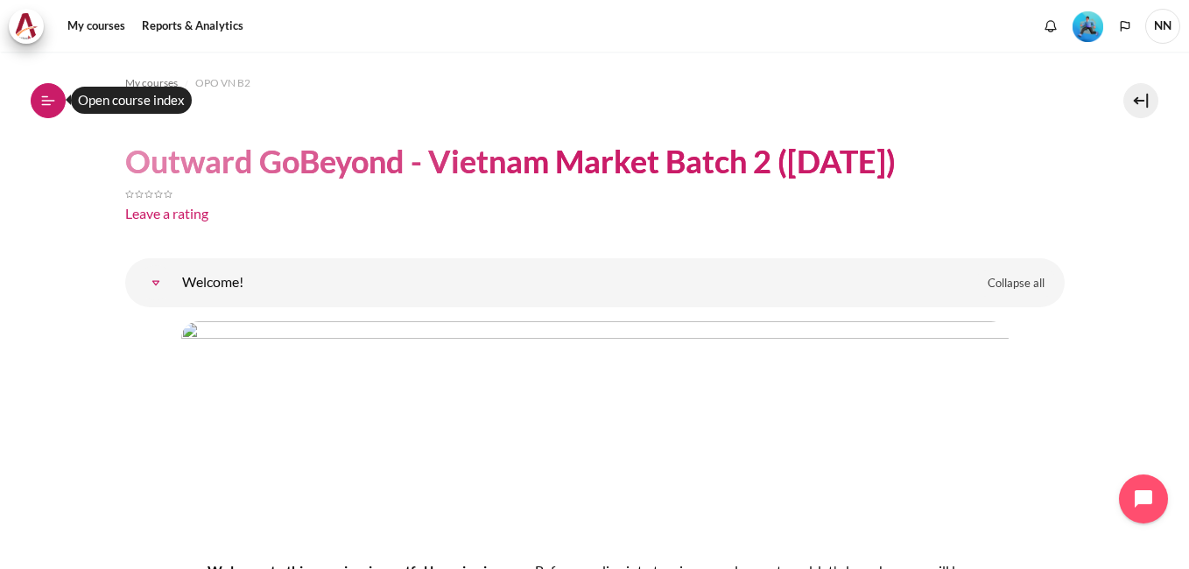
click at [40, 95] on icon at bounding box center [48, 101] width 16 height 16
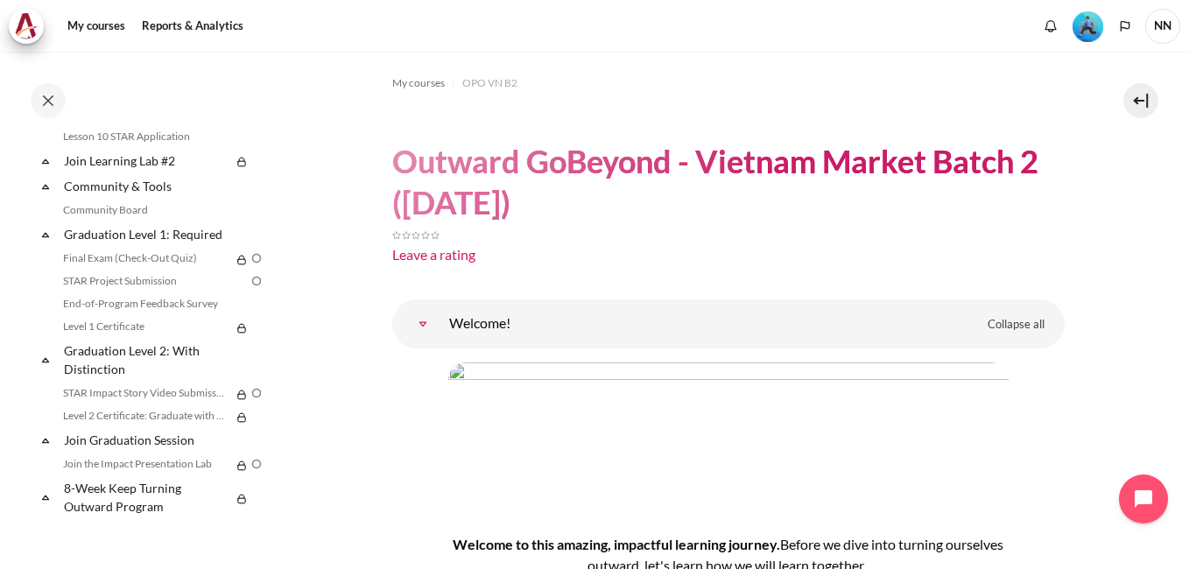
scroll to position [1542, 0]
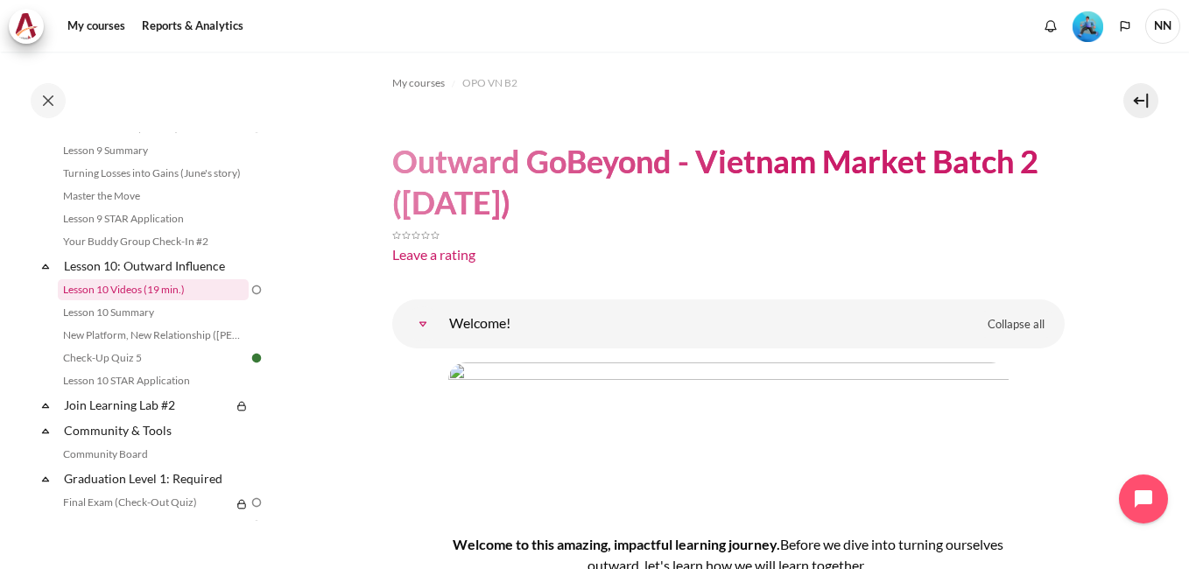
click at [159, 300] on link "Lesson 10 Videos (19 min.)" at bounding box center [153, 289] width 191 height 21
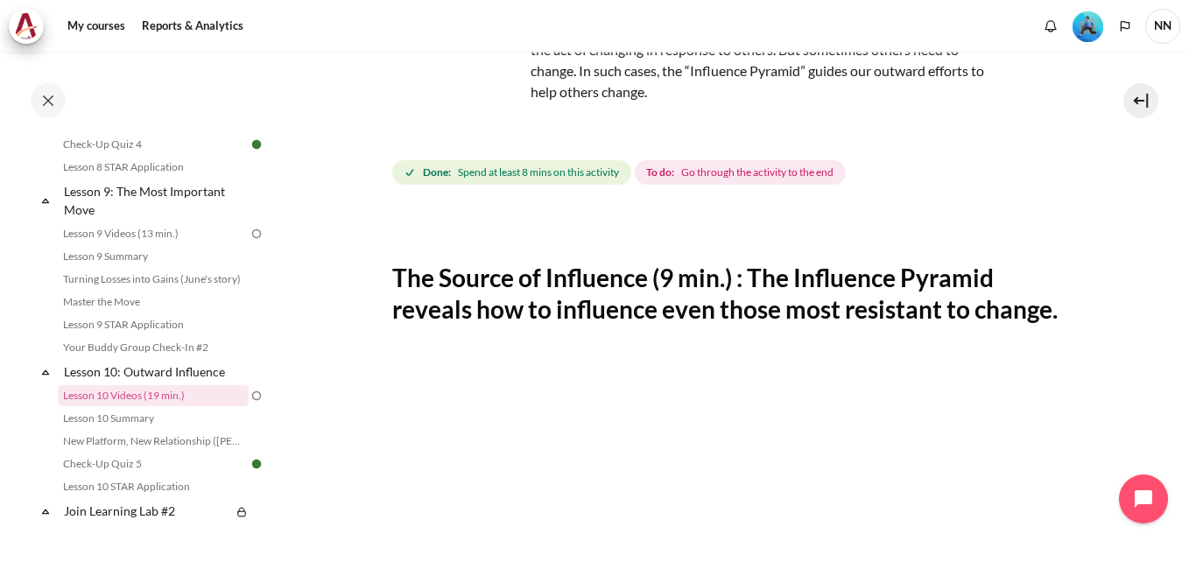
scroll to position [74, 0]
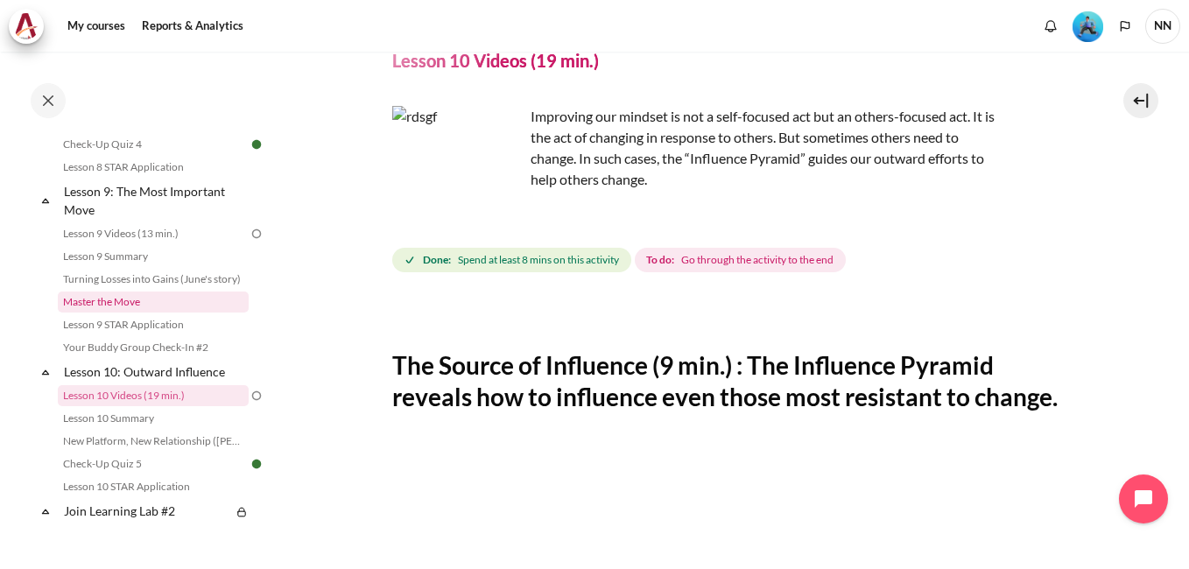
click at [79, 313] on link "Master the Move" at bounding box center [153, 302] width 191 height 21
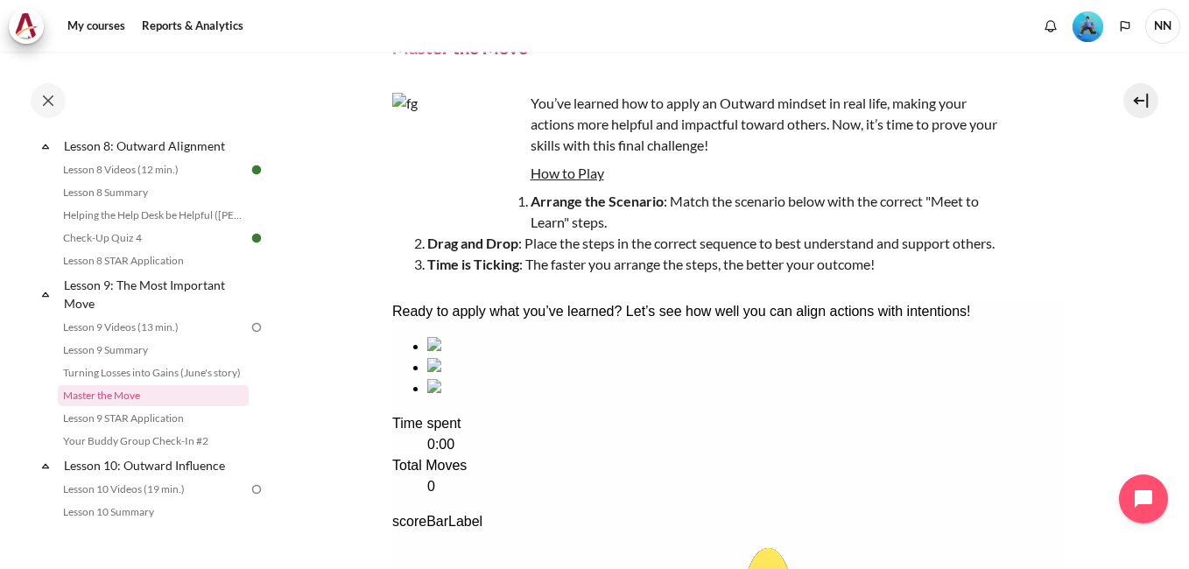
scroll to position [1430, 0]
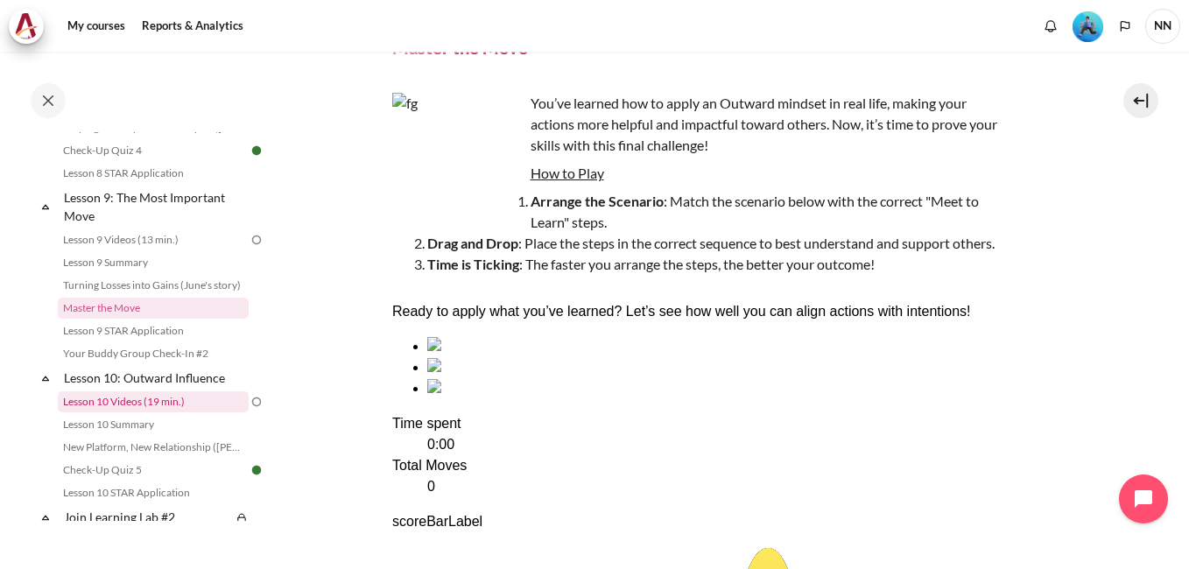
click at [160, 413] on link "Lesson 10 Videos (19 min.)" at bounding box center [153, 401] width 191 height 21
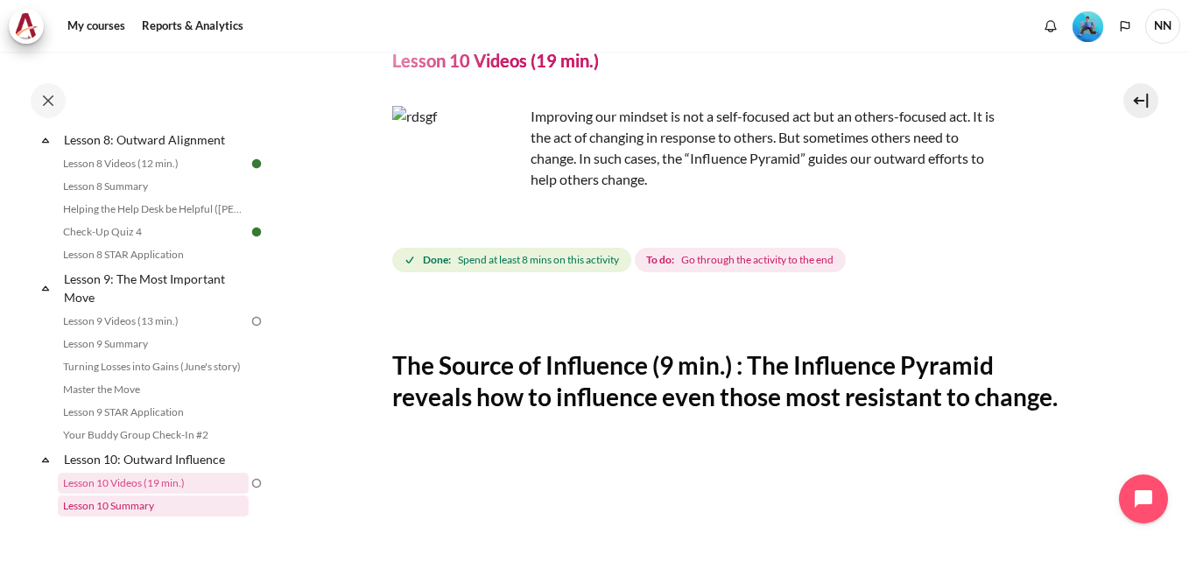
scroll to position [1436, 0]
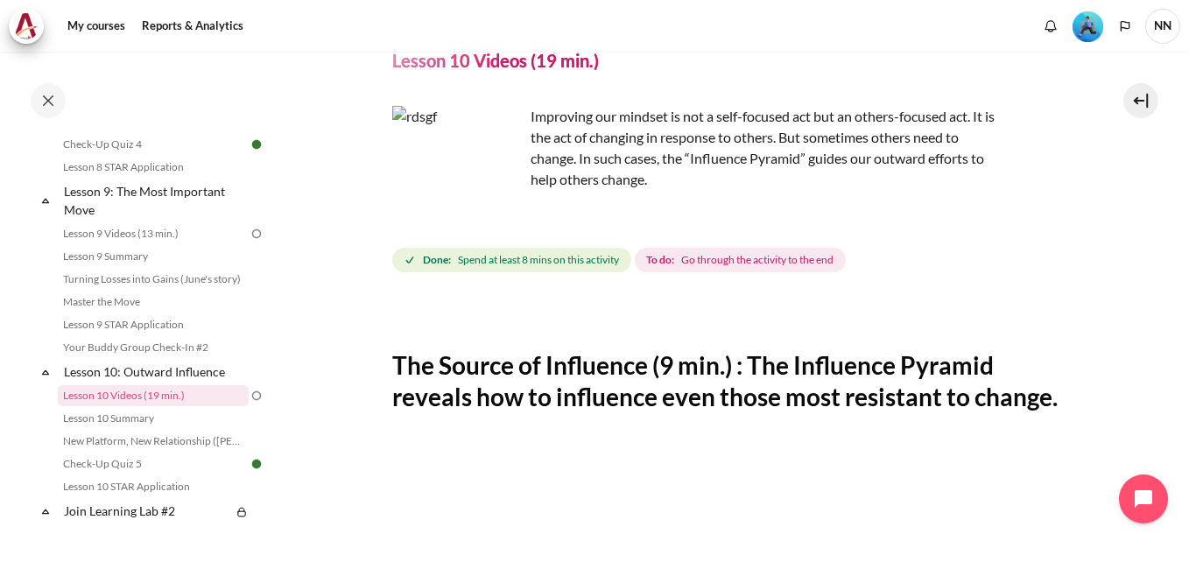
click at [249, 404] on img at bounding box center [257, 396] width 16 height 16
click at [166, 452] on link "New Platform, New Relationship ([PERSON_NAME]'s Story)" at bounding box center [153, 441] width 191 height 21
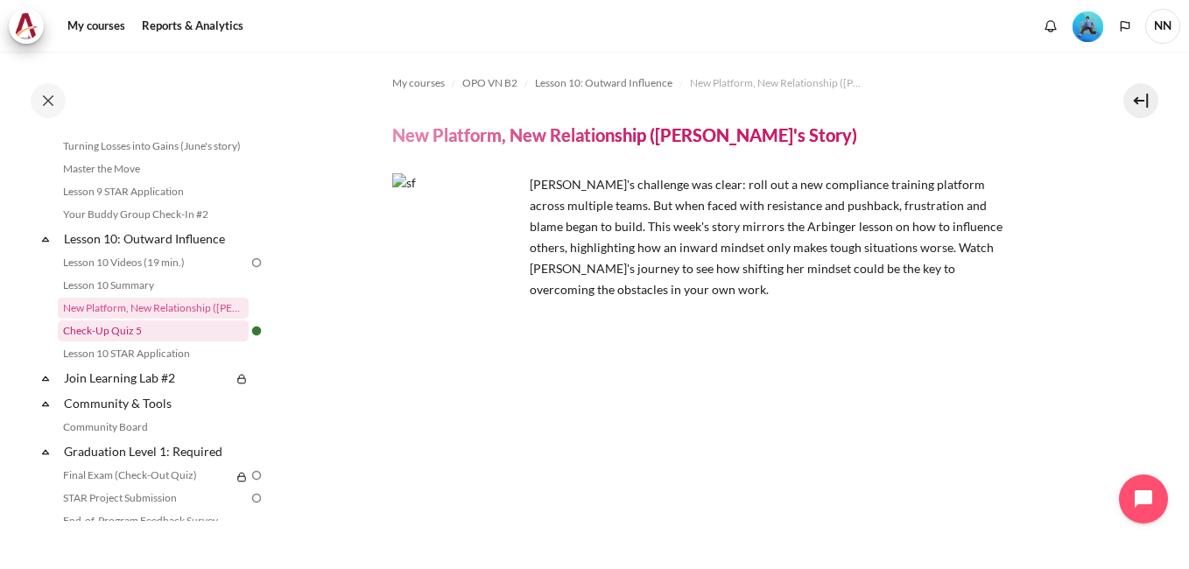
scroll to position [1394, 0]
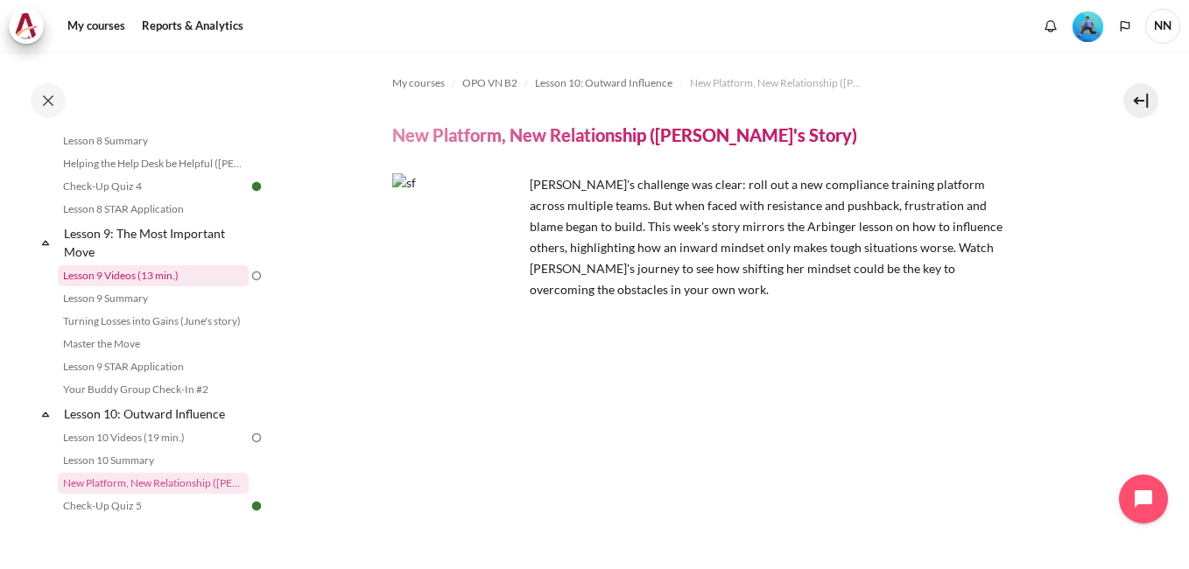
click at [145, 286] on link "Lesson 9 Videos (13 min.)" at bounding box center [153, 275] width 191 height 21
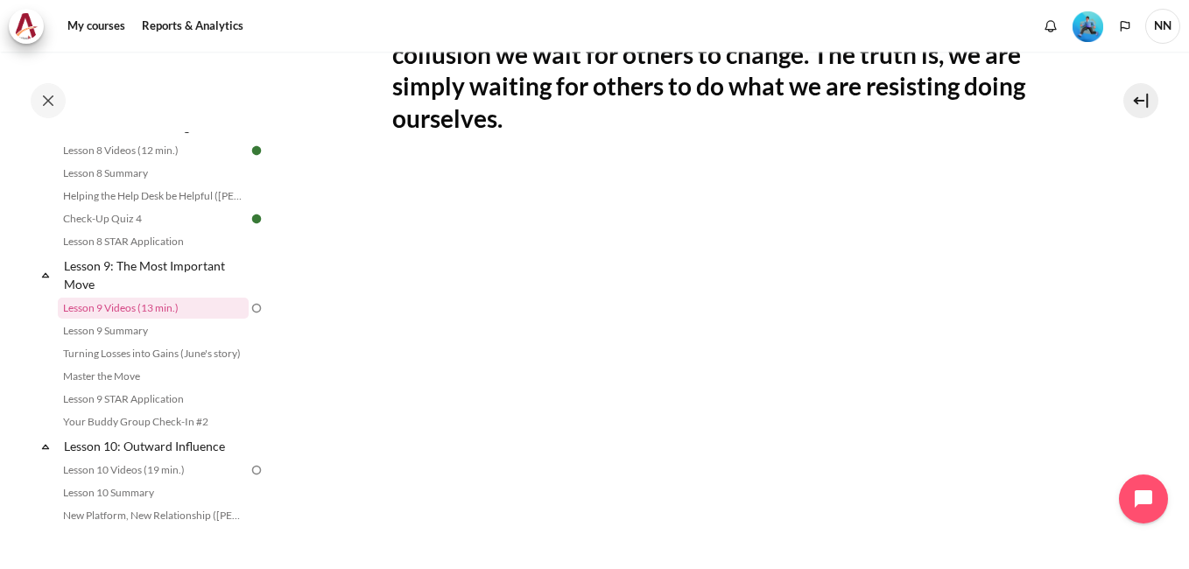
scroll to position [525, 0]
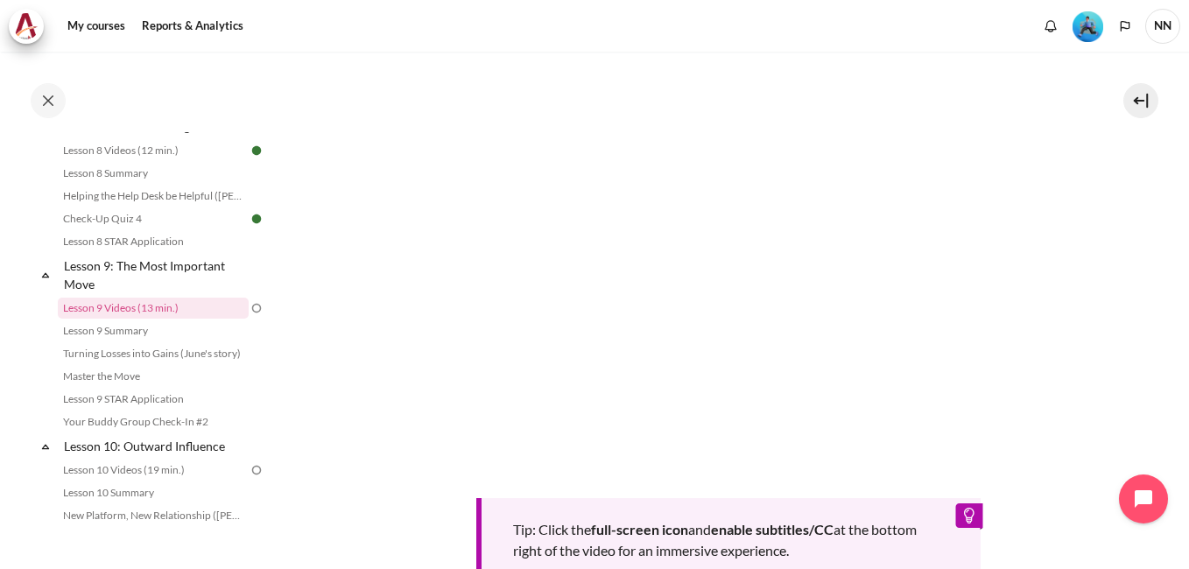
click at [558, 464] on div "Tip: Click the full-screen icon and enable subtitles/CC at the bottom right of …" at bounding box center [728, 333] width 673 height 510
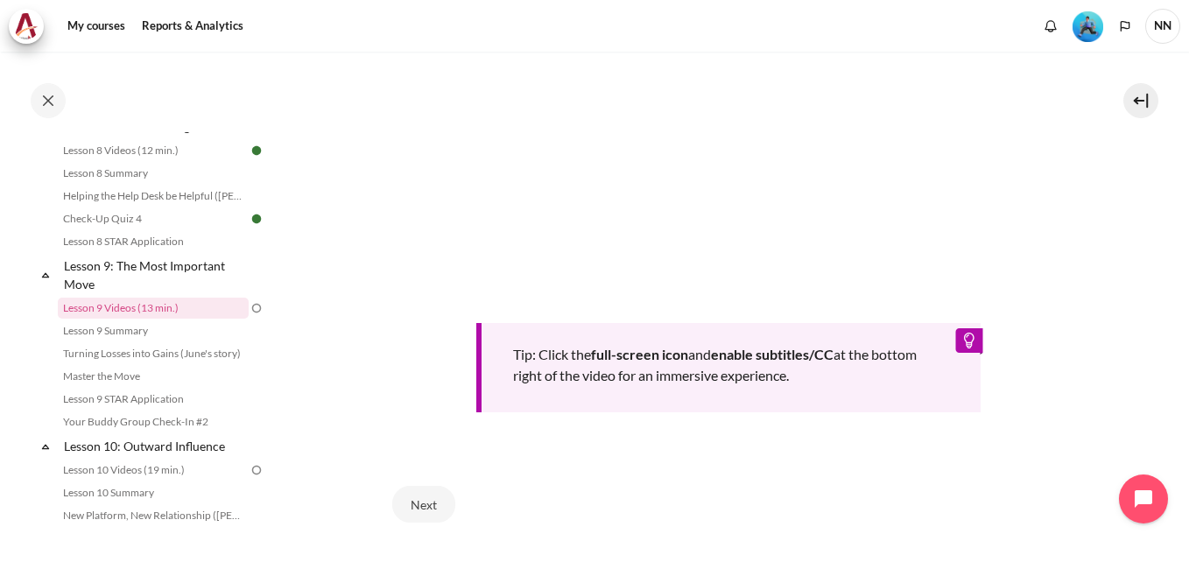
scroll to position [829, 0]
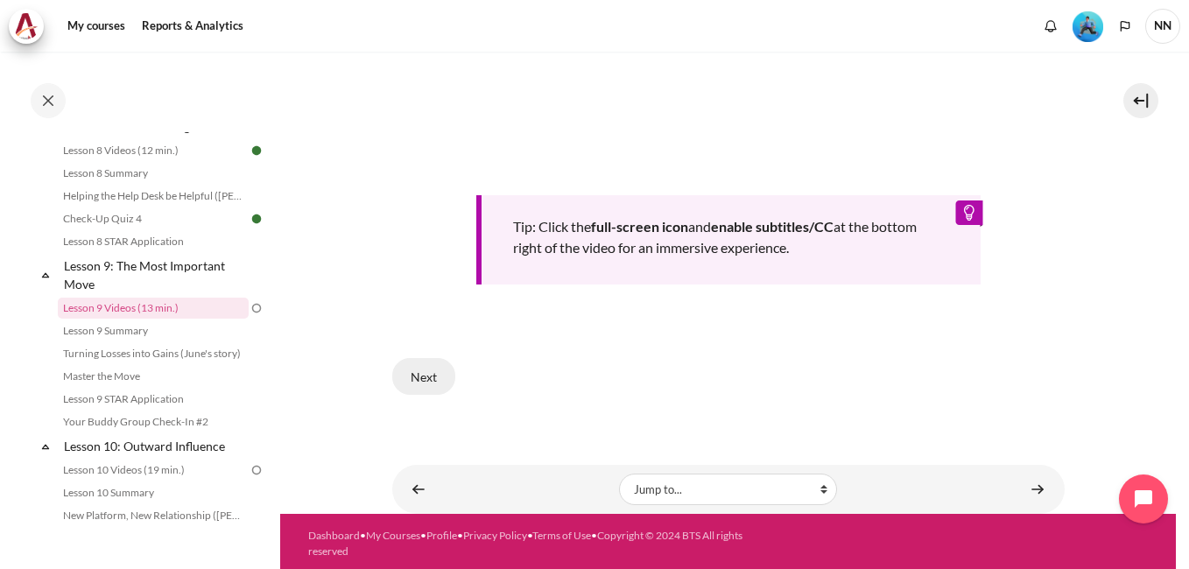
click at [417, 365] on button "Next" at bounding box center [423, 376] width 63 height 37
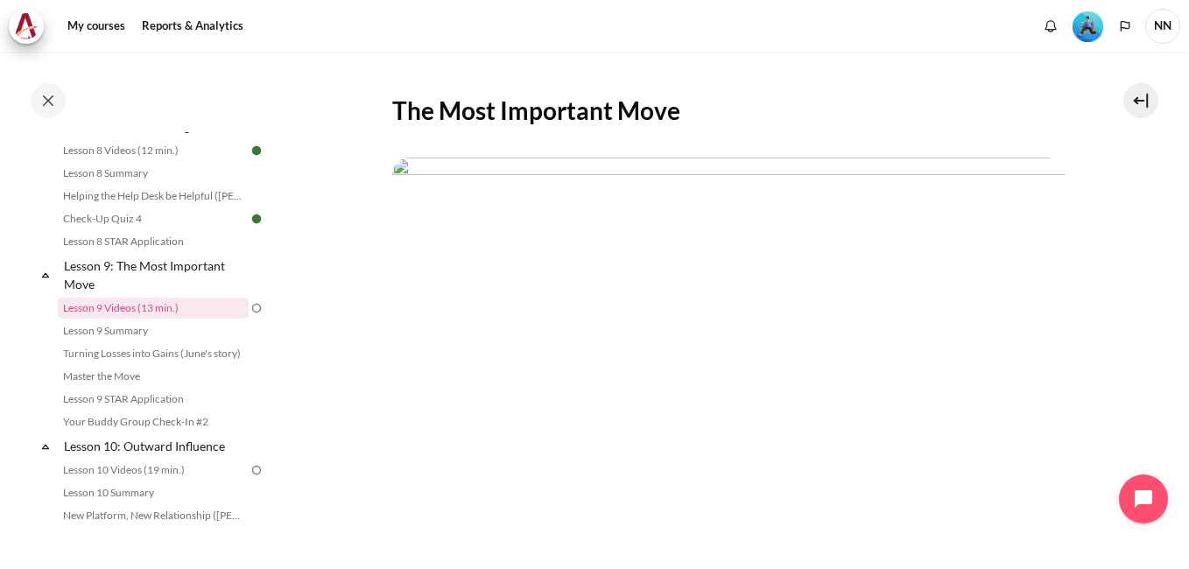
scroll to position [525, 0]
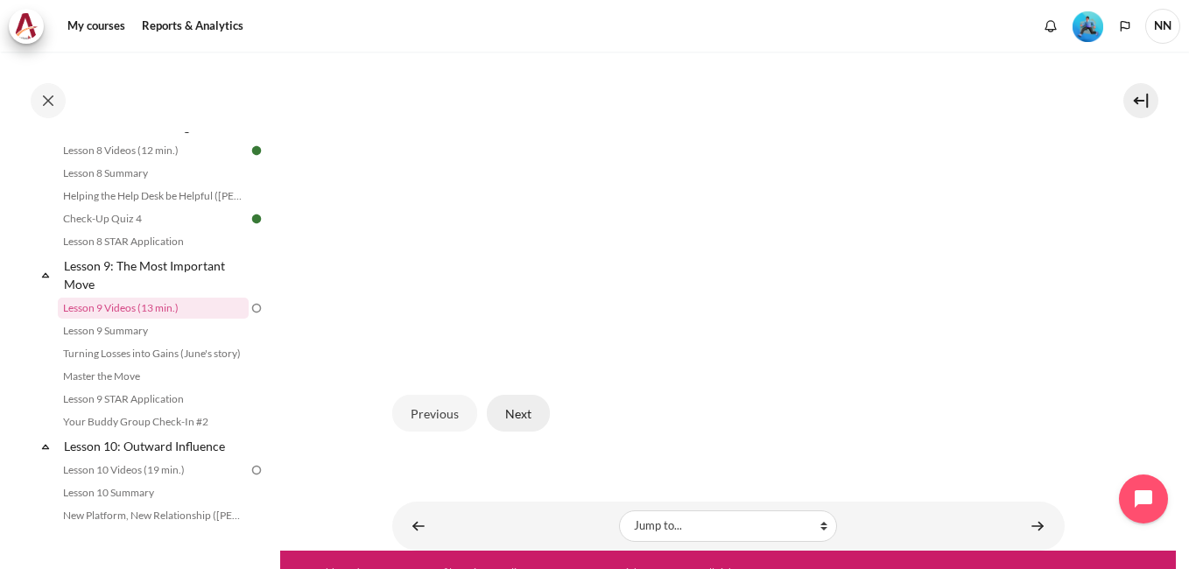
click at [518, 408] on button "Next" at bounding box center [518, 413] width 63 height 37
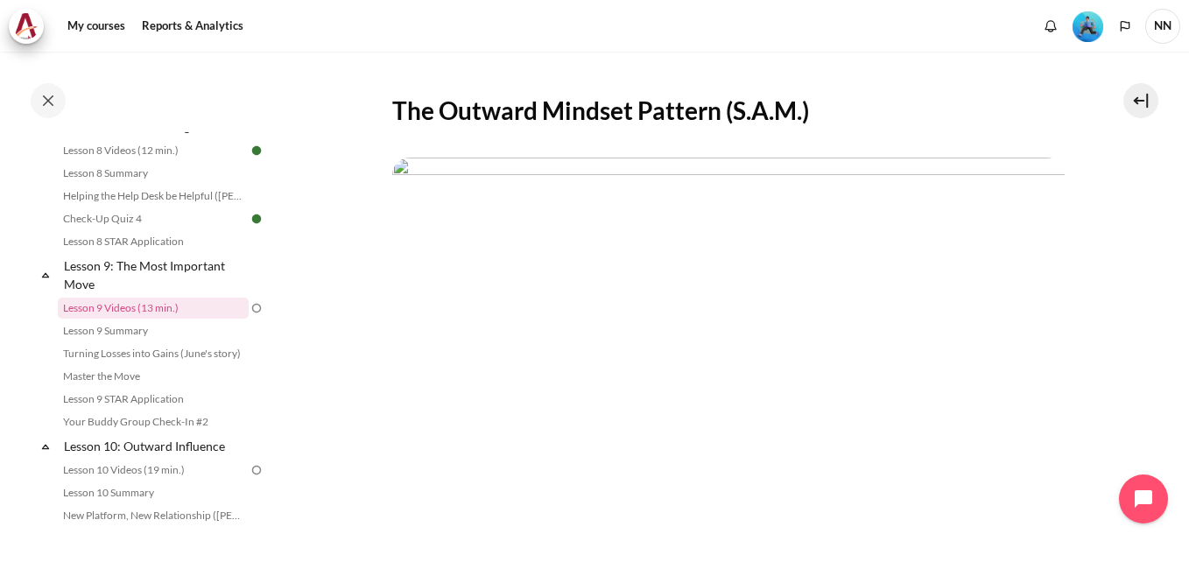
scroll to position [438, 0]
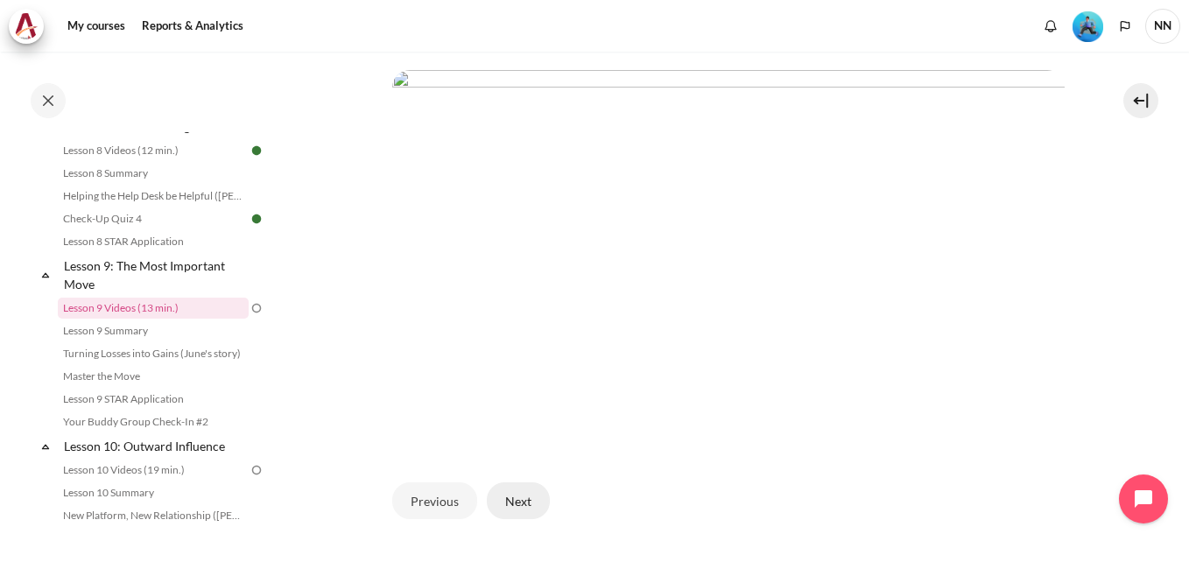
click at [519, 501] on button "Next" at bounding box center [518, 501] width 63 height 37
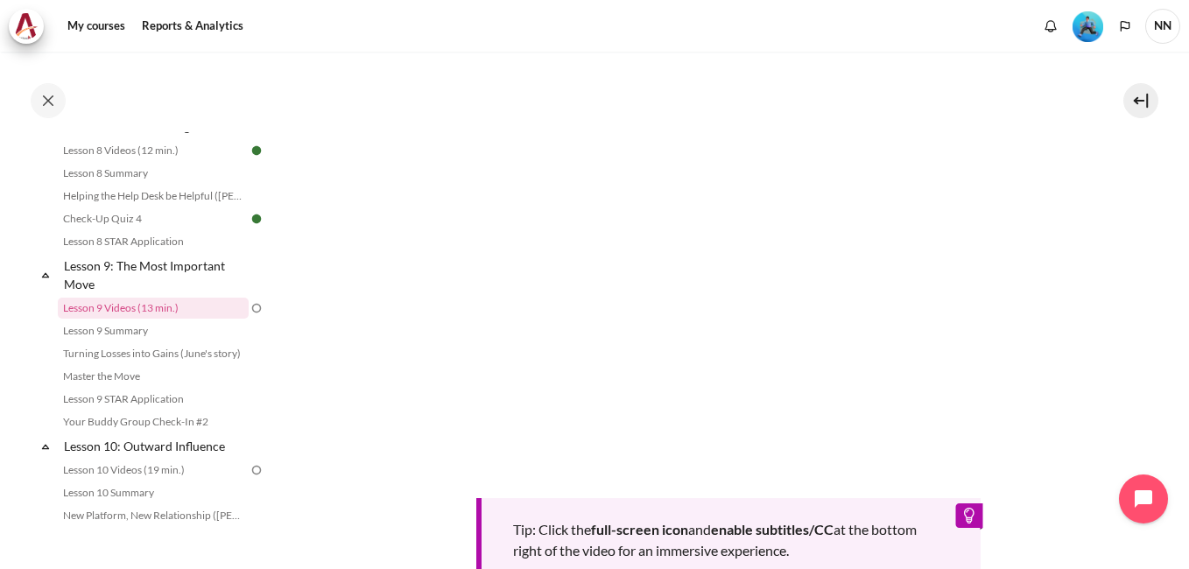
scroll to position [788, 0]
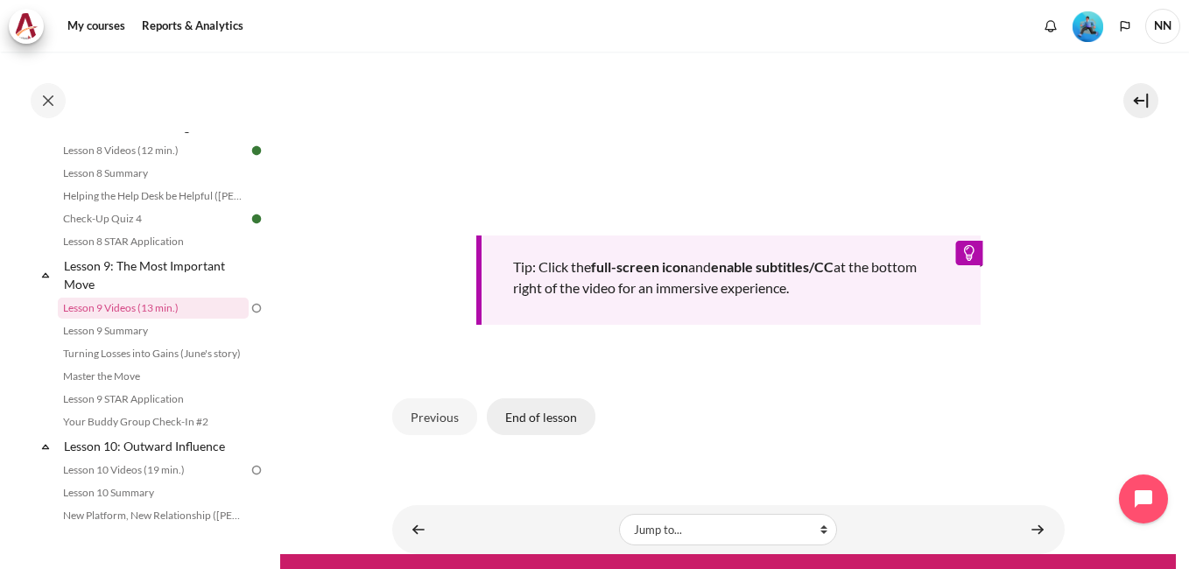
click at [543, 413] on button "End of lesson" at bounding box center [541, 416] width 109 height 37
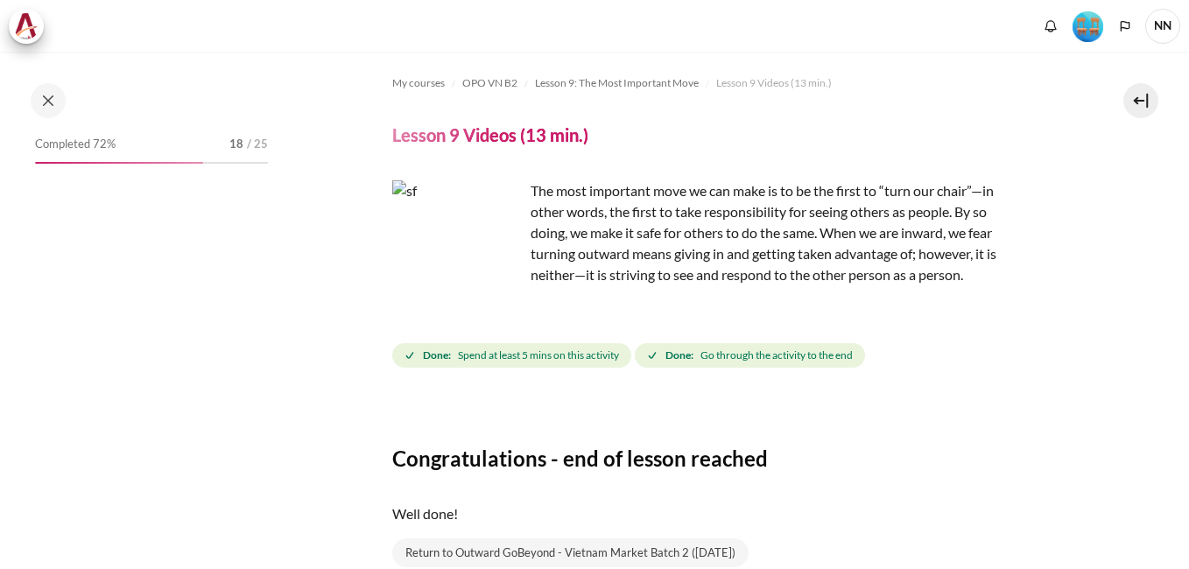
scroll to position [159, 0]
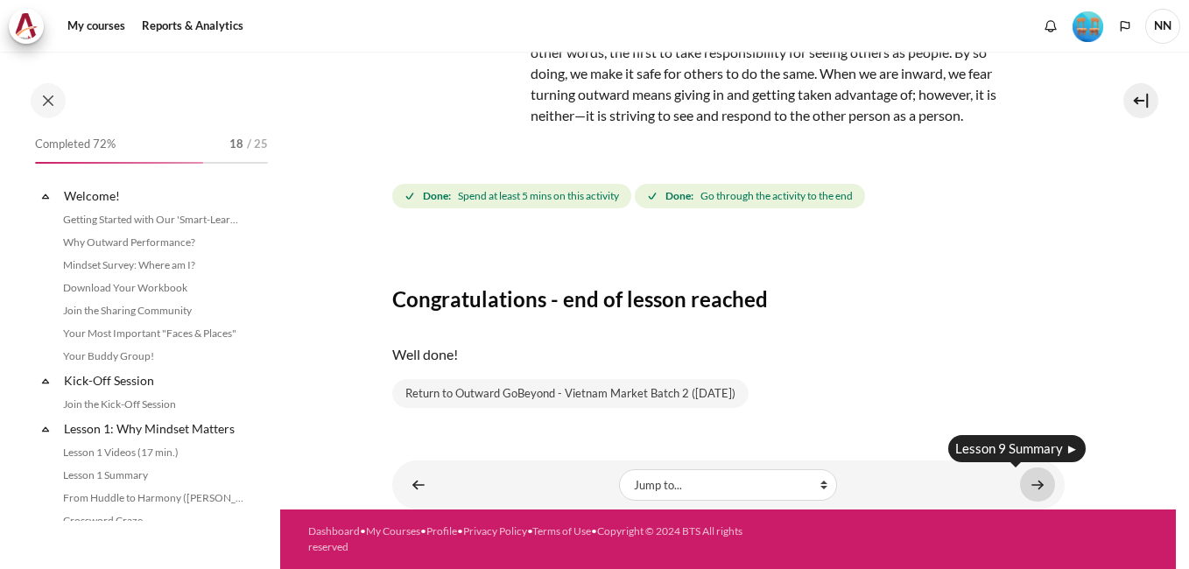
click at [1030, 486] on link "Content" at bounding box center [1037, 485] width 35 height 34
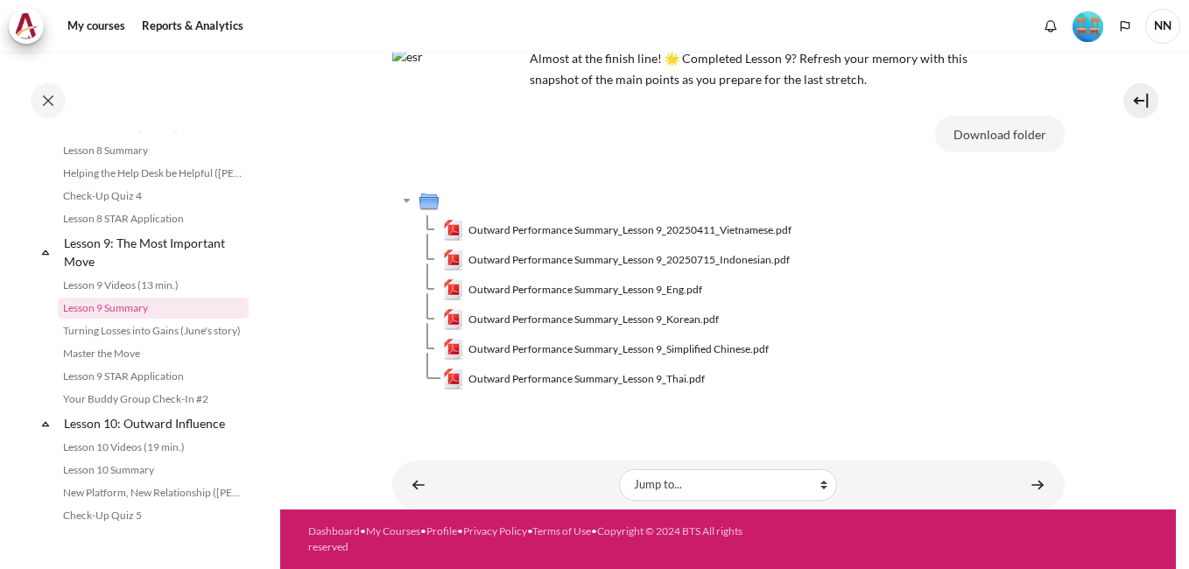
scroll to position [133, 0]
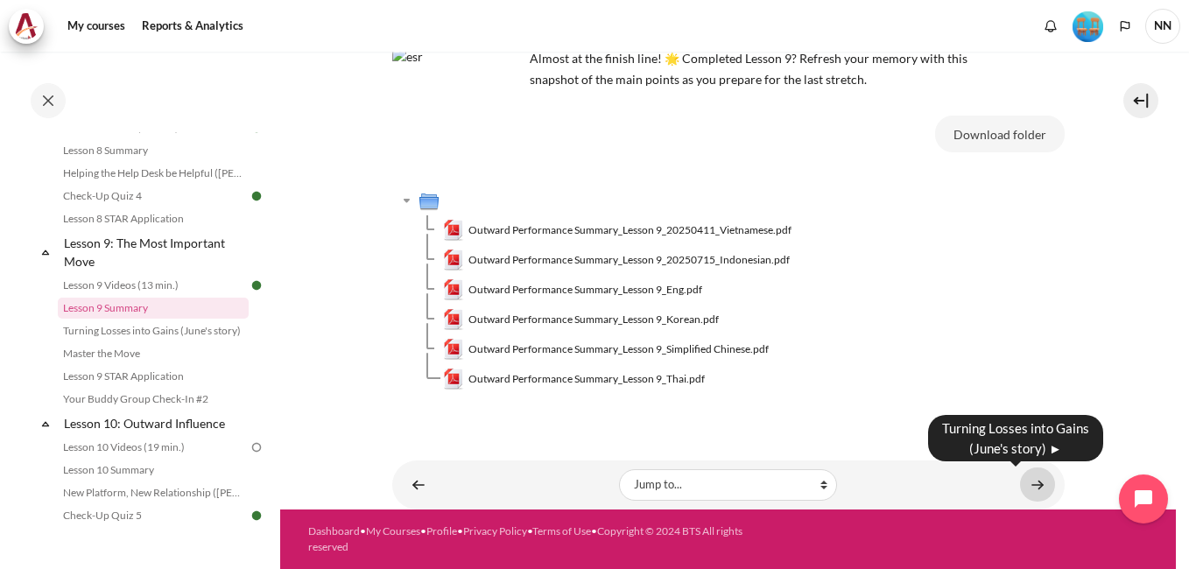
click at [1033, 484] on link "Content" at bounding box center [1037, 485] width 35 height 34
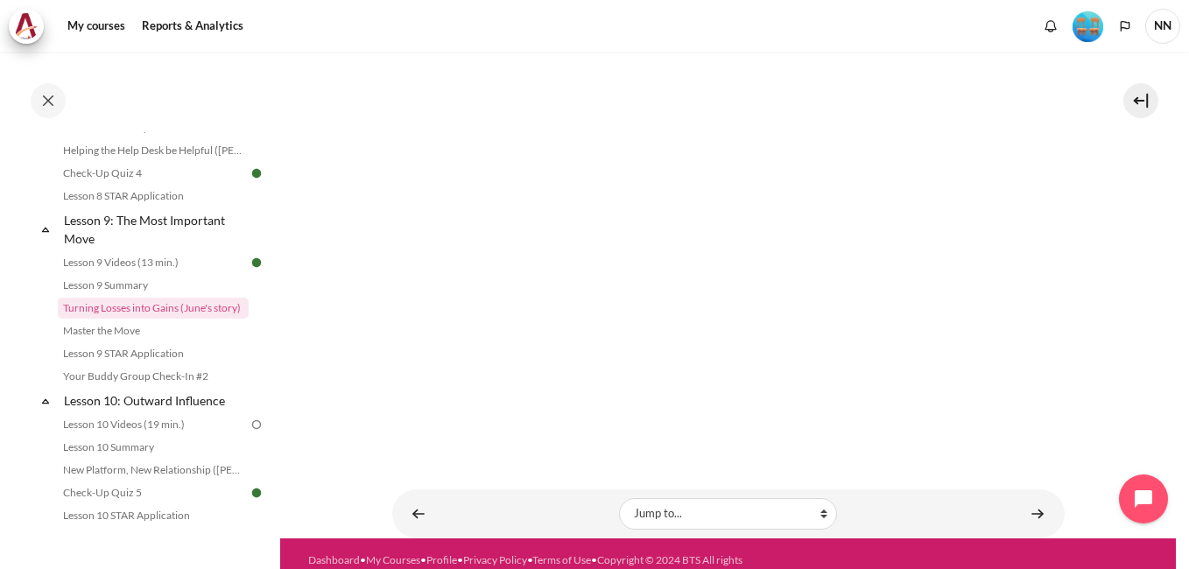
scroll to position [375, 0]
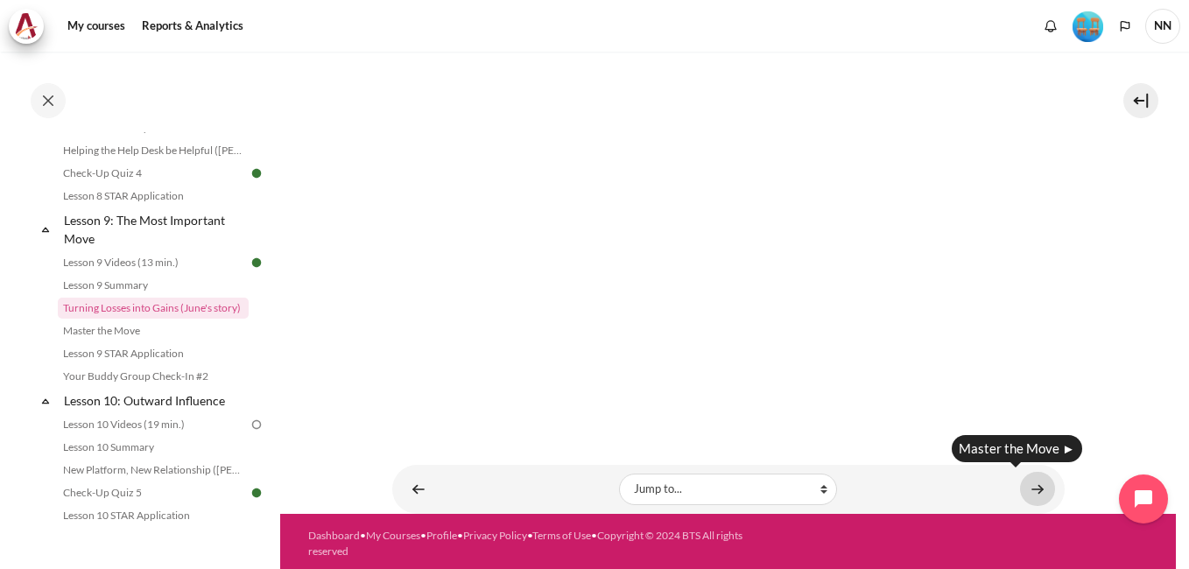
click at [1026, 481] on link "Content" at bounding box center [1037, 489] width 35 height 34
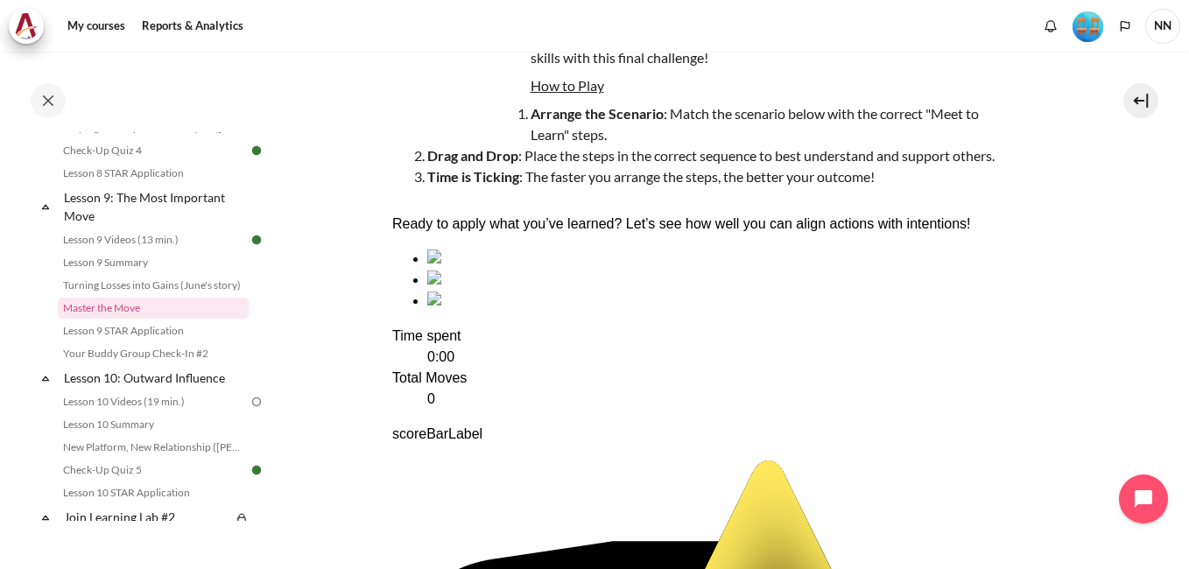
scroll to position [263, 0]
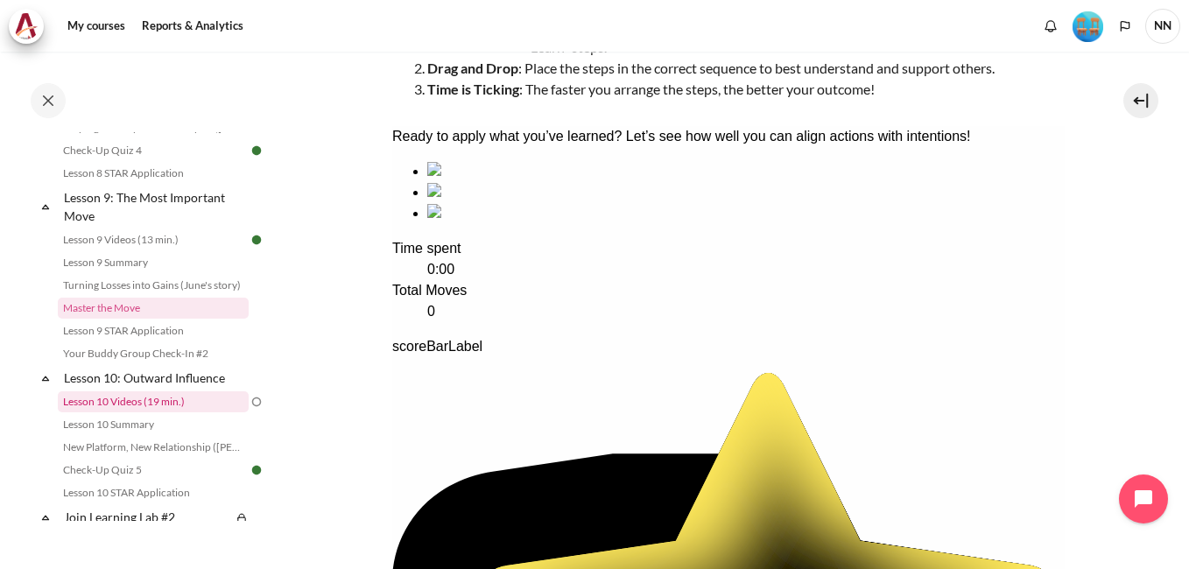
click at [129, 413] on link "Lesson 10 Videos (19 min.)" at bounding box center [153, 401] width 191 height 21
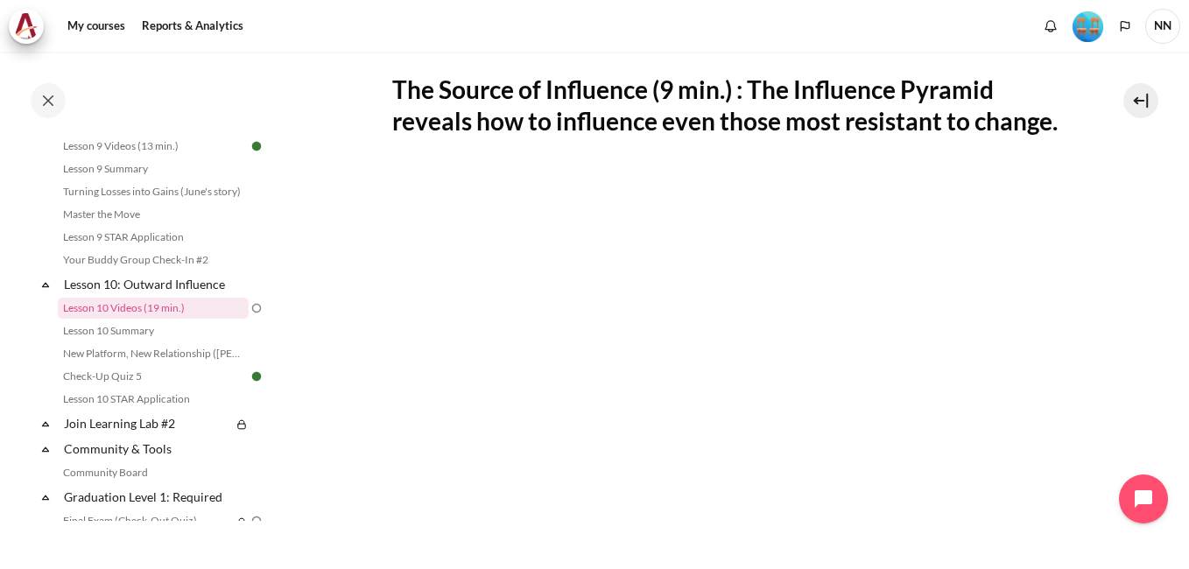
scroll to position [525, 0]
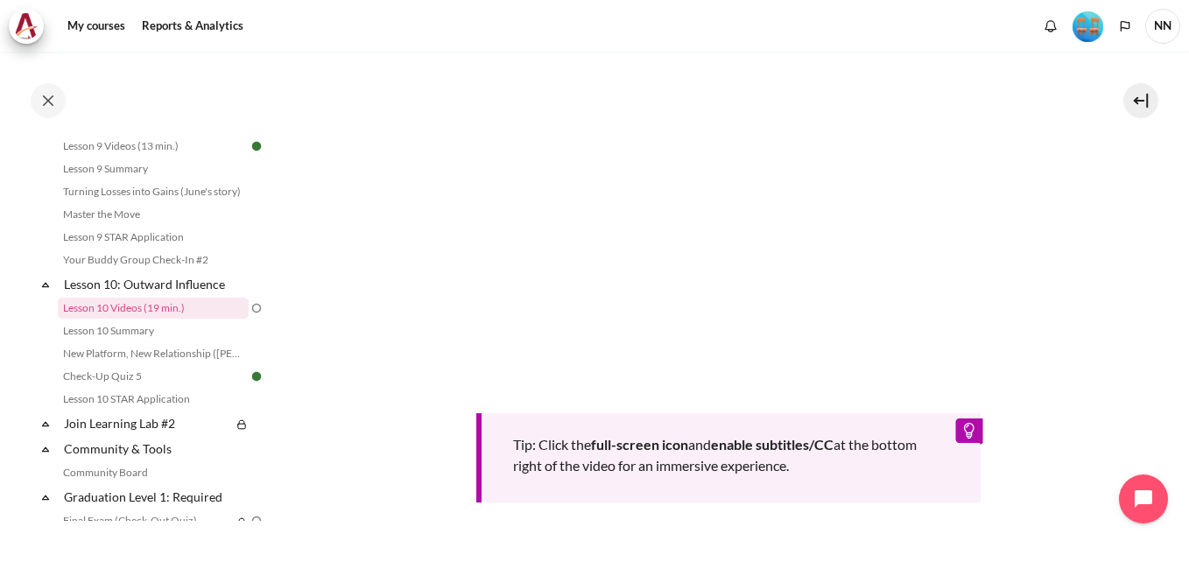
click at [1090, 346] on section "My courses OPO VN B2 Lesson 10: Outward Influence Lesson 10 Videos (19 min.) Le…" at bounding box center [728, 129] width 896 height 1207
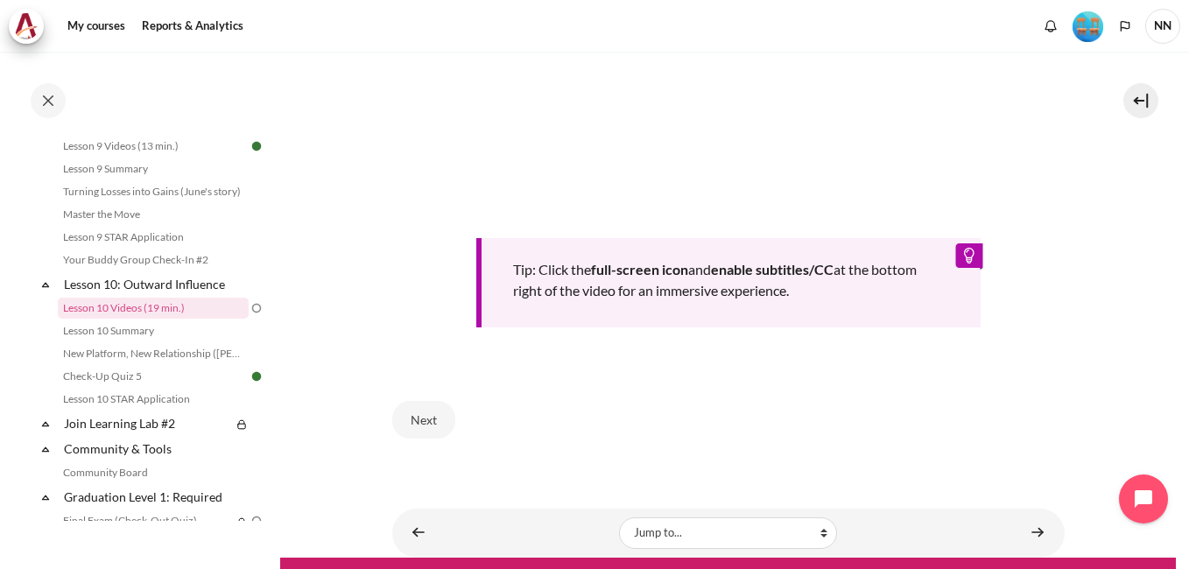
scroll to position [775, 0]
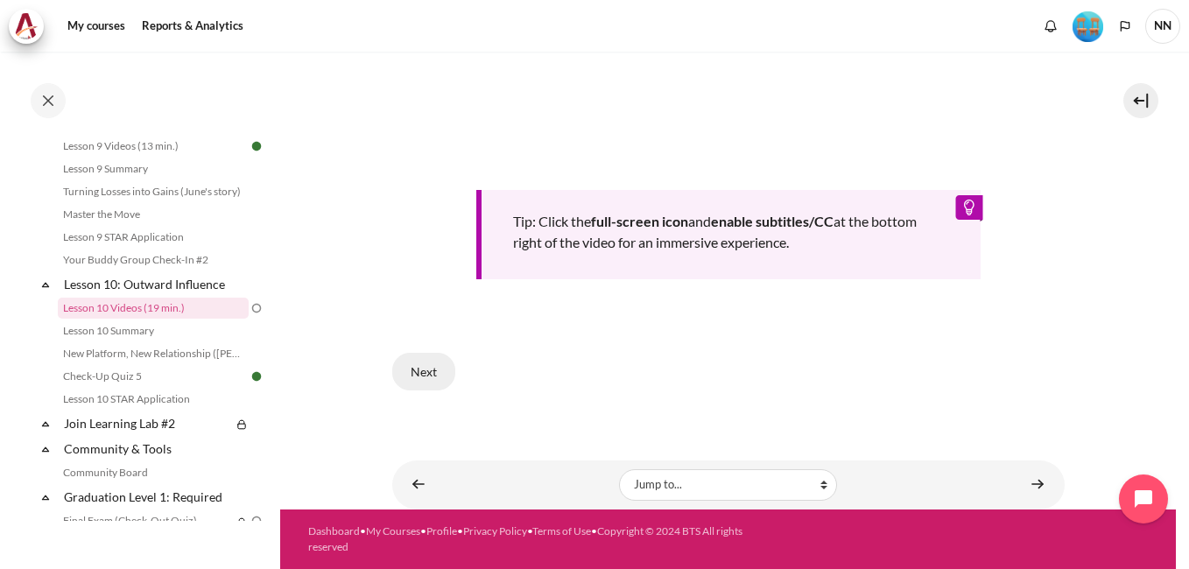
click at [419, 365] on button "Next" at bounding box center [423, 371] width 63 height 37
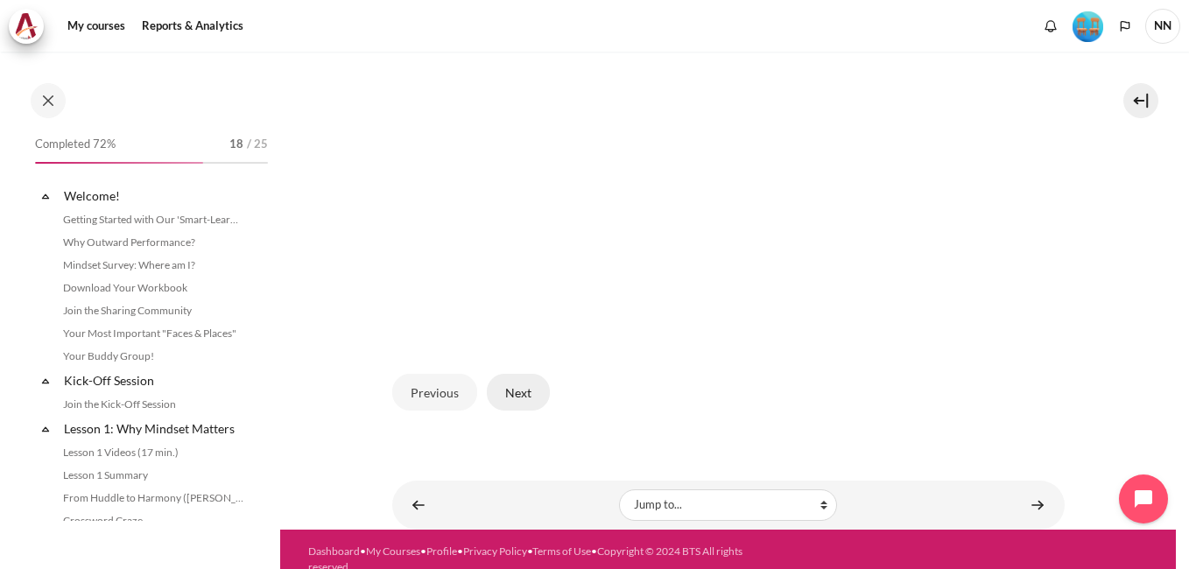
scroll to position [1524, 0]
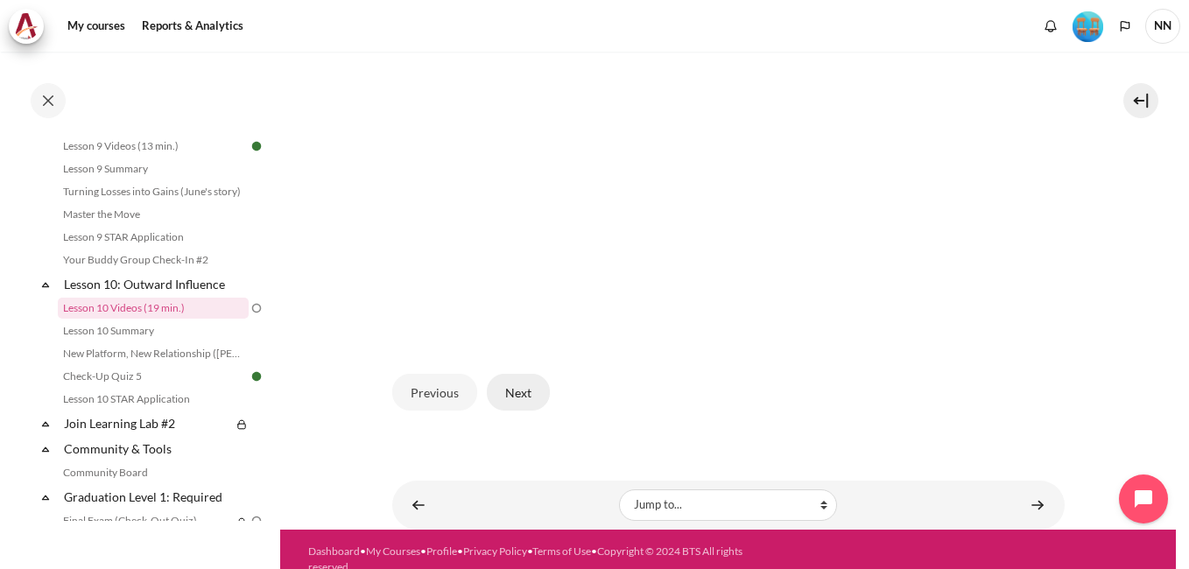
click at [524, 384] on button "Next" at bounding box center [518, 392] width 63 height 37
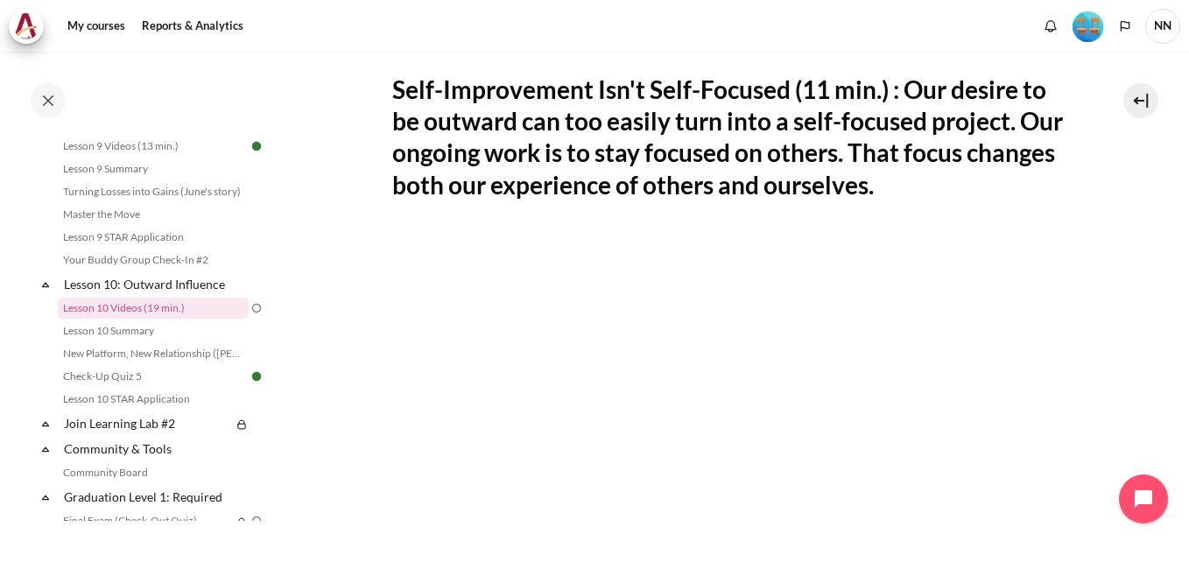
scroll to position [438, 0]
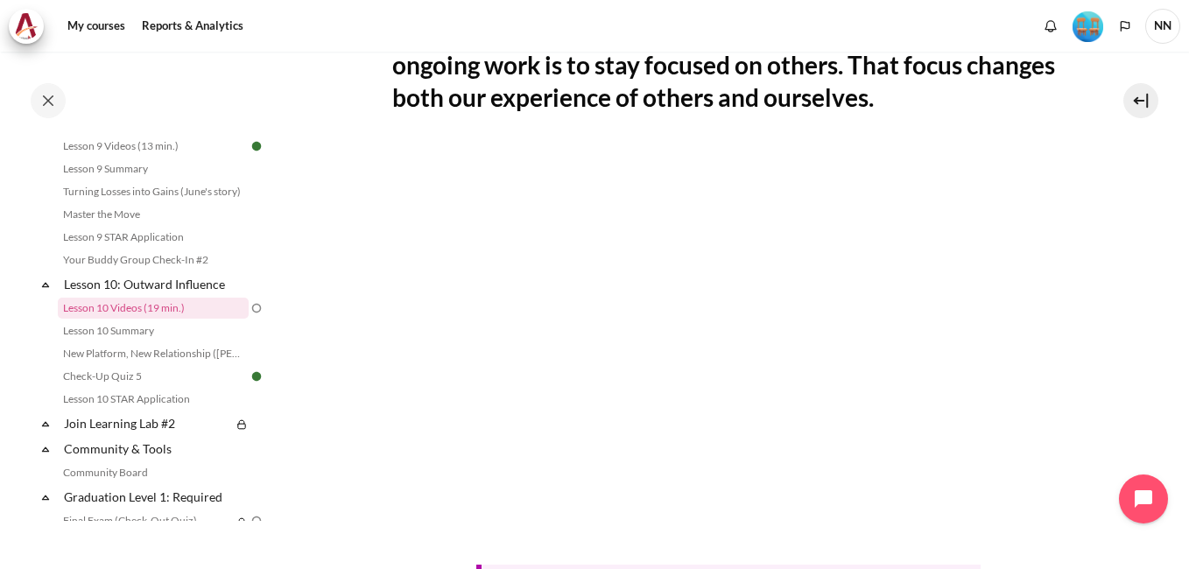
click at [756, 549] on div "Tip: Click the full-screen icon and enable subtitles/CC at the bottom right of …" at bounding box center [728, 400] width 673 height 510
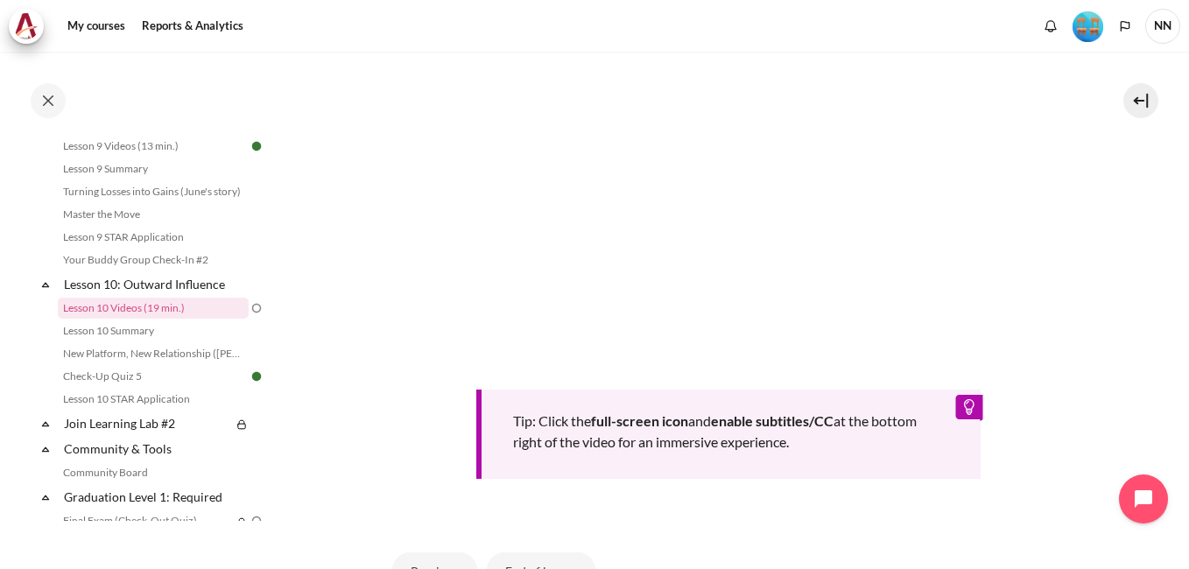
scroll to position [701, 0]
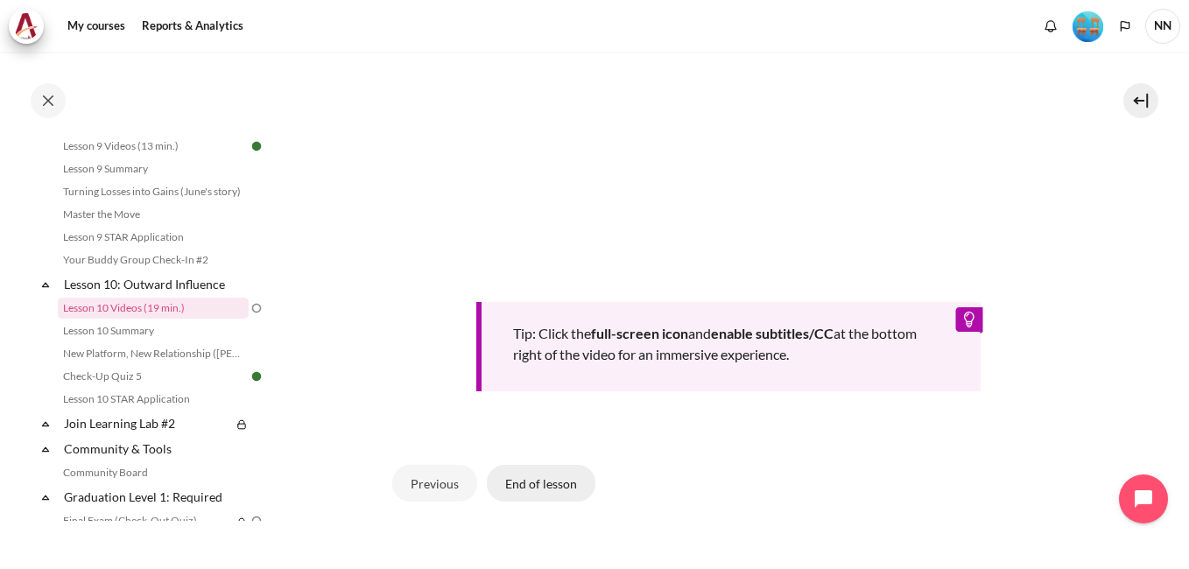
click at [558, 479] on button "End of lesson" at bounding box center [541, 483] width 109 height 37
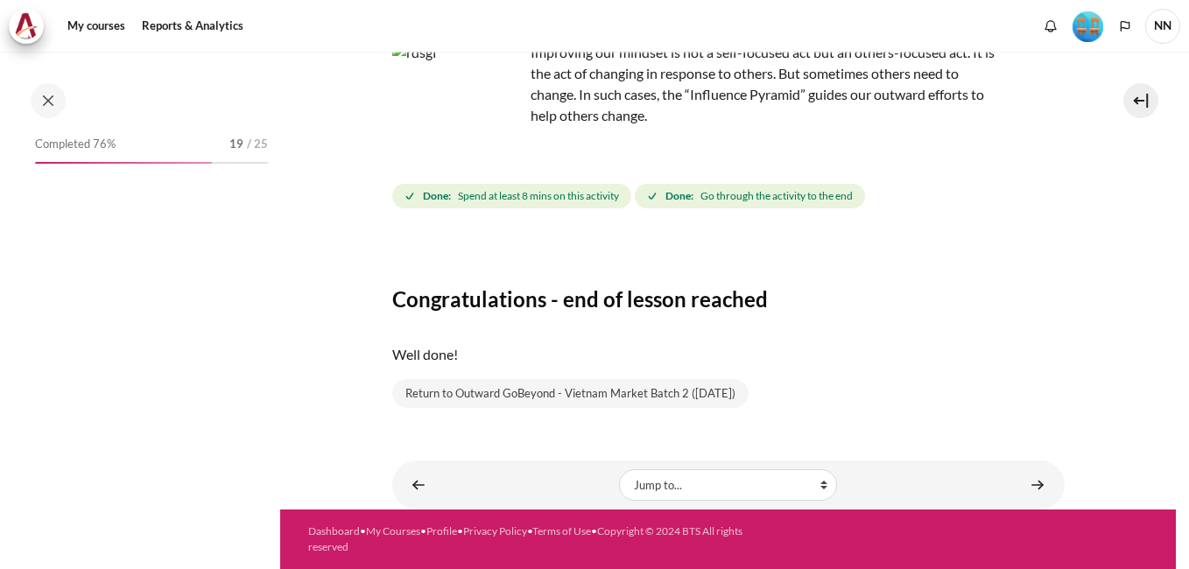
scroll to position [1524, 0]
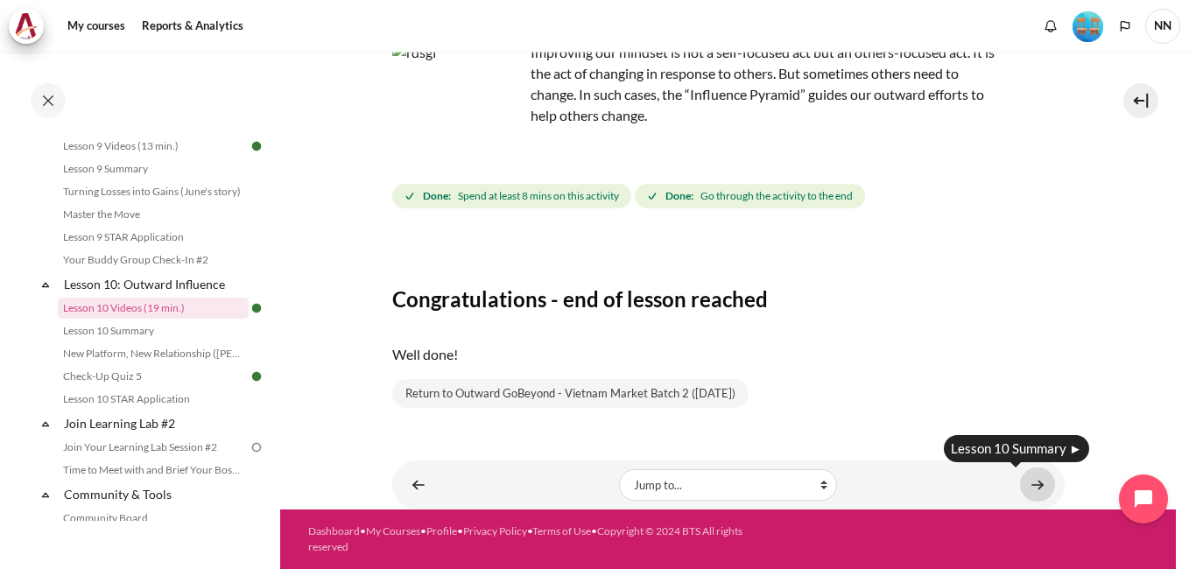
click at [1030, 484] on link "Content" at bounding box center [1037, 485] width 35 height 34
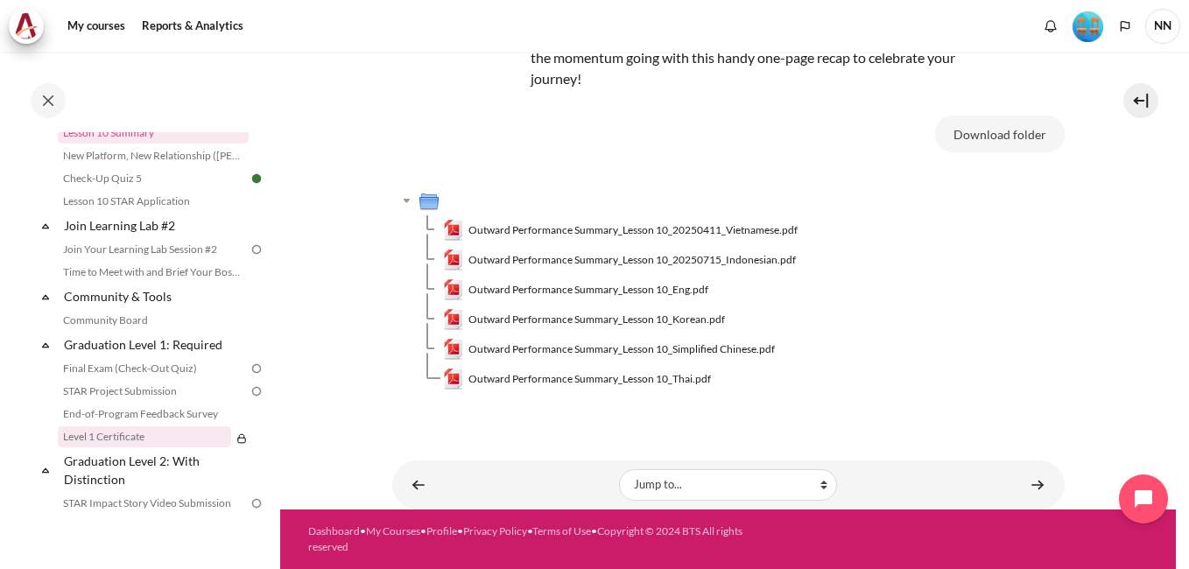
scroll to position [1809, 0]
